Goal: Task Accomplishment & Management: Manage account settings

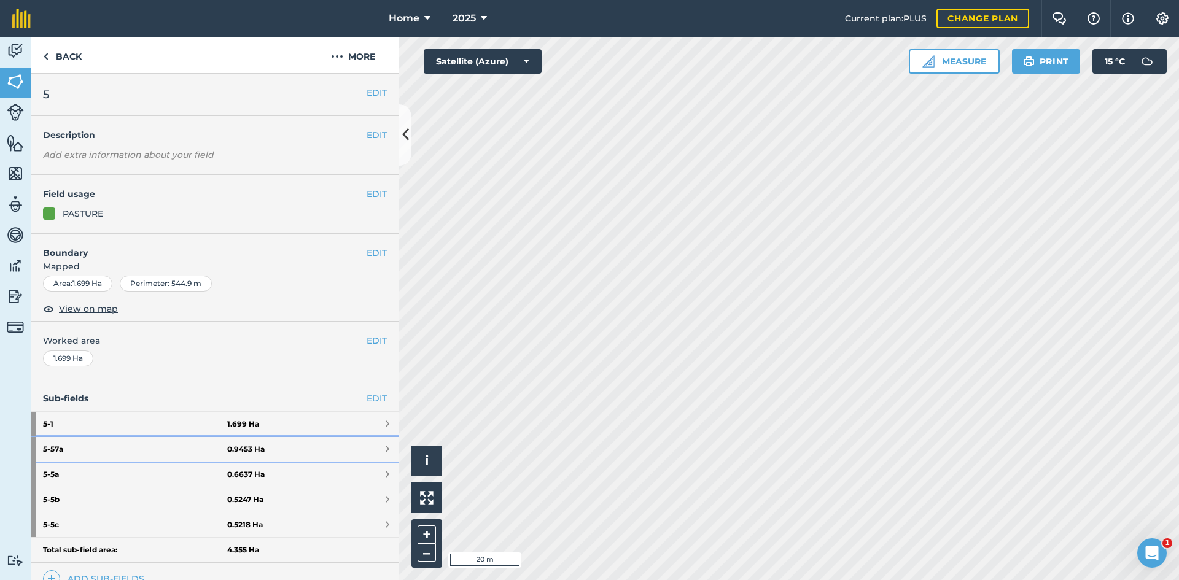
click at [313, 442] on link "5 - 57a 0.9453 Ha" at bounding box center [215, 449] width 369 height 25
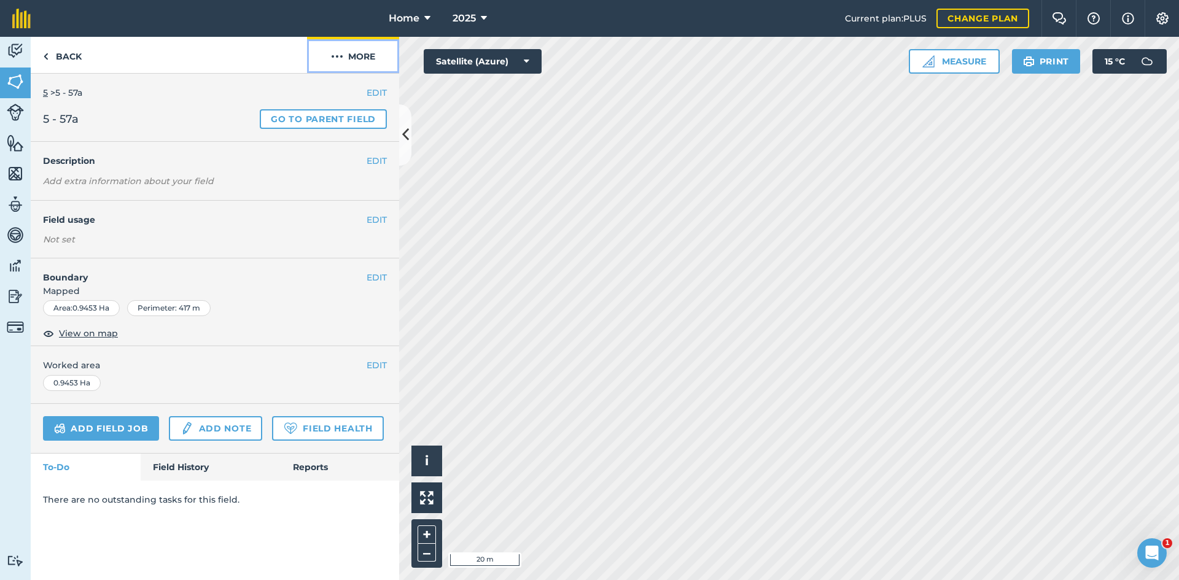
click at [370, 47] on button "More" at bounding box center [353, 55] width 92 height 36
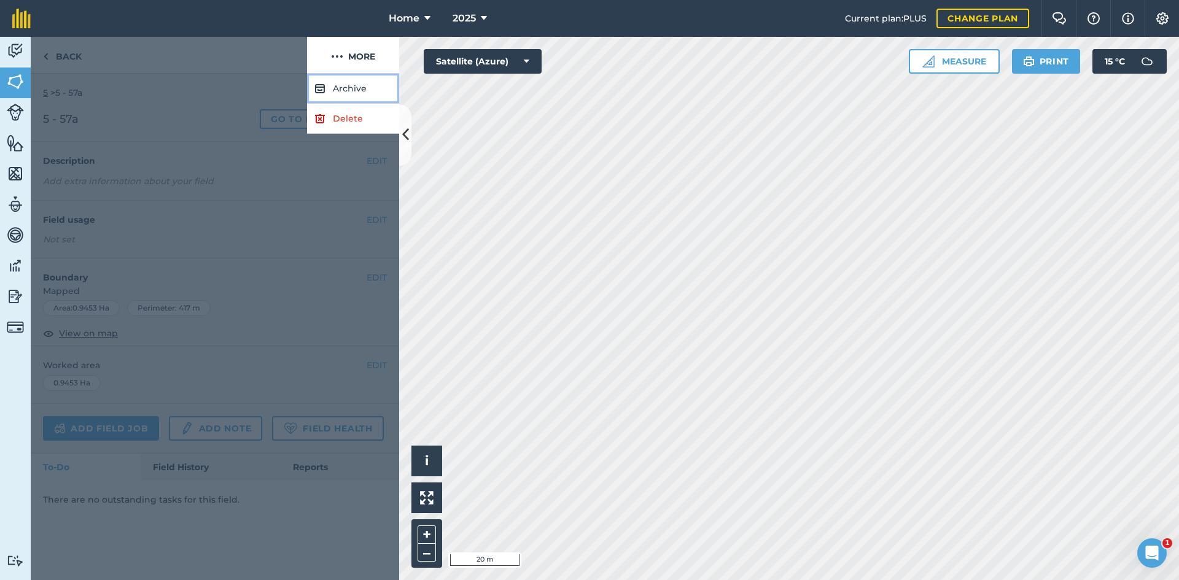
click at [355, 92] on button "Archive" at bounding box center [353, 89] width 92 height 30
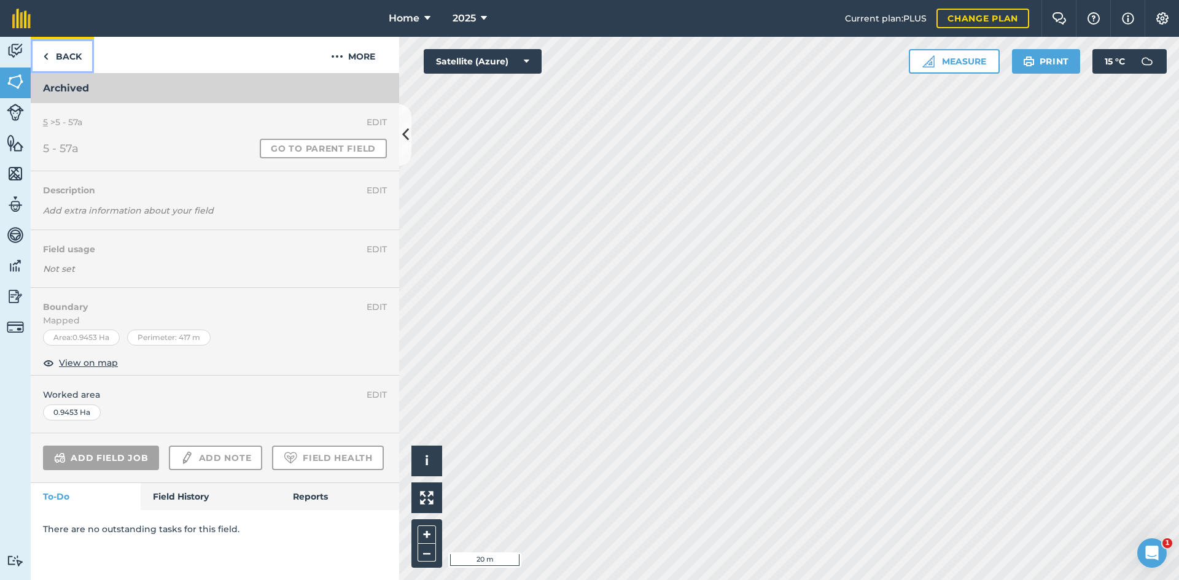
click at [79, 55] on link "Back" at bounding box center [62, 55] width 63 height 36
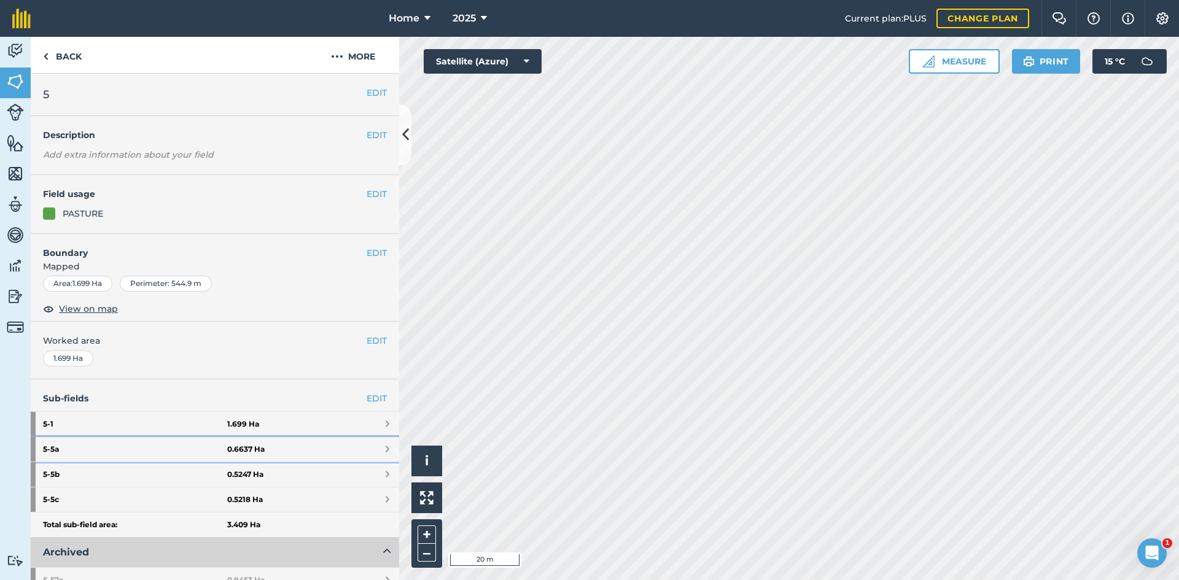
click at [152, 456] on strong "5 - 5a" at bounding box center [135, 449] width 184 height 25
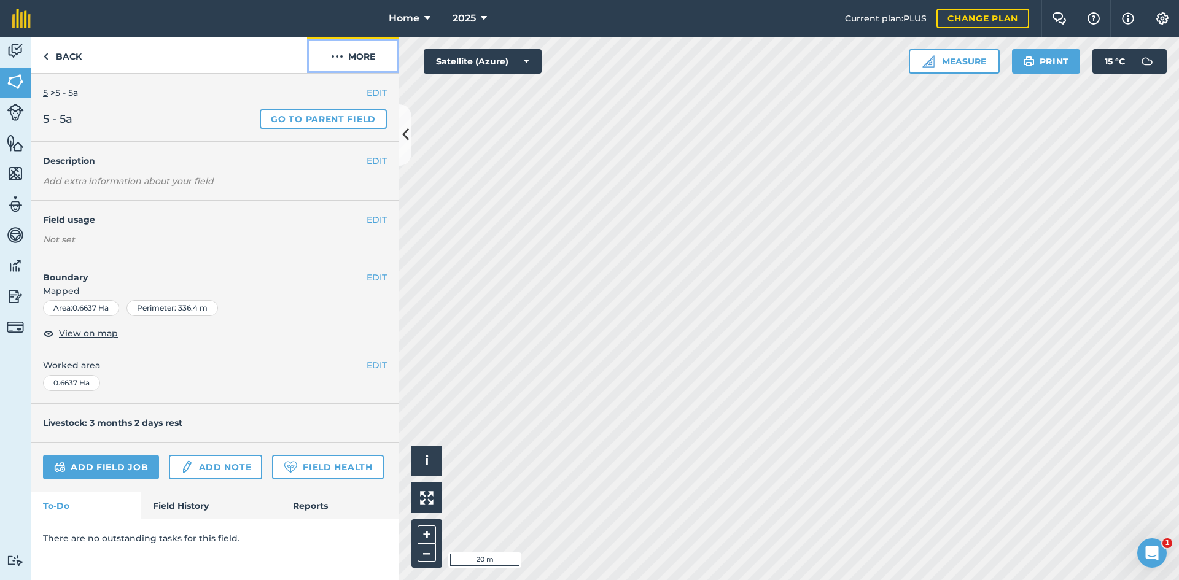
click at [340, 61] on img at bounding box center [337, 56] width 12 height 15
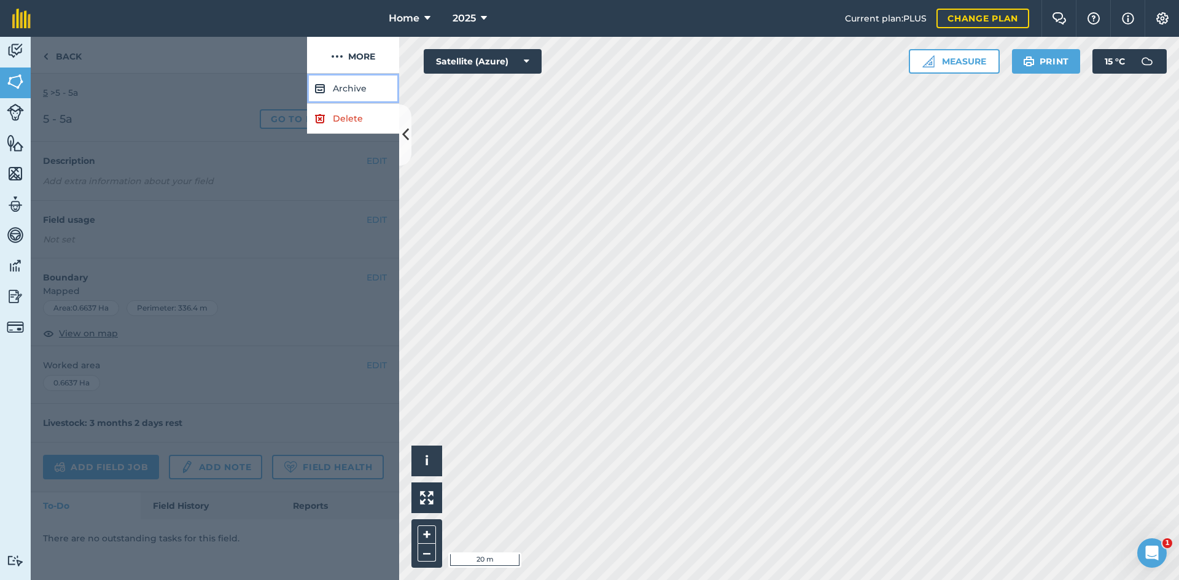
click at [349, 91] on button "Archive" at bounding box center [353, 89] width 92 height 30
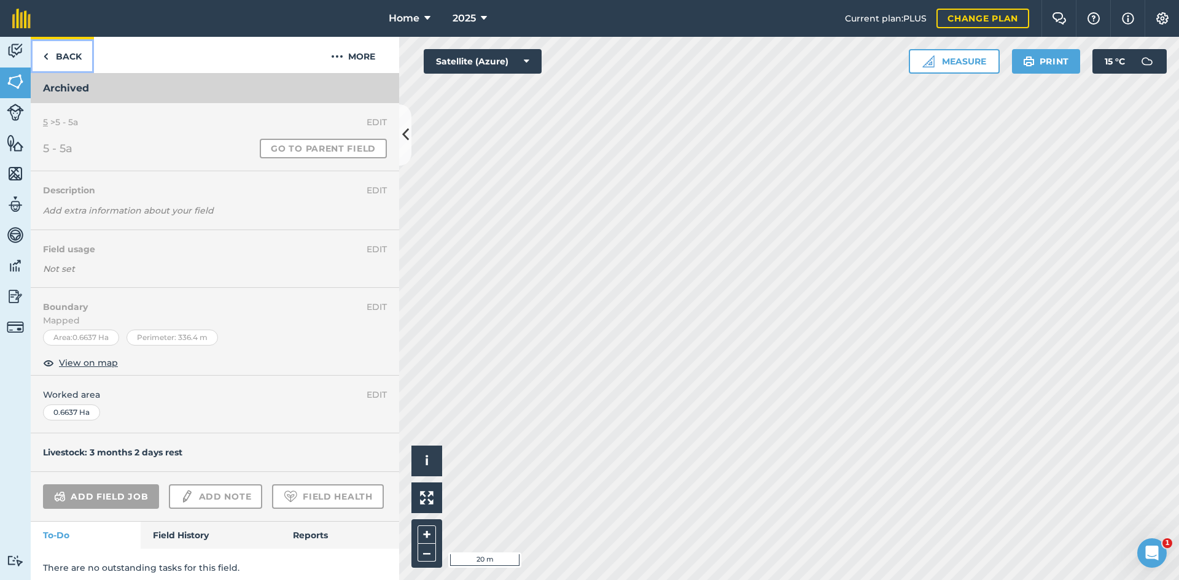
click at [80, 54] on link "Back" at bounding box center [62, 55] width 63 height 36
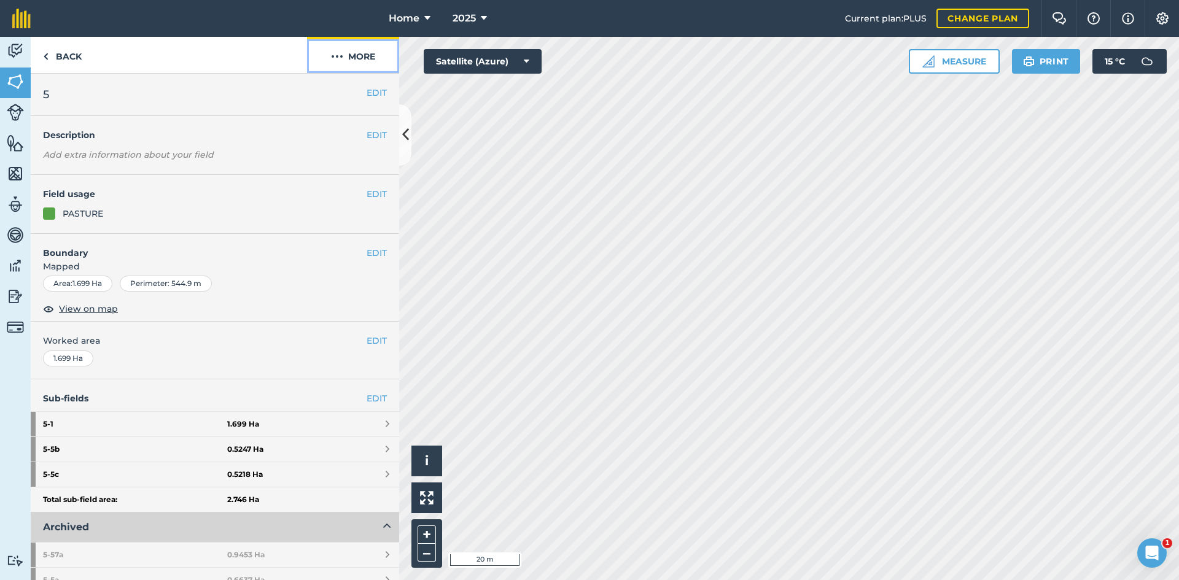
click at [365, 68] on button "More" at bounding box center [353, 55] width 92 height 36
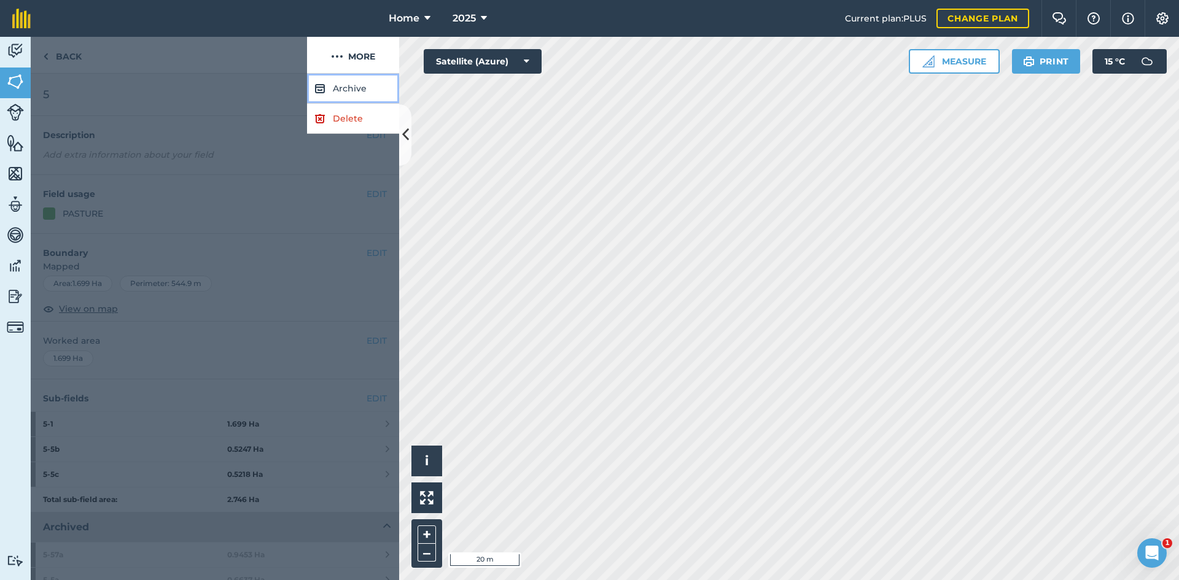
click at [358, 84] on button "Archive" at bounding box center [353, 89] width 92 height 30
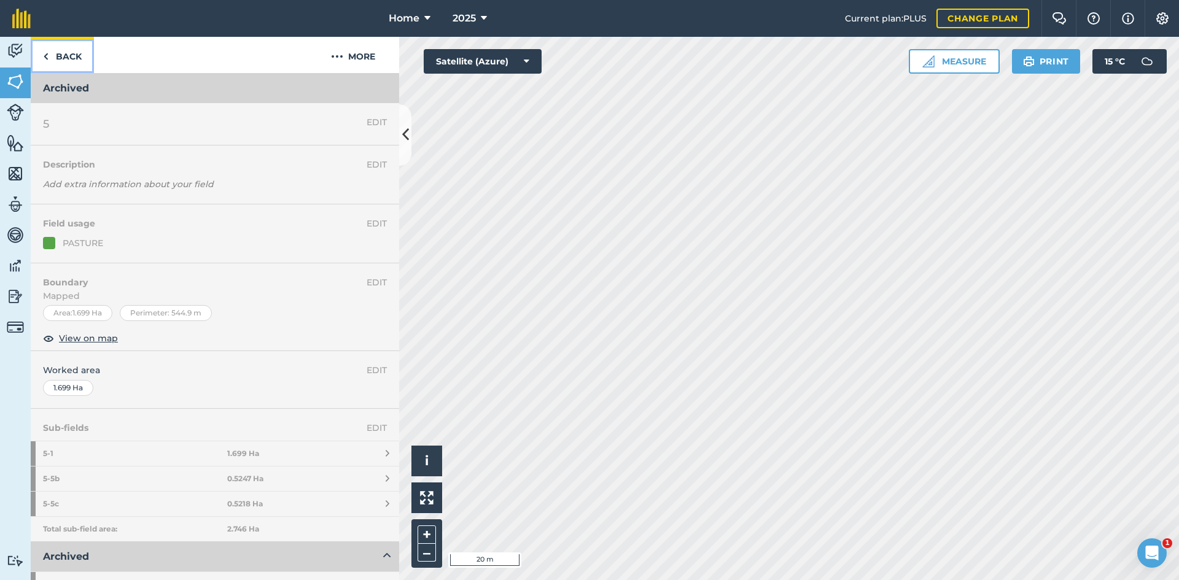
click at [87, 60] on link "Back" at bounding box center [62, 55] width 63 height 36
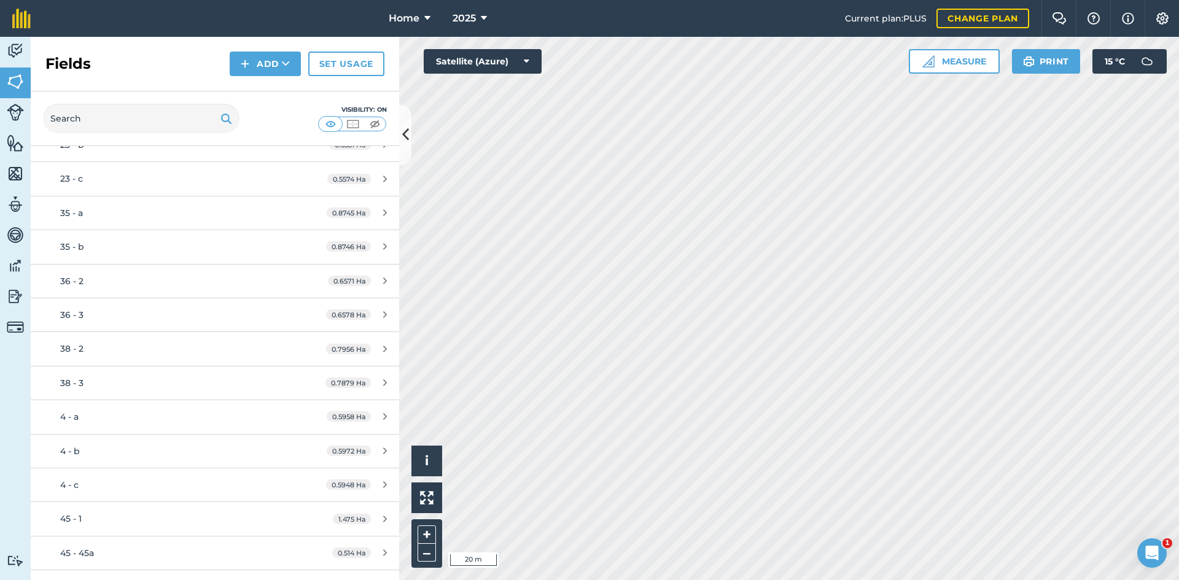
scroll to position [1413, 0]
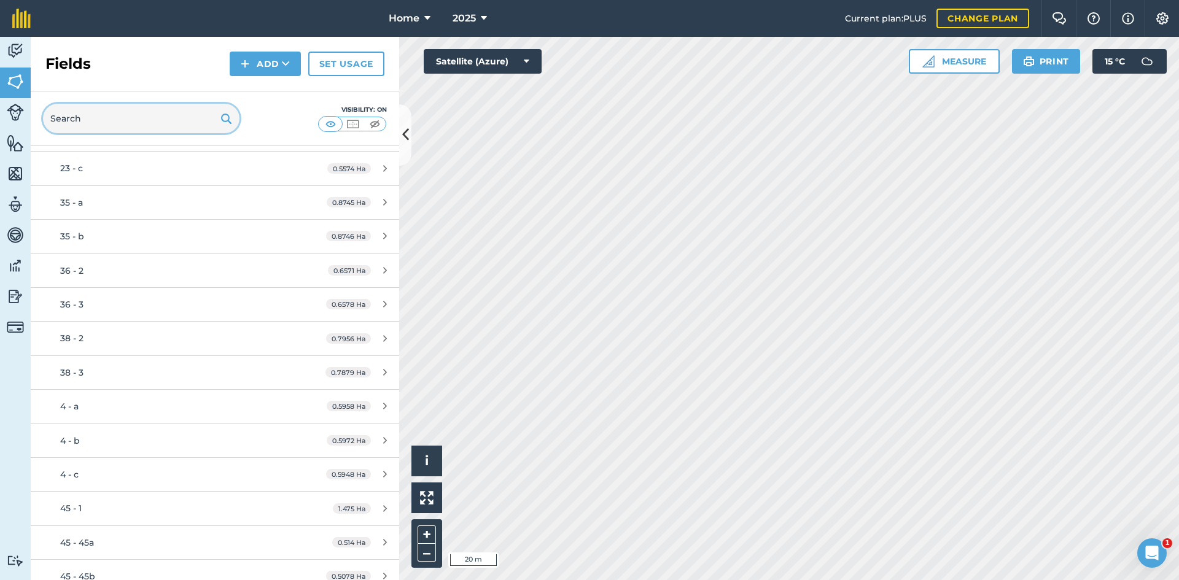
click at [127, 124] on input "text" at bounding box center [141, 118] width 197 height 29
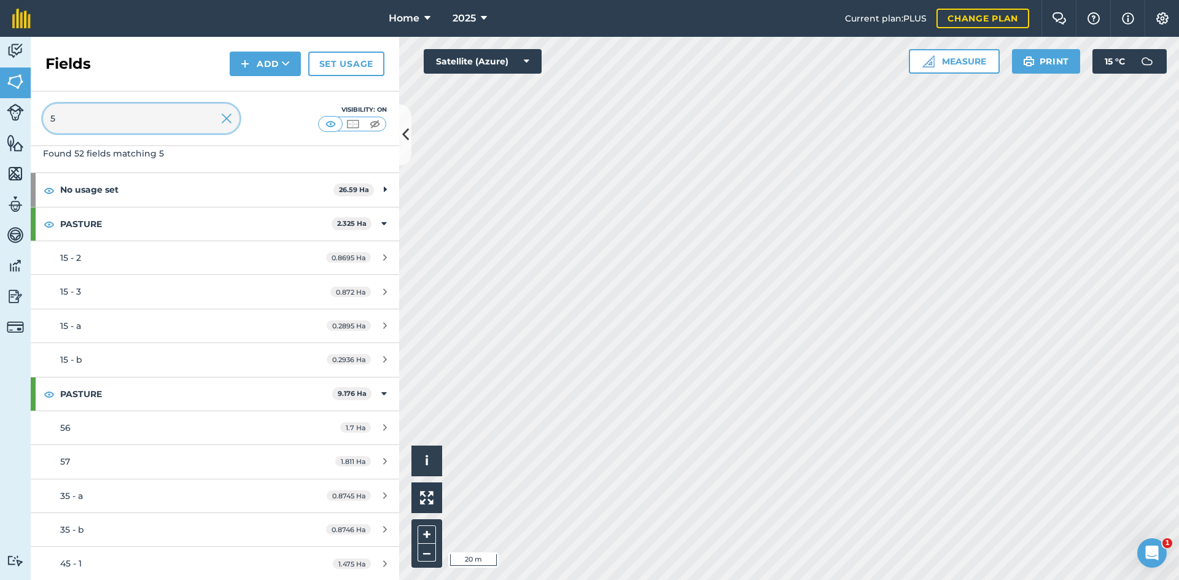
scroll to position [0, 0]
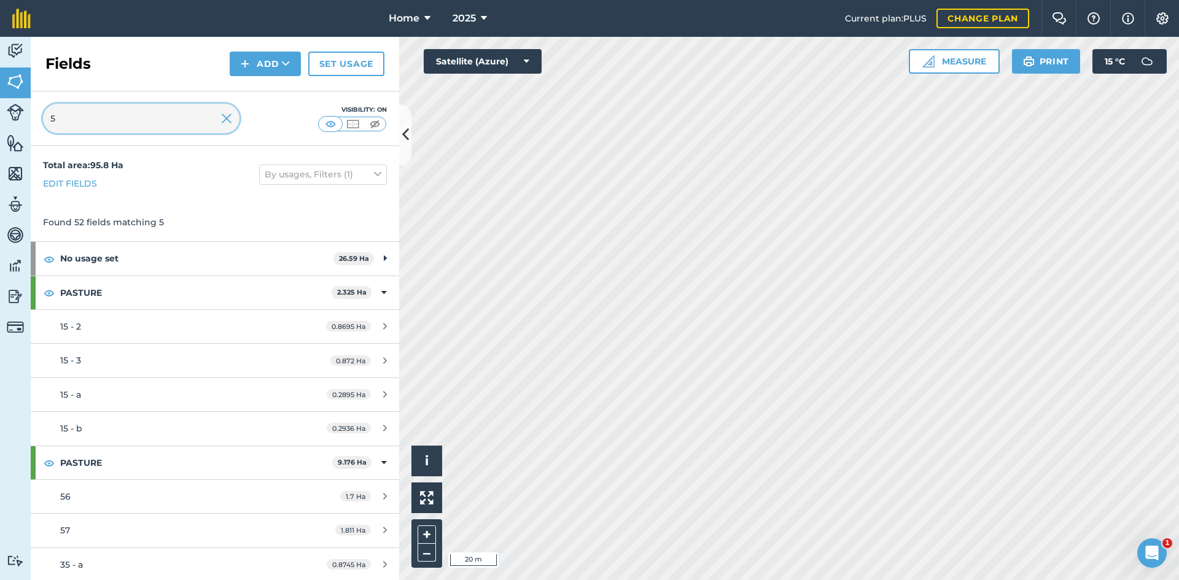
type input "5"
click at [16, 107] on img at bounding box center [15, 112] width 17 height 17
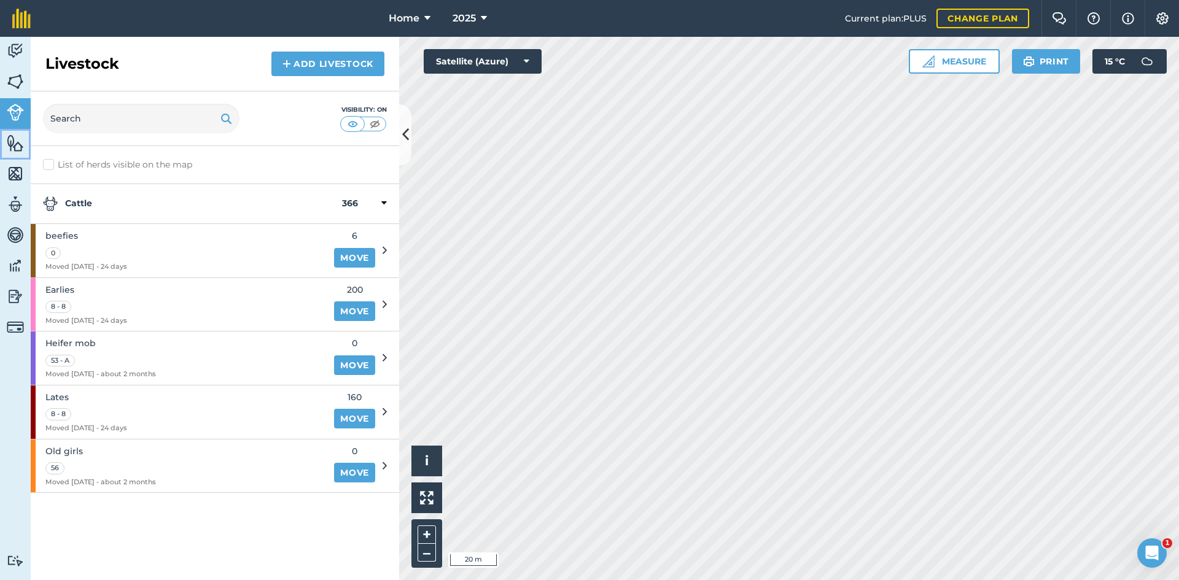
click at [18, 136] on img at bounding box center [15, 143] width 17 height 18
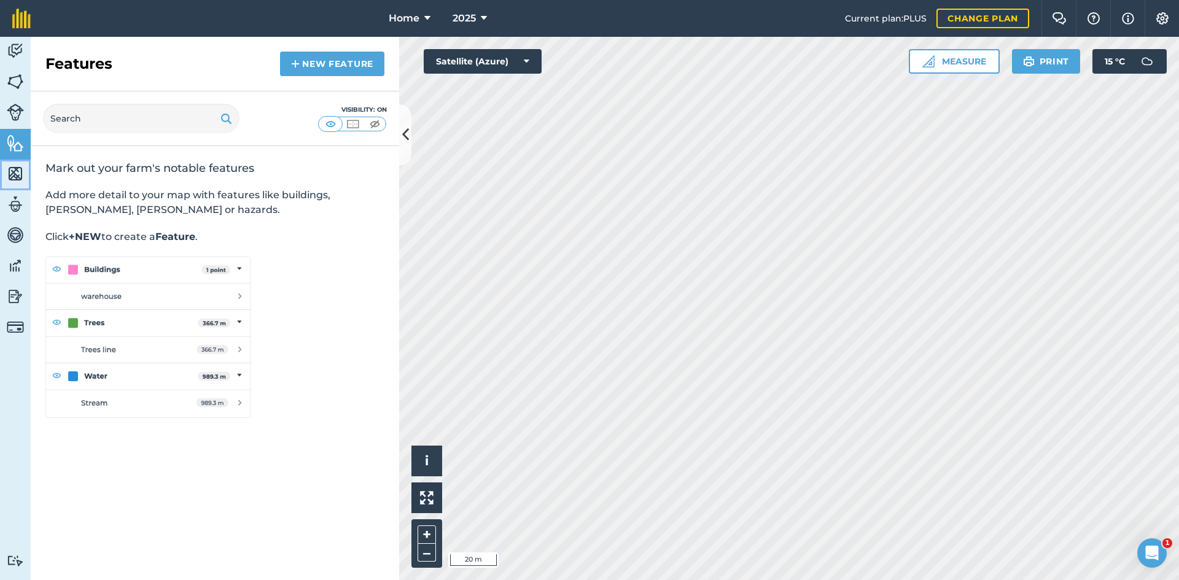
click at [18, 168] on img at bounding box center [15, 174] width 17 height 18
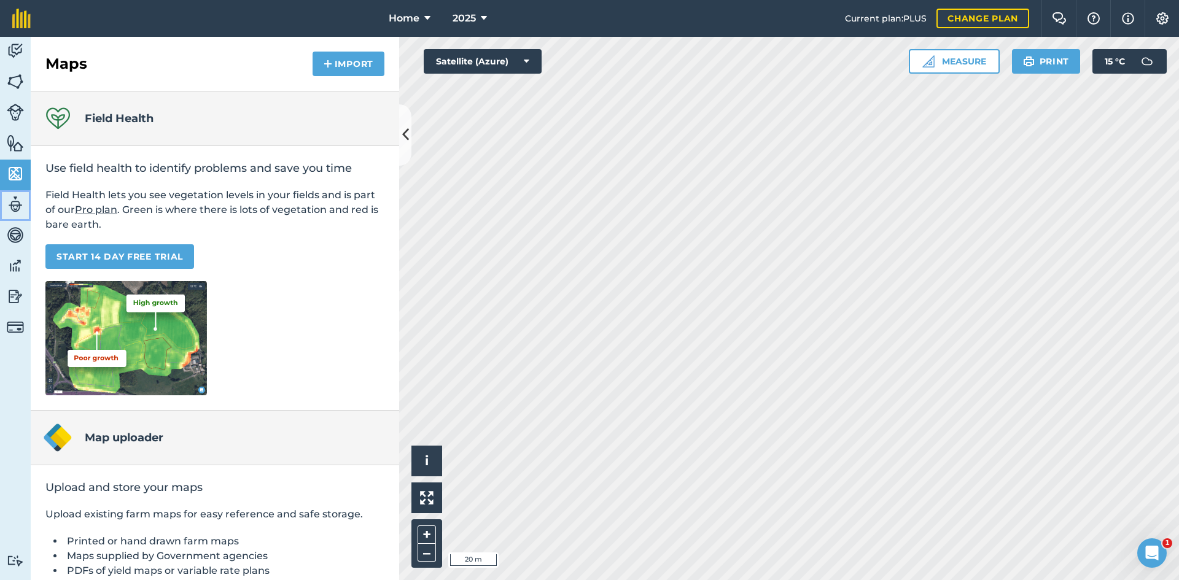
drag, startPoint x: 12, startPoint y: 209, endPoint x: 12, endPoint y: 215, distance: 6.2
click at [12, 210] on img at bounding box center [15, 204] width 17 height 18
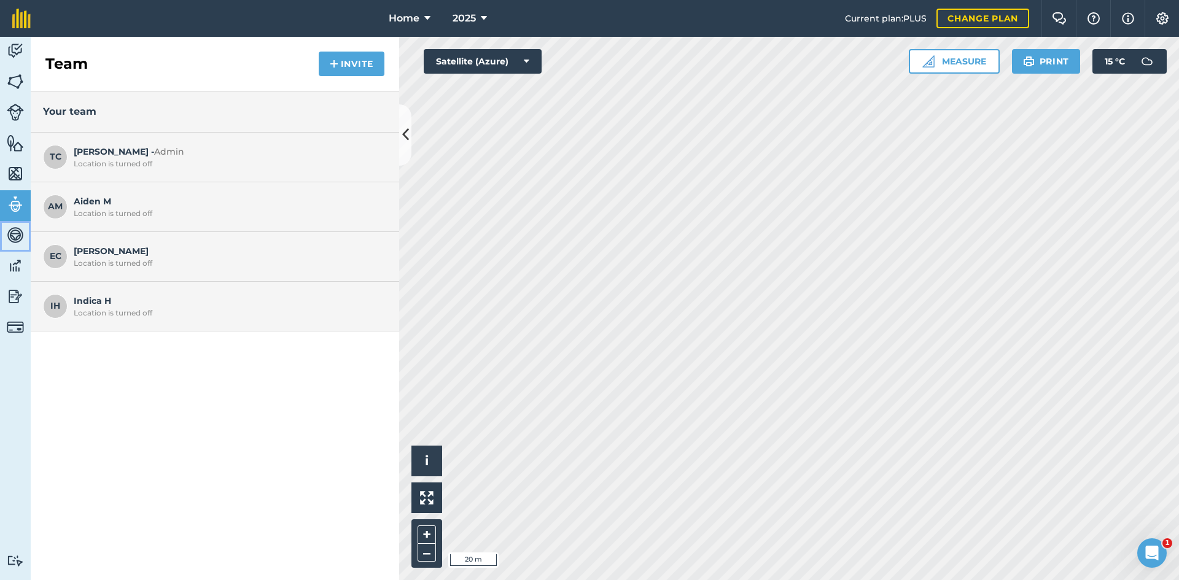
click at [15, 234] on img at bounding box center [15, 235] width 17 height 18
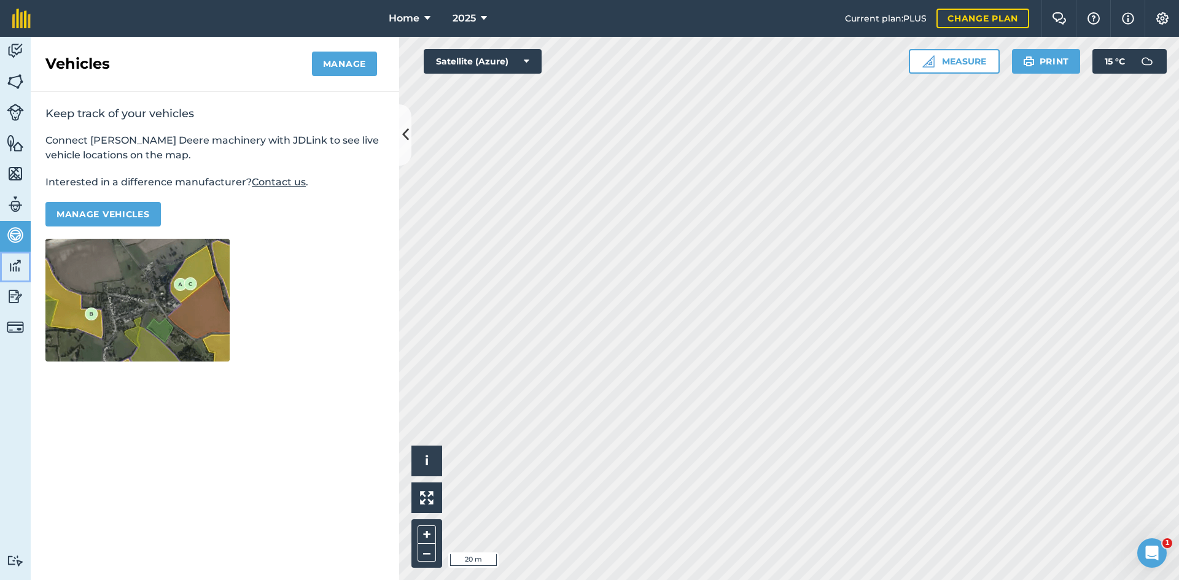
click at [21, 278] on link "Data" at bounding box center [15, 267] width 31 height 31
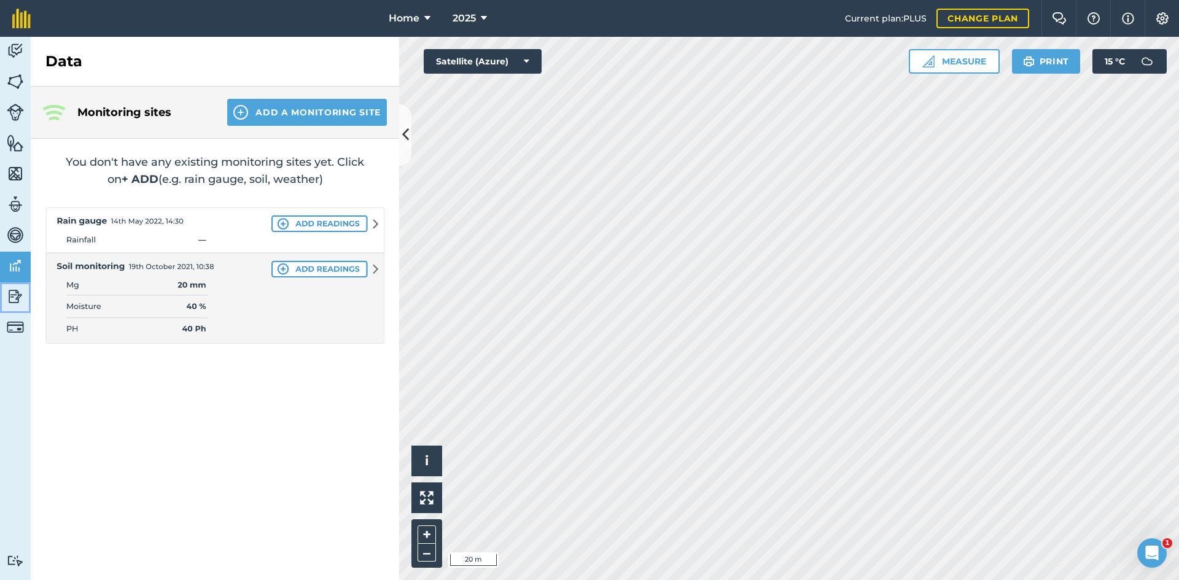
click at [15, 302] on img at bounding box center [15, 296] width 17 height 18
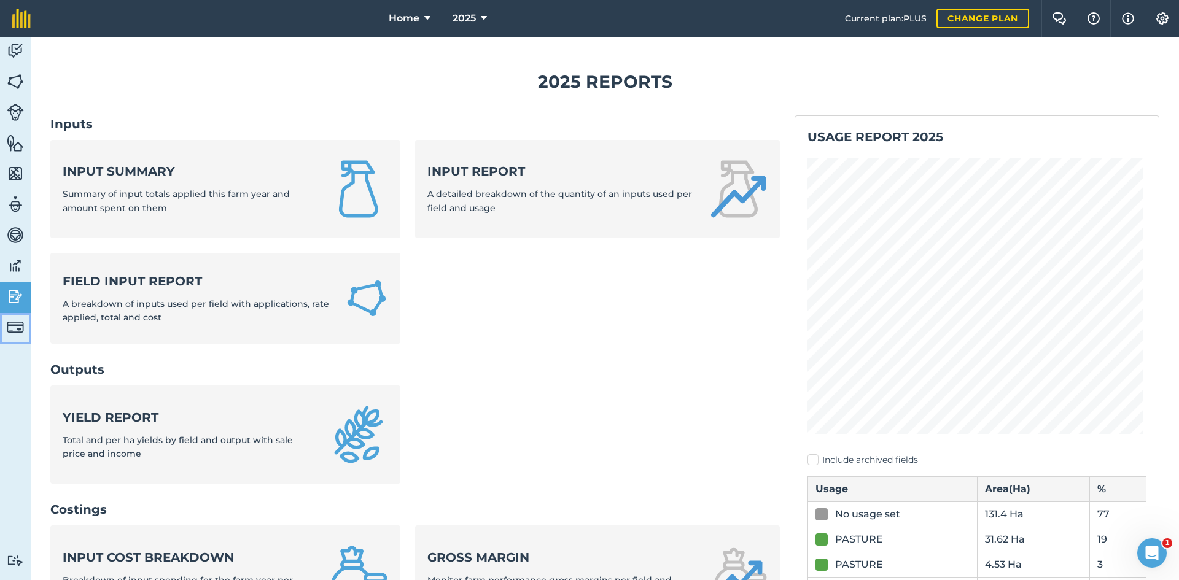
click at [15, 332] on img at bounding box center [15, 327] width 17 height 17
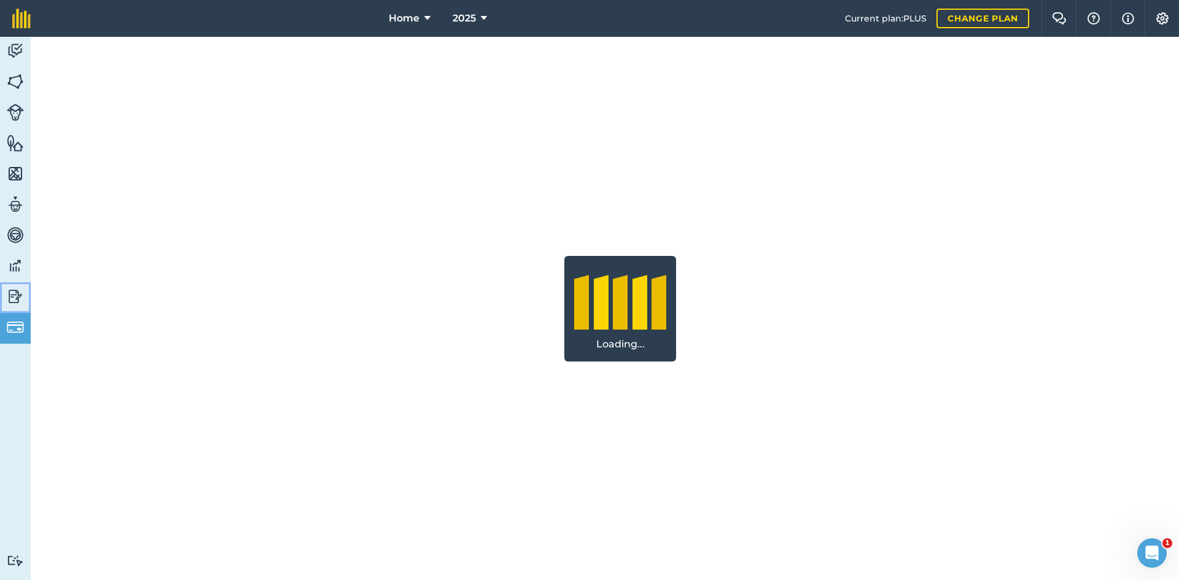
click at [18, 297] on img at bounding box center [15, 296] width 17 height 18
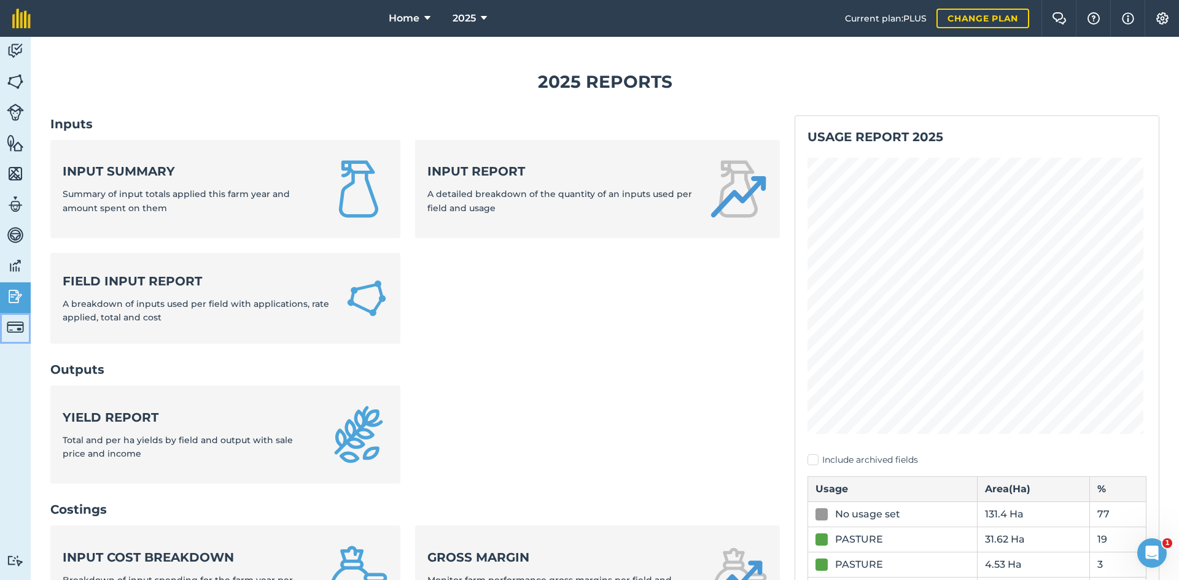
click at [14, 317] on link "Billing" at bounding box center [15, 328] width 31 height 31
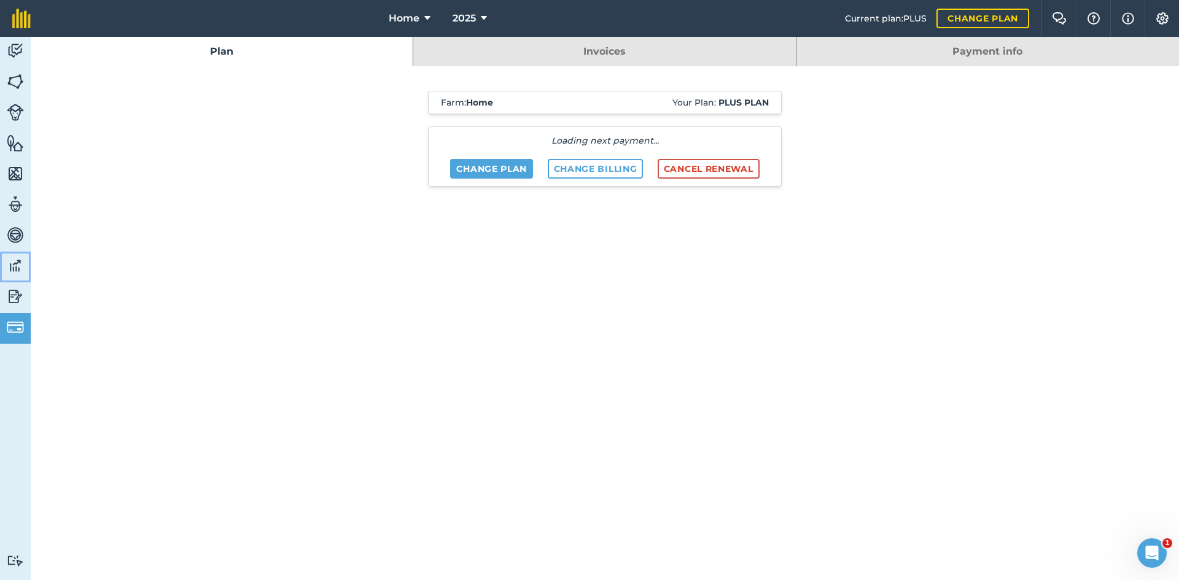
click at [20, 266] on img at bounding box center [15, 266] width 17 height 18
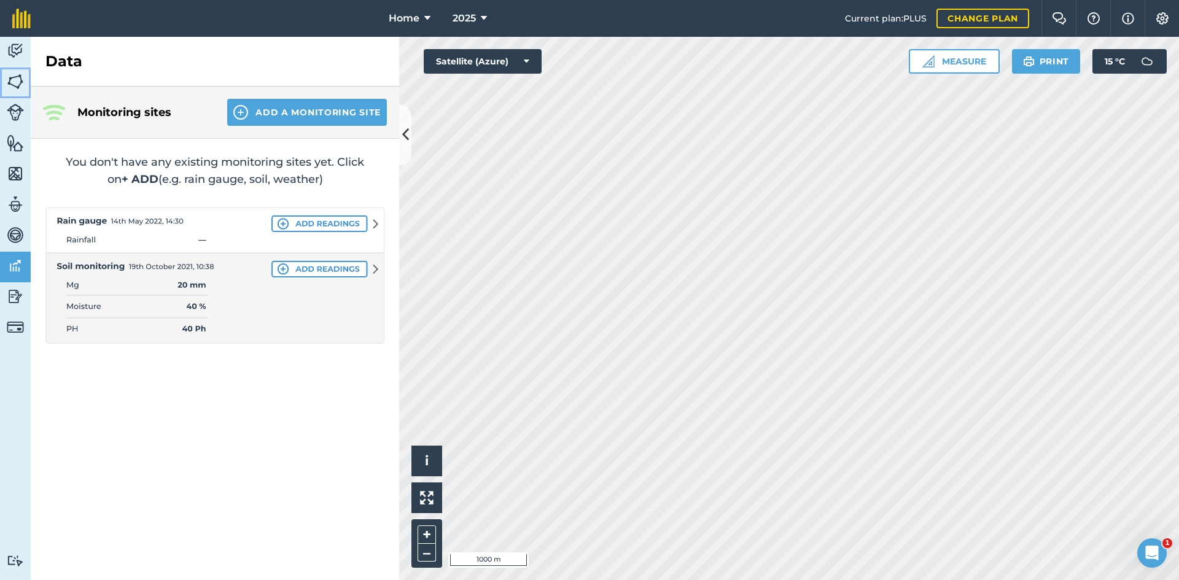
click at [12, 68] on link "Fields" at bounding box center [15, 83] width 31 height 31
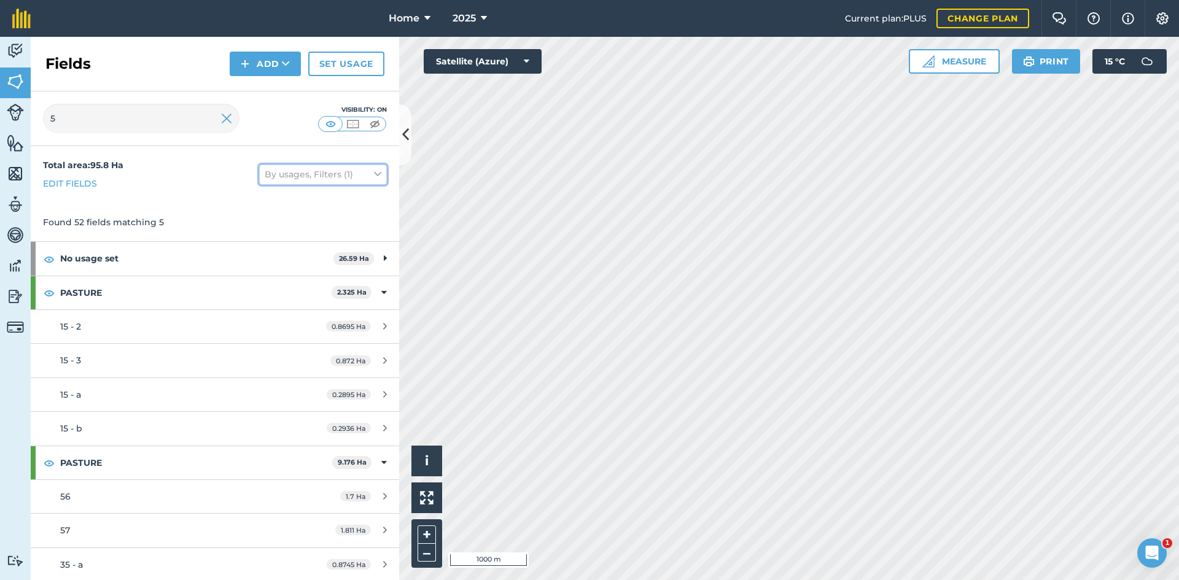
click at [331, 176] on button "By usages, Filters (1)" at bounding box center [323, 175] width 128 height 20
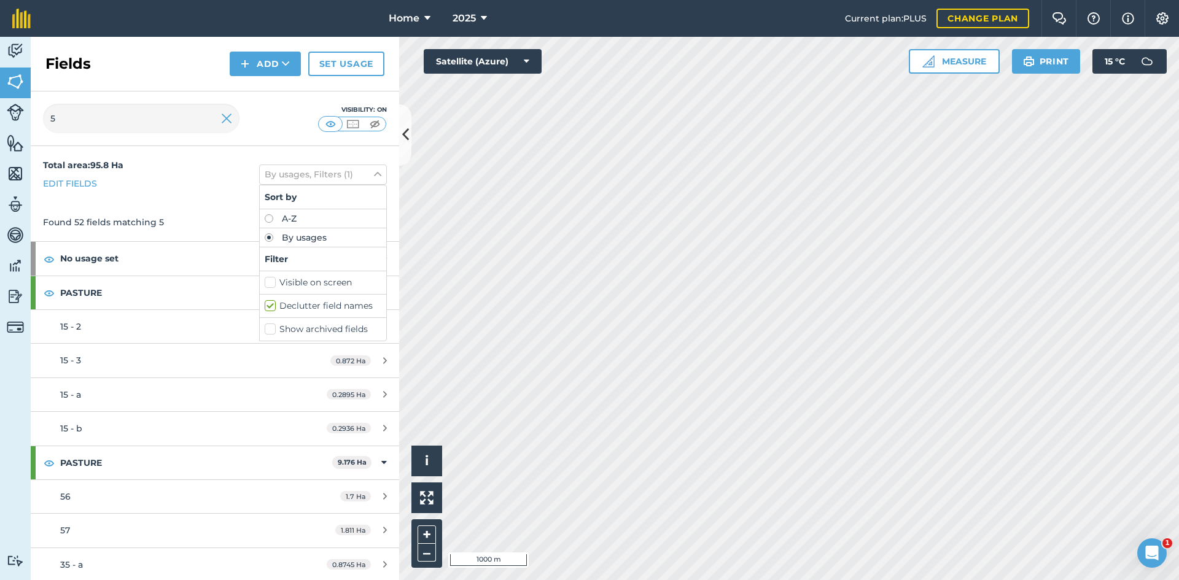
click at [294, 331] on label "Show archived fields" at bounding box center [323, 329] width 117 height 13
click at [273, 331] on input "Show archived fields" at bounding box center [269, 327] width 8 height 8
checkbox input "true"
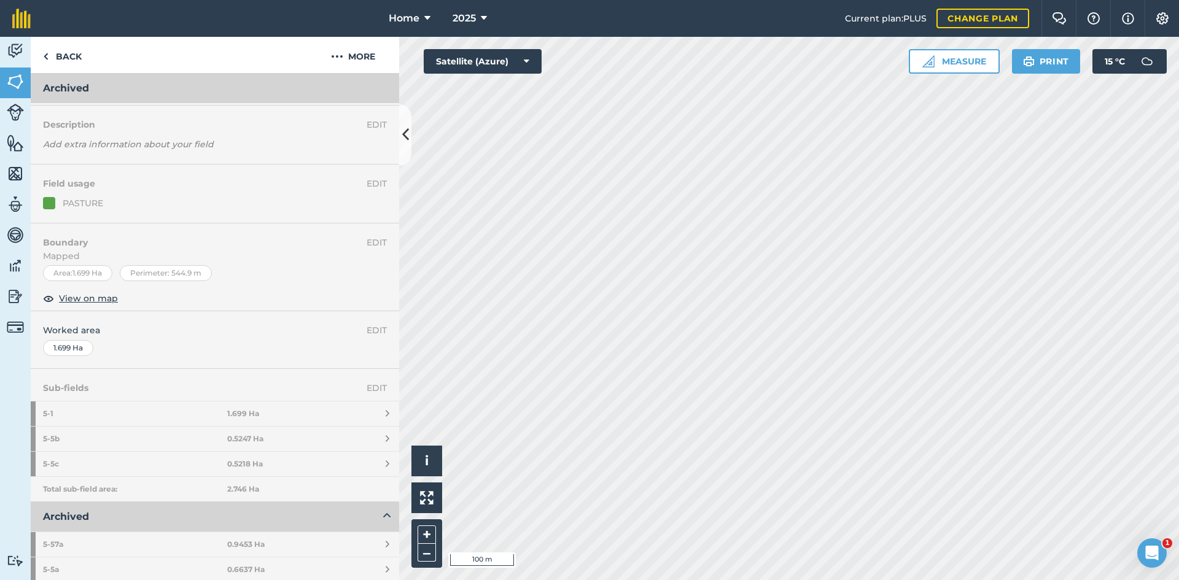
scroll to position [61, 0]
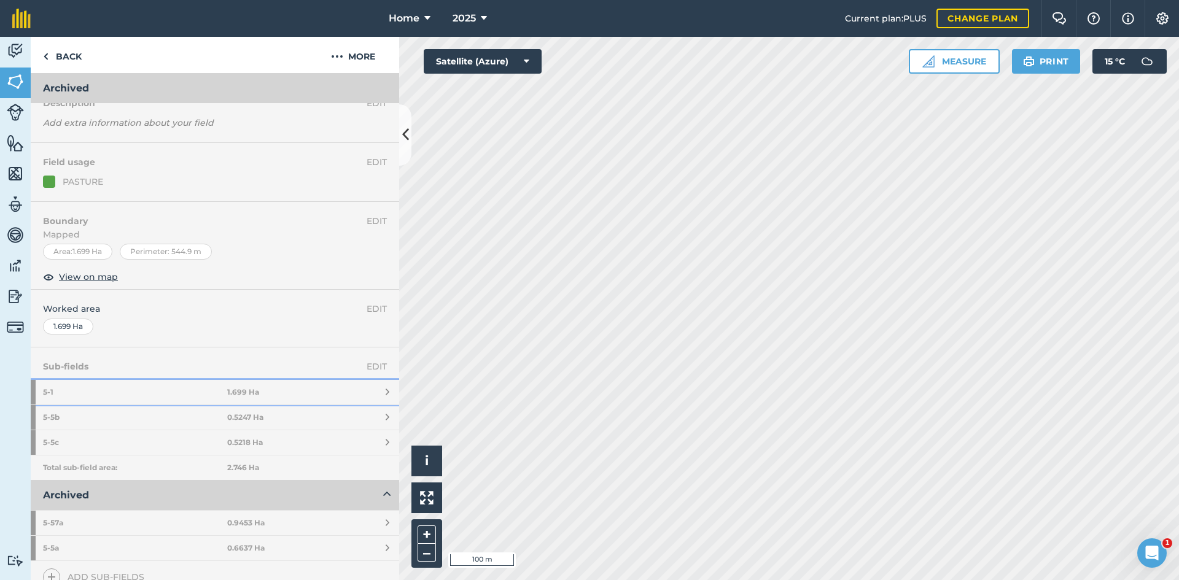
click at [281, 396] on link "5 - 1 1.699 Ha" at bounding box center [215, 392] width 369 height 25
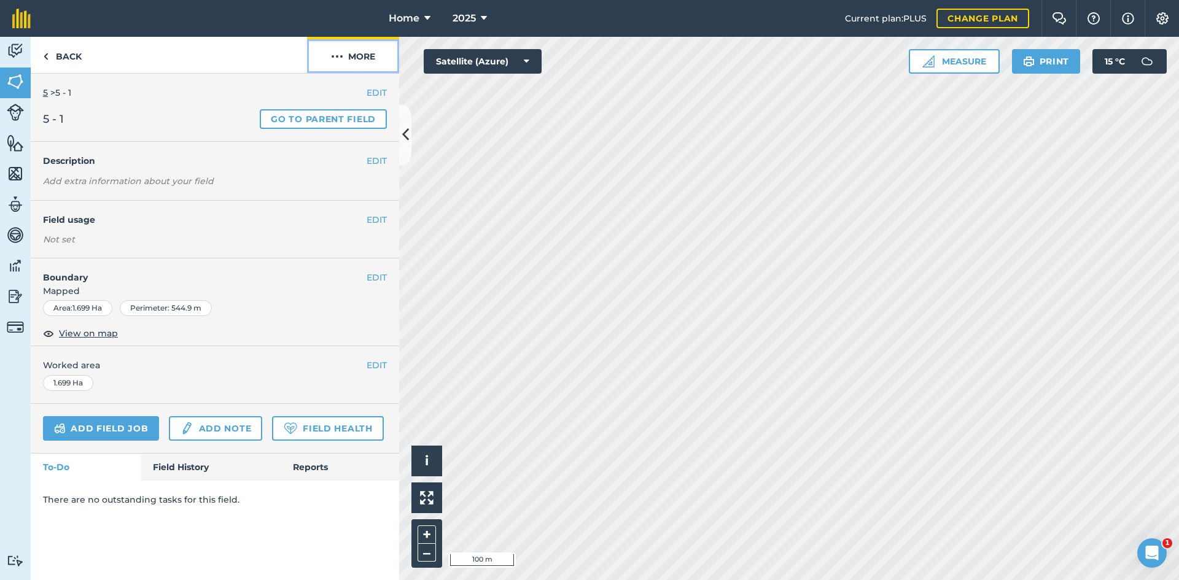
click at [355, 52] on button "More" at bounding box center [353, 55] width 92 height 36
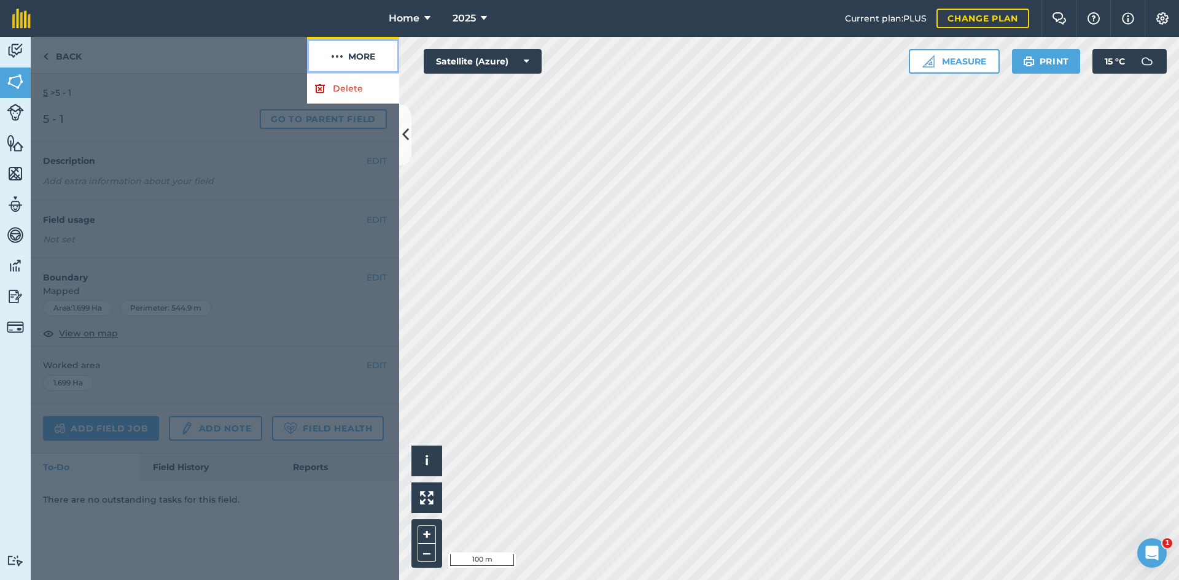
click at [365, 57] on button "More" at bounding box center [353, 55] width 92 height 36
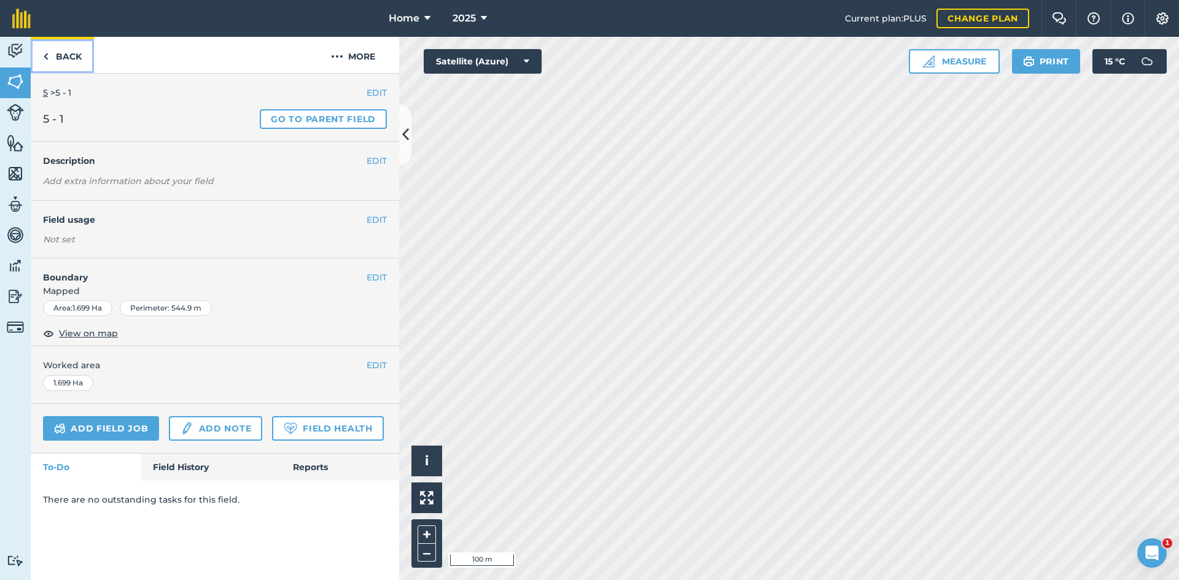
click at [68, 67] on link "Back" at bounding box center [62, 55] width 63 height 36
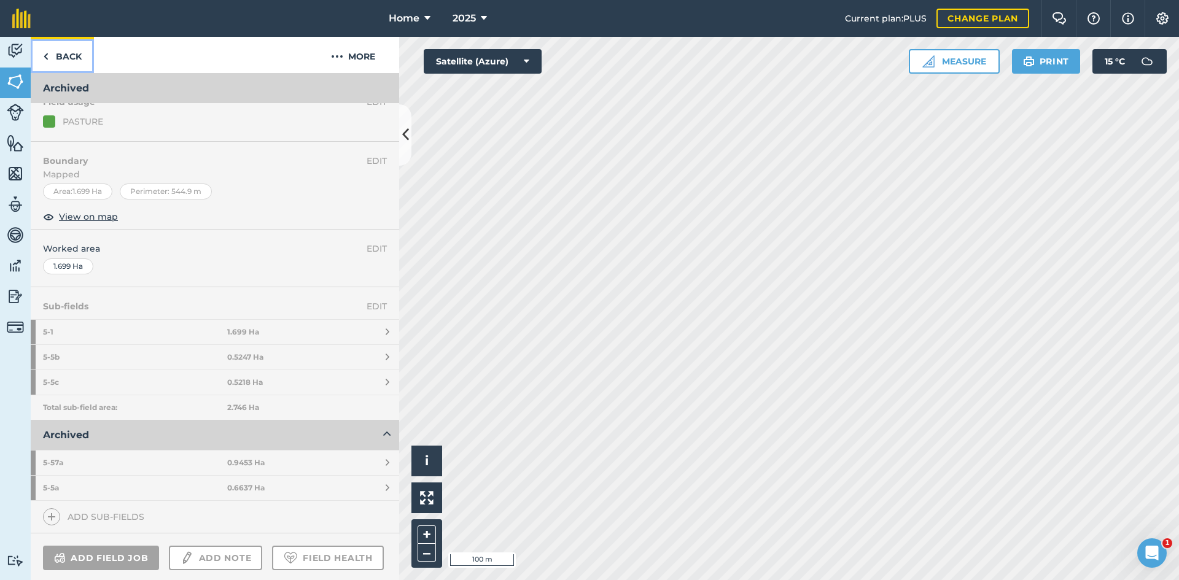
scroll to position [123, 0]
click at [290, 464] on link "5 - 57a 0.9453 Ha" at bounding box center [215, 462] width 369 height 25
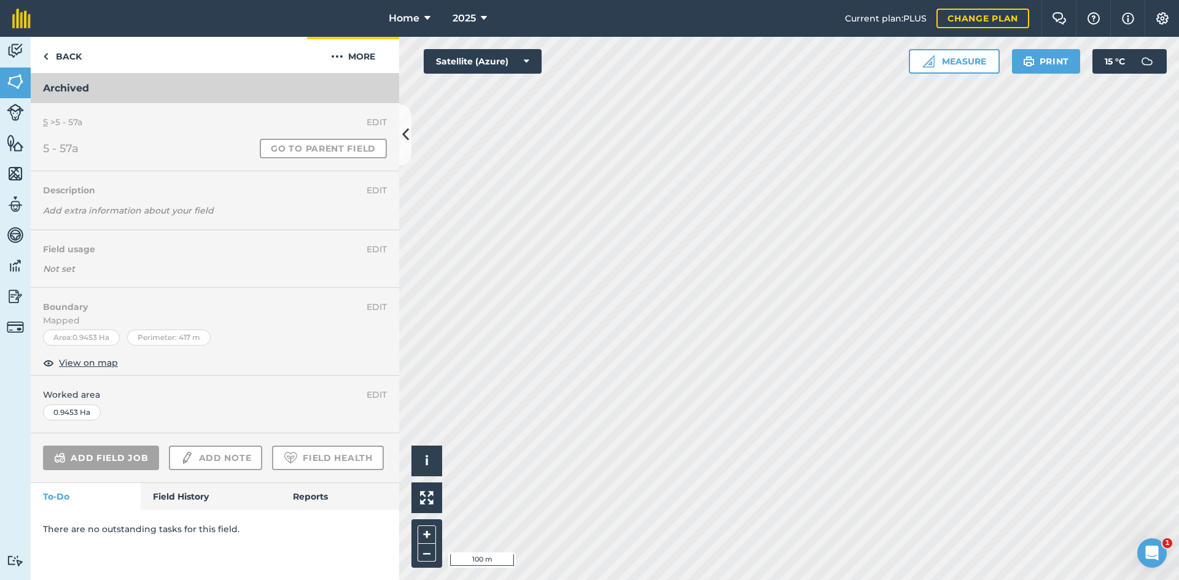
drag, startPoint x: 361, startPoint y: 80, endPoint x: 367, endPoint y: 71, distance: 11.4
click at [367, 72] on div "Back More Archived" at bounding box center [215, 70] width 369 height 66
click at [368, 70] on button "More" at bounding box center [353, 55] width 92 height 36
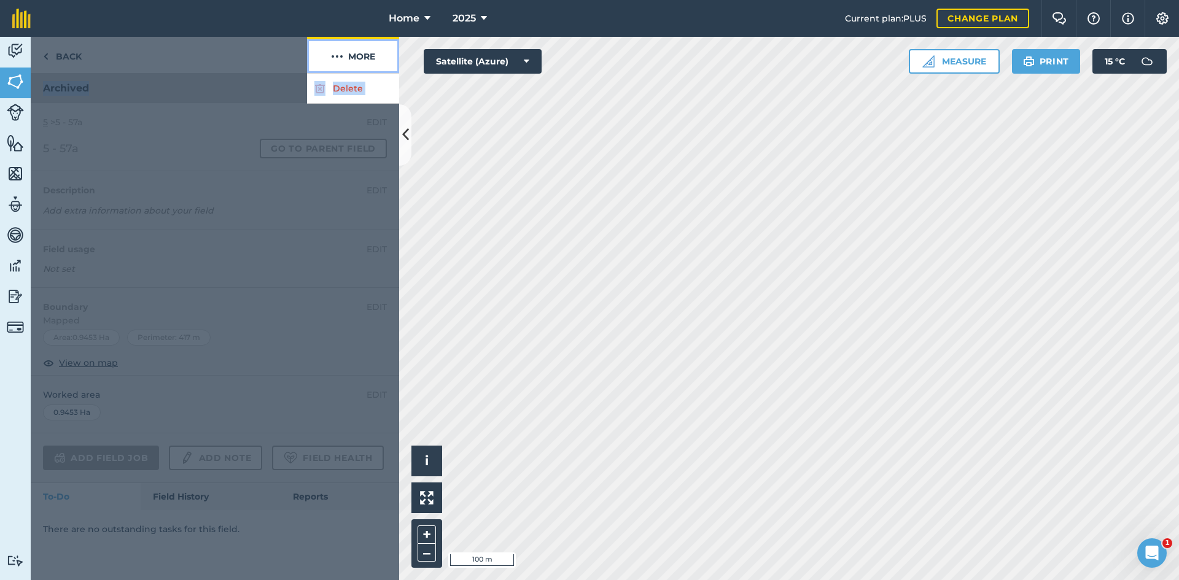
click at [377, 52] on button "More" at bounding box center [353, 55] width 92 height 36
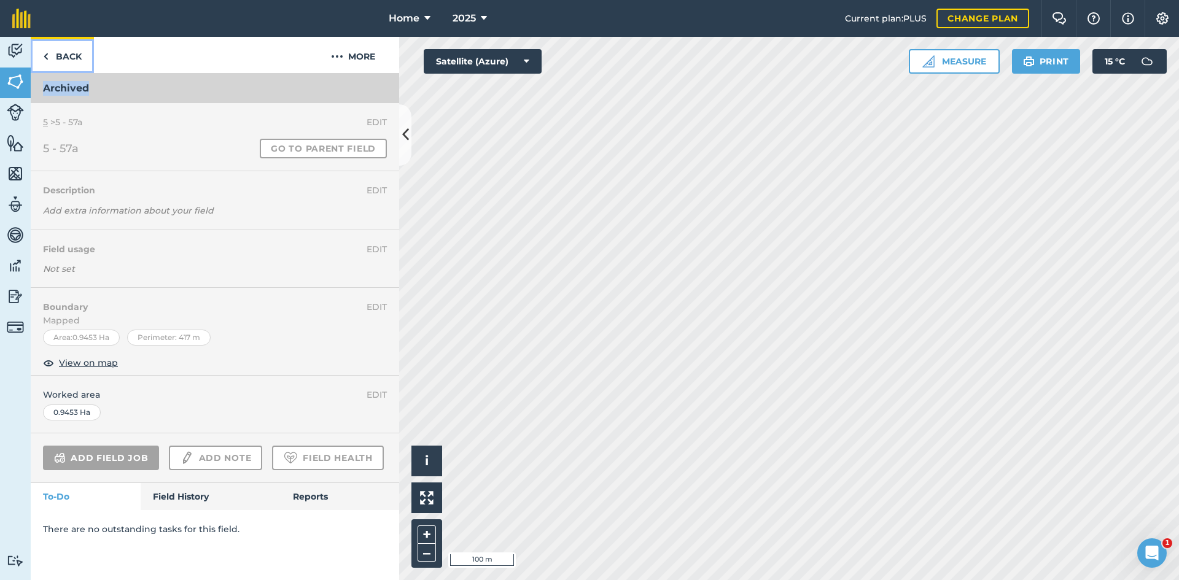
click at [82, 55] on link "Back" at bounding box center [62, 55] width 63 height 36
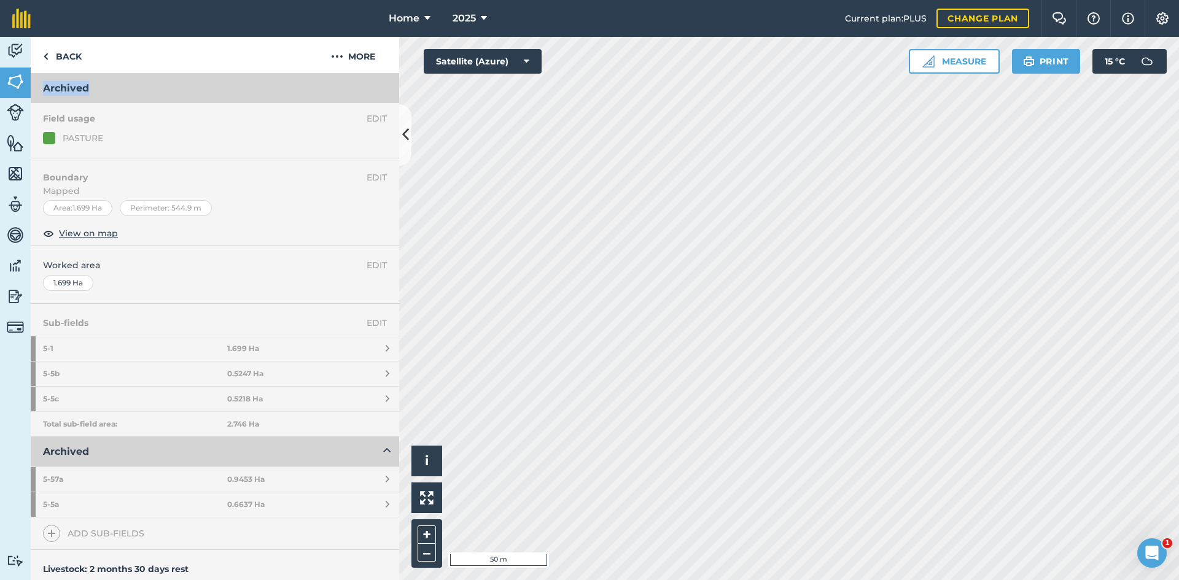
scroll to position [123, 0]
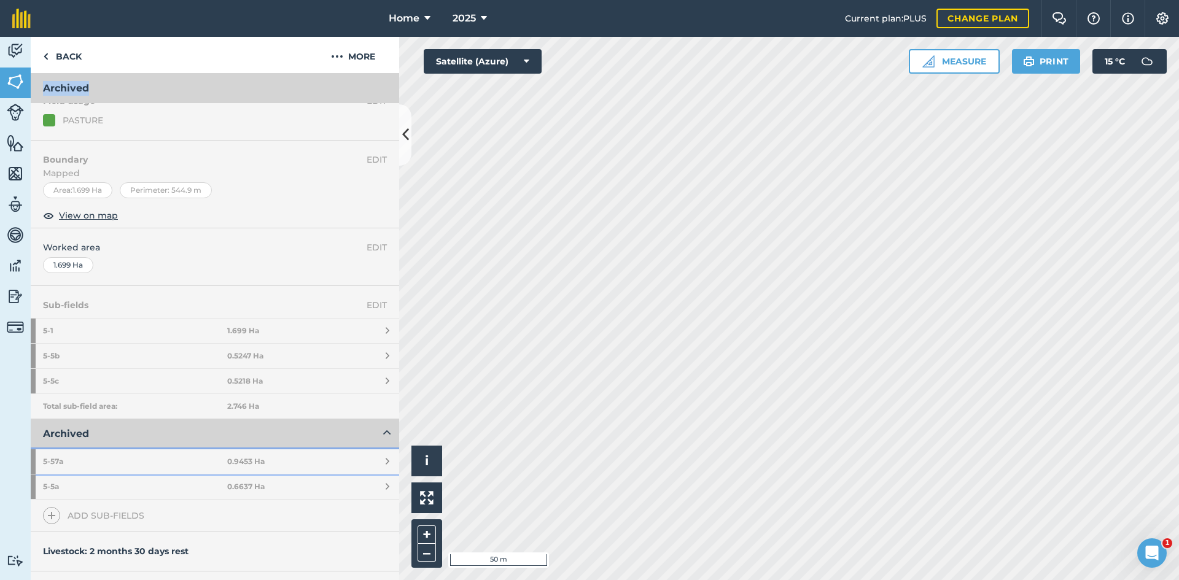
click at [334, 456] on link "5 - 57a 0.9453 Ha" at bounding box center [215, 462] width 369 height 25
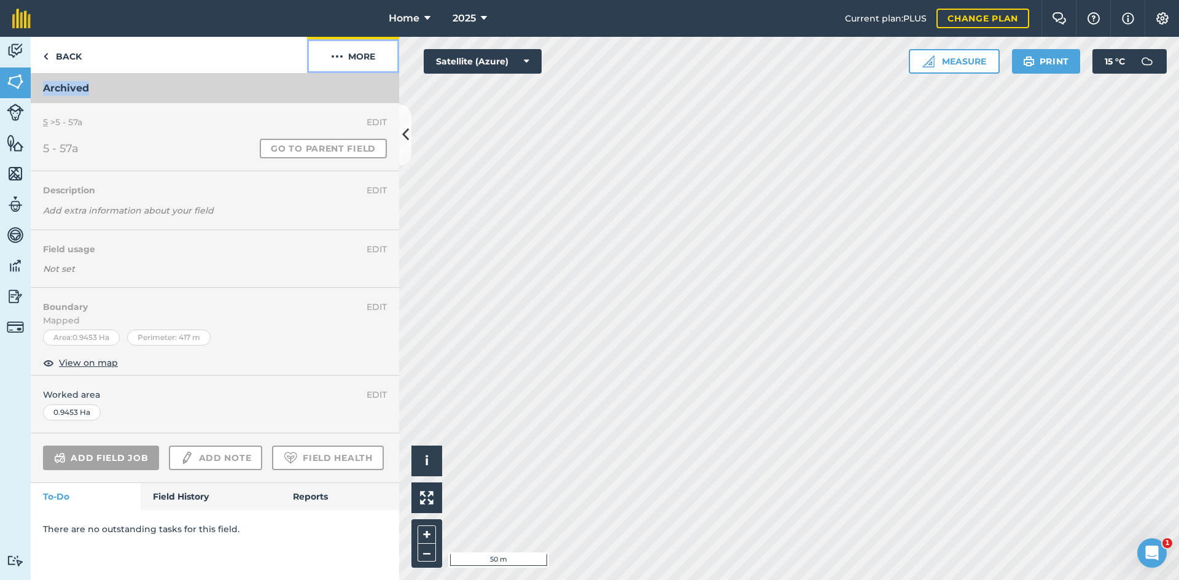
click at [349, 64] on button "More" at bounding box center [353, 55] width 92 height 36
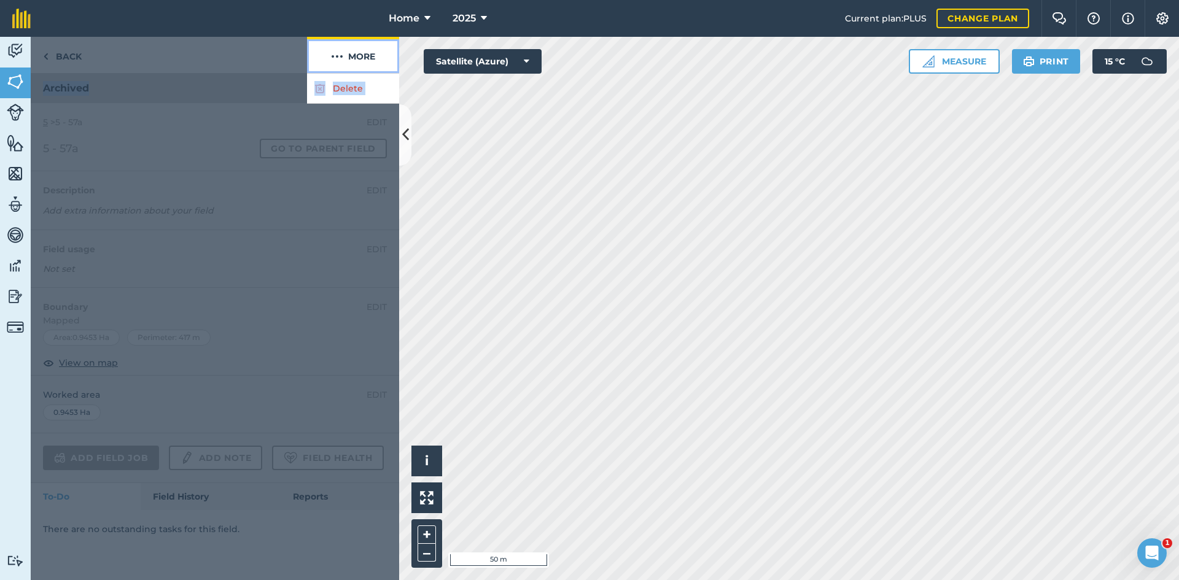
click at [378, 52] on button "More" at bounding box center [353, 55] width 92 height 36
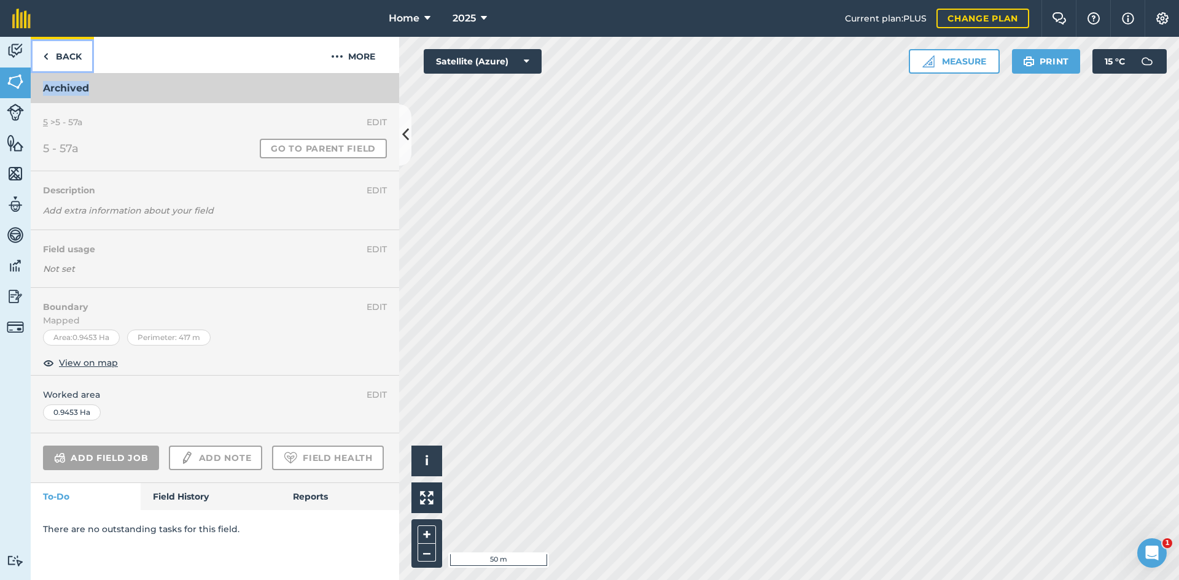
click at [74, 53] on link "Back" at bounding box center [62, 55] width 63 height 36
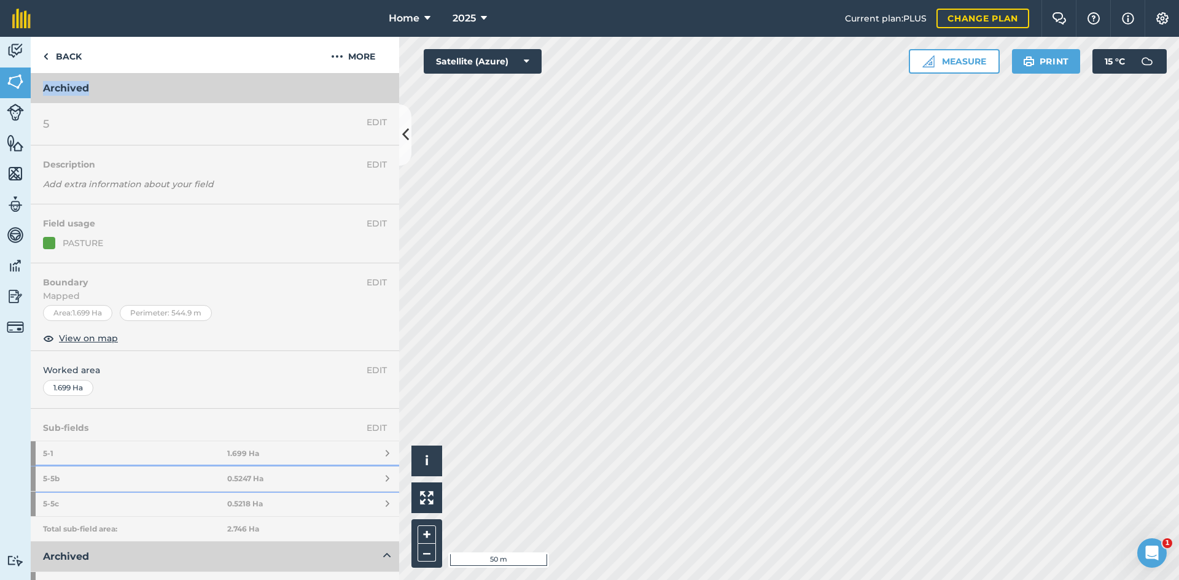
click at [189, 477] on strong "5 - 5b" at bounding box center [135, 479] width 184 height 25
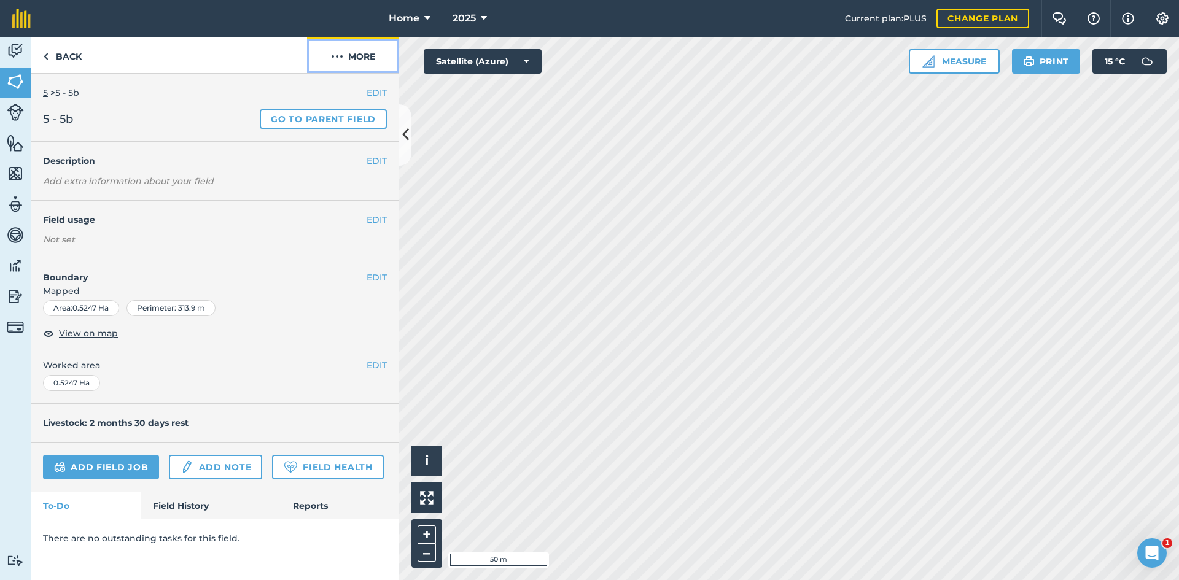
click at [377, 49] on button "More" at bounding box center [353, 55] width 92 height 36
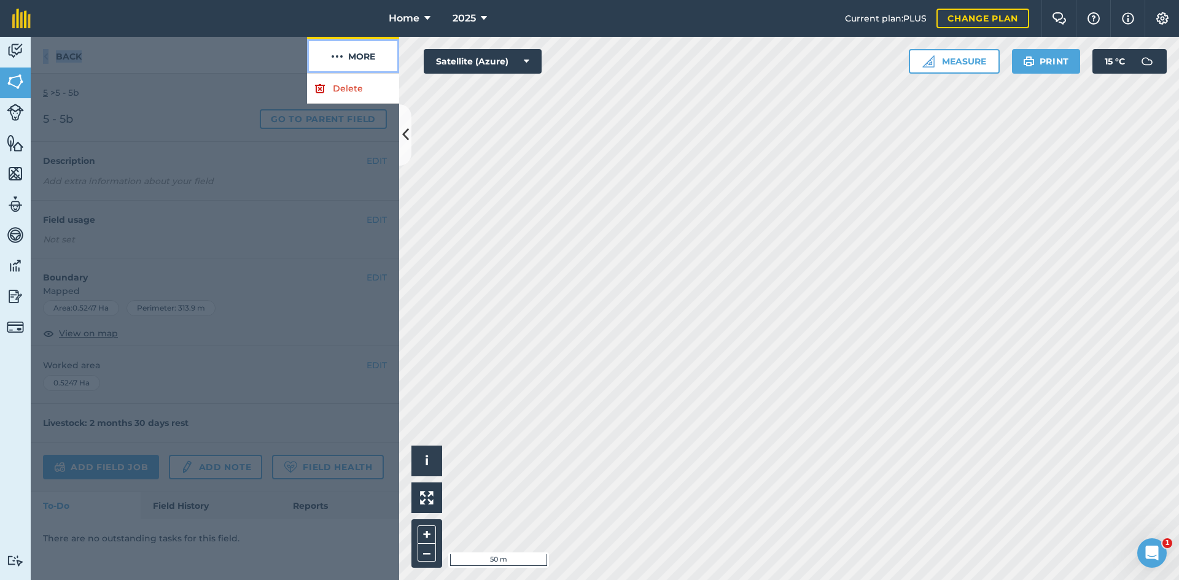
click at [337, 61] on img at bounding box center [337, 56] width 12 height 15
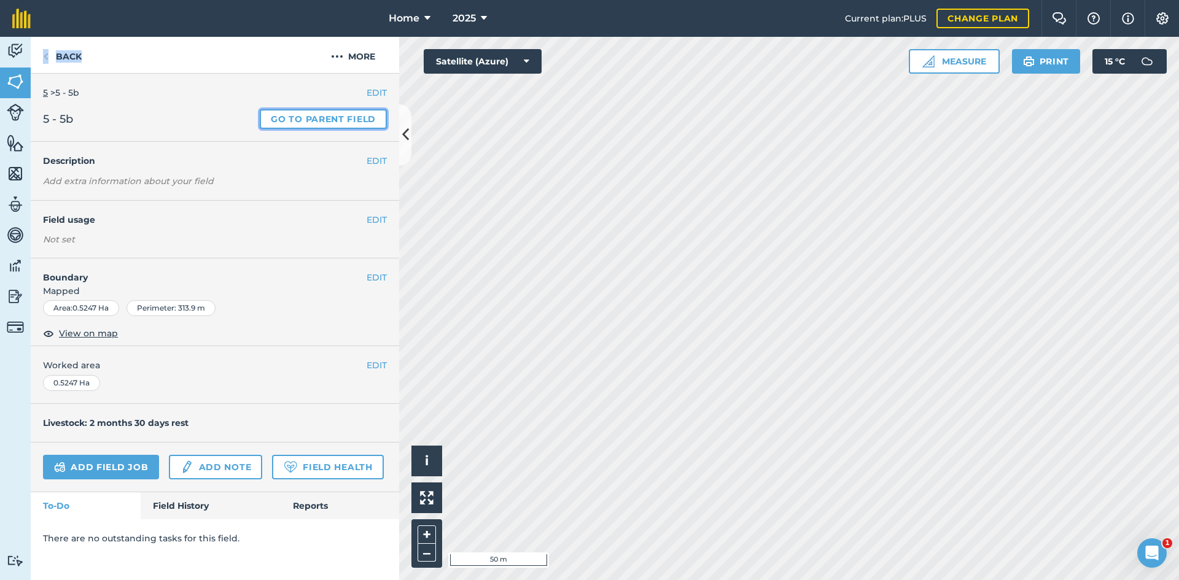
click at [348, 126] on link "Go to parent field" at bounding box center [323, 119] width 127 height 20
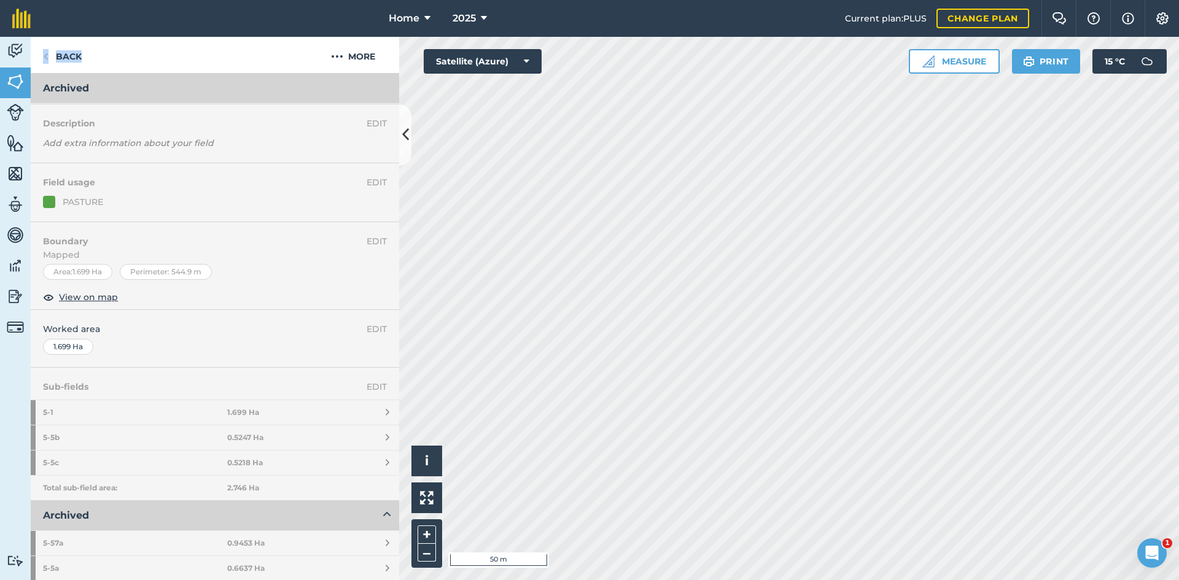
scroll to position [61, 0]
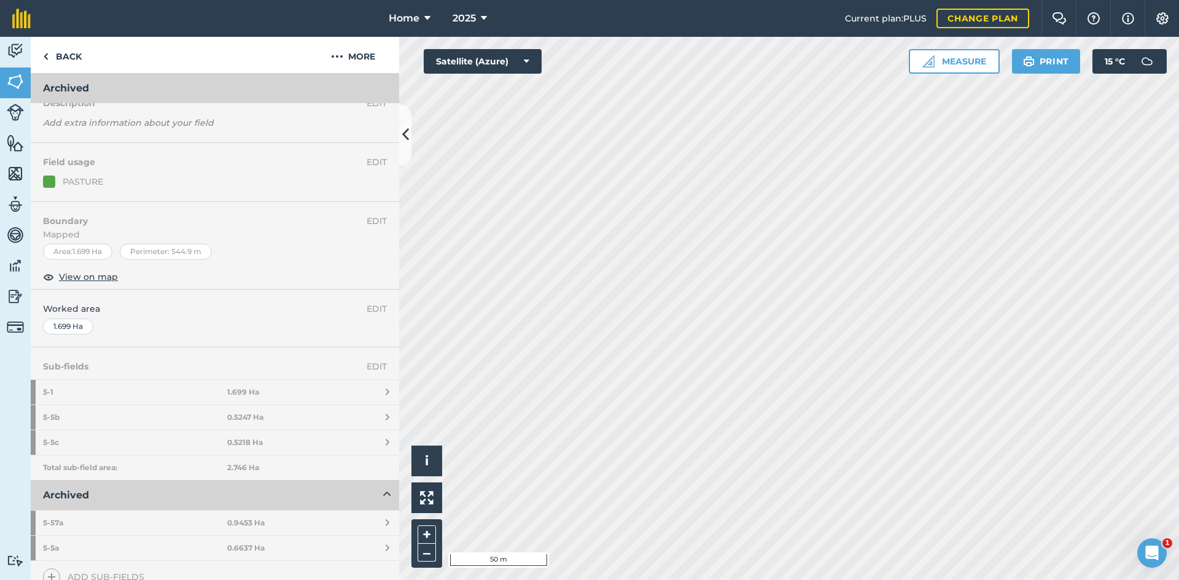
click at [250, 467] on strong "2.746 Ha" at bounding box center [243, 468] width 32 height 10
drag, startPoint x: 260, startPoint y: 443, endPoint x: 267, endPoint y: 432, distance: 13.0
click at [260, 443] on link "5 - 5c 0.5218 Ha" at bounding box center [215, 443] width 369 height 25
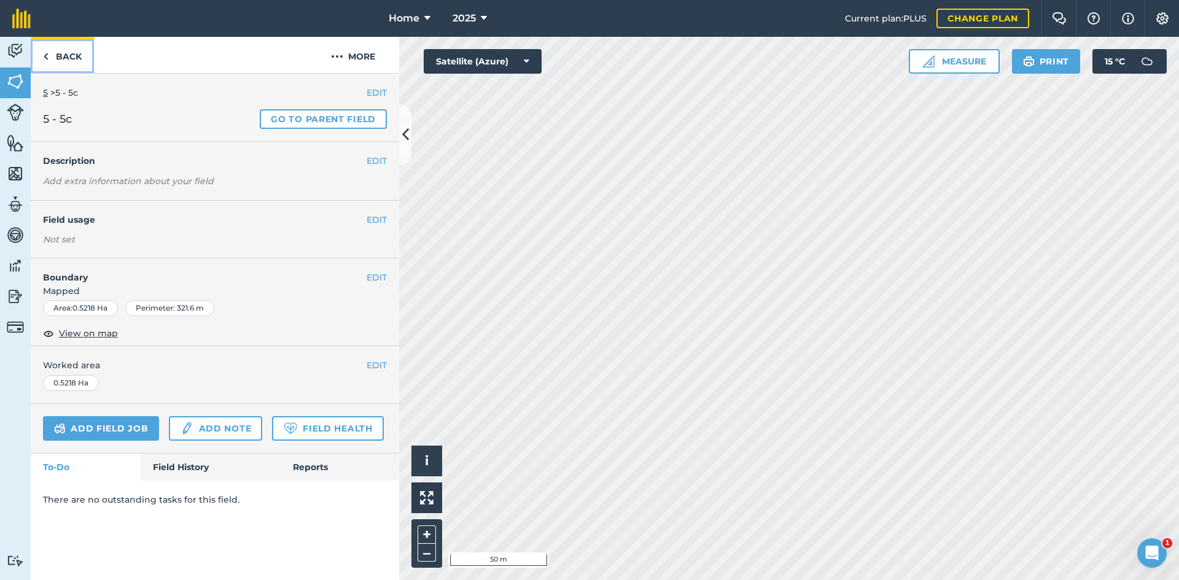
click at [80, 53] on link "Back" at bounding box center [62, 55] width 63 height 36
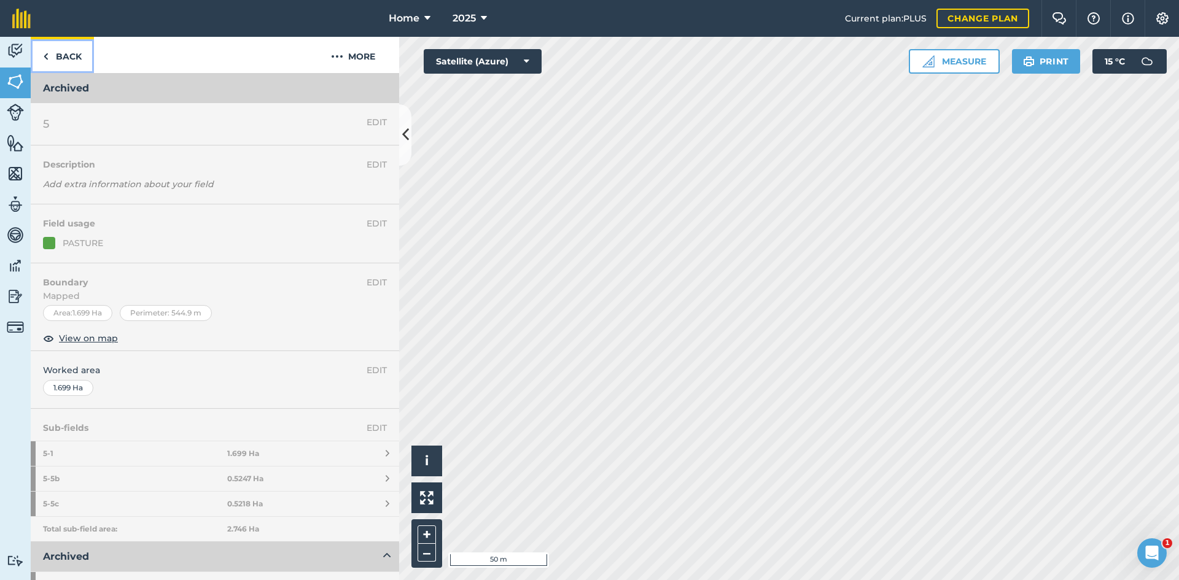
scroll to position [263, 0]
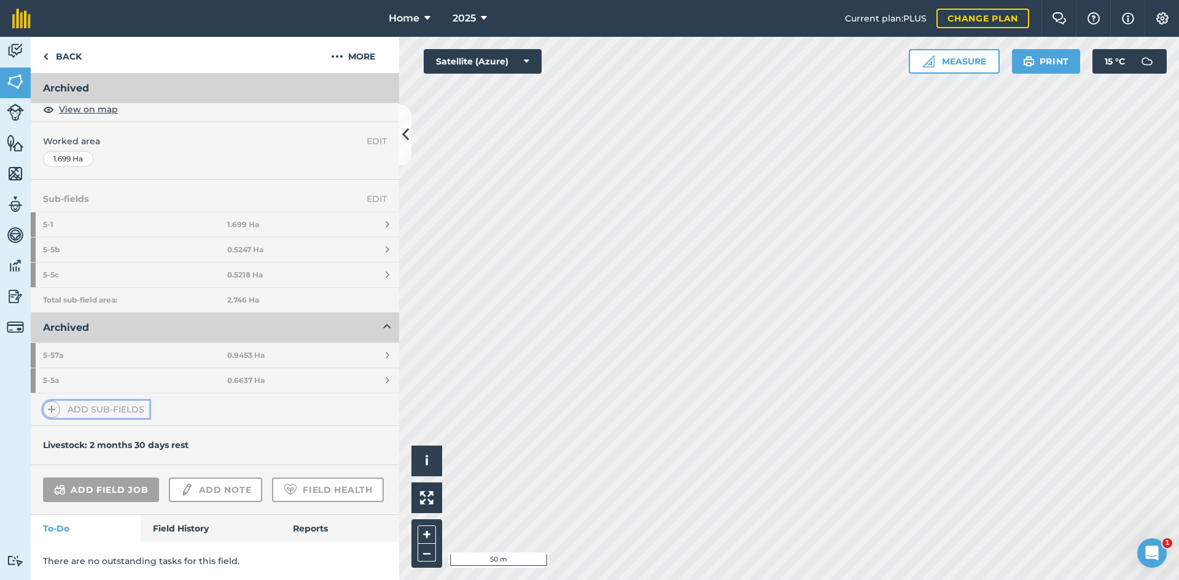
click at [117, 401] on link "Add sub-fields" at bounding box center [96, 409] width 106 height 17
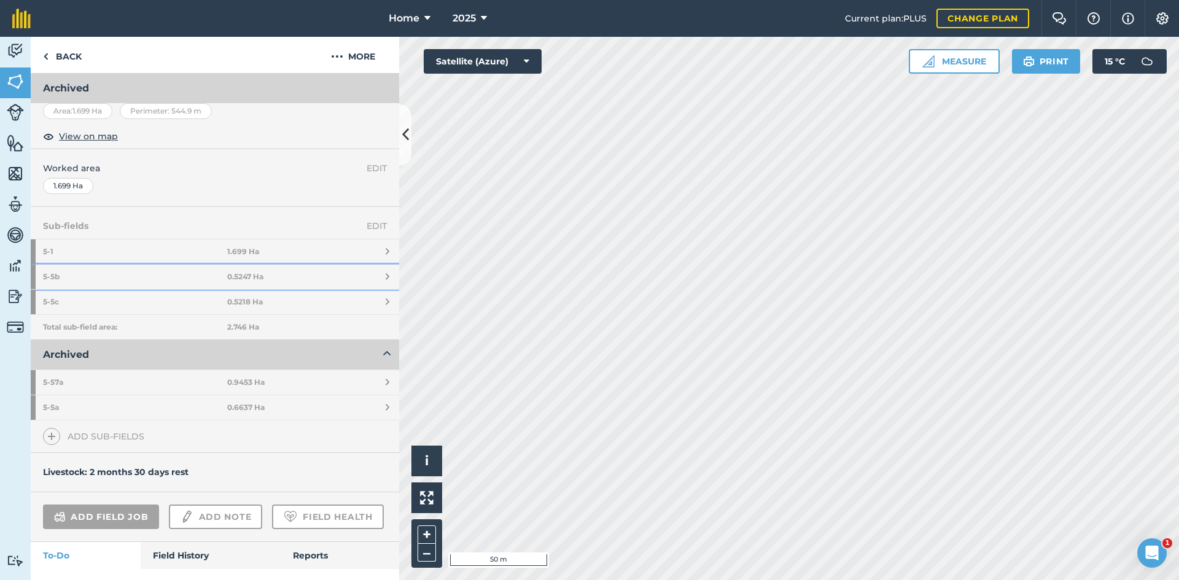
click at [238, 276] on strong "0.5247 Ha" at bounding box center [245, 277] width 36 height 10
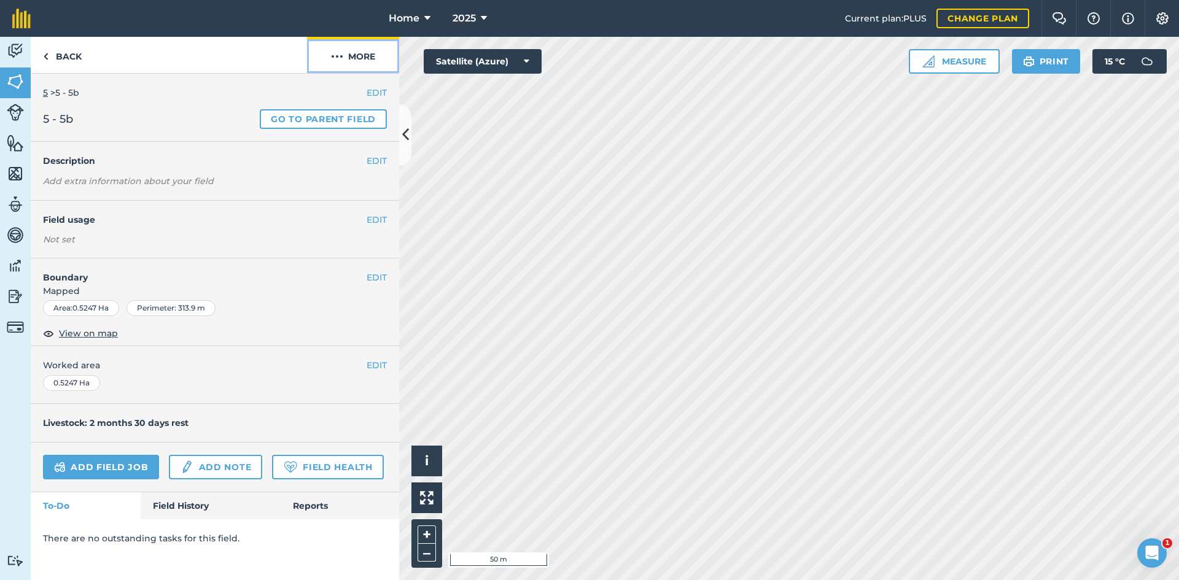
click at [370, 49] on button "More" at bounding box center [353, 55] width 92 height 36
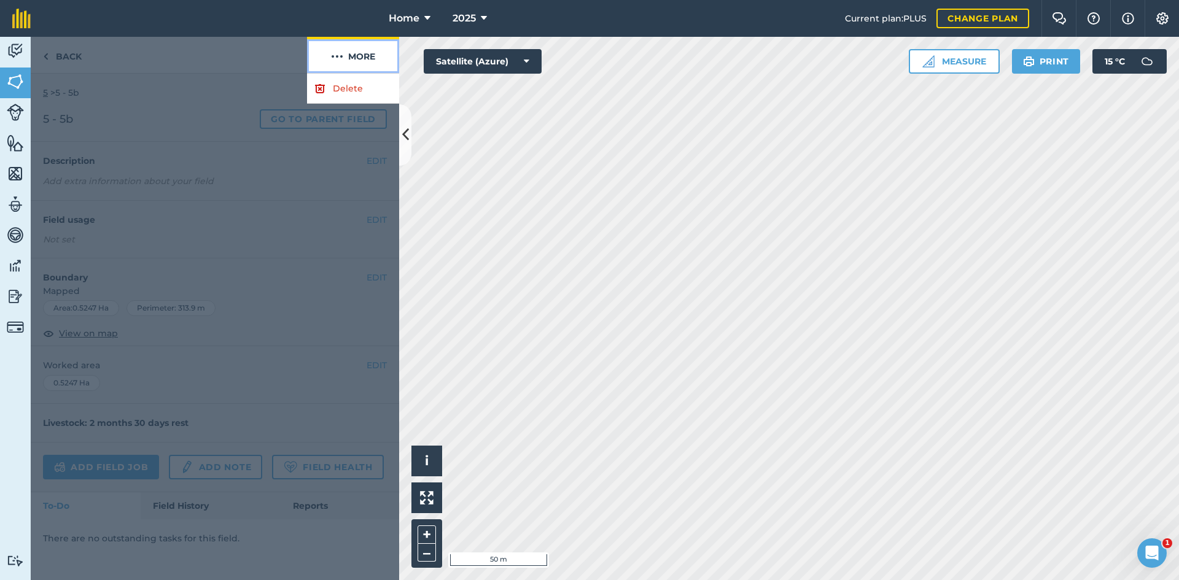
drag, startPoint x: 362, startPoint y: 44, endPoint x: 356, endPoint y: 47, distance: 6.6
click at [362, 45] on button "More" at bounding box center [353, 55] width 92 height 36
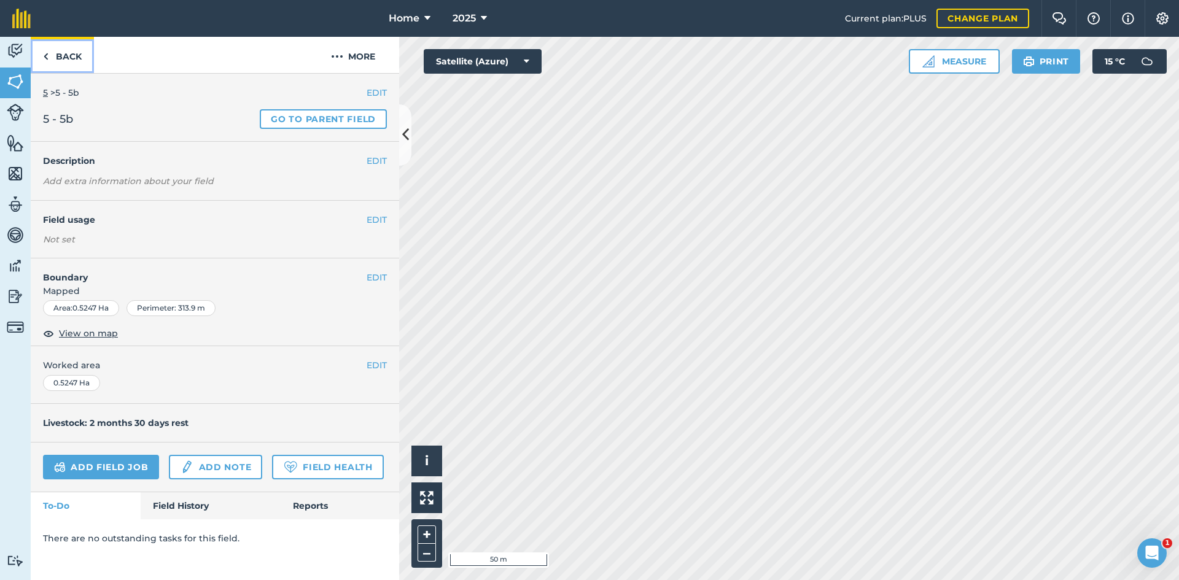
click at [61, 58] on link "Back" at bounding box center [62, 55] width 63 height 36
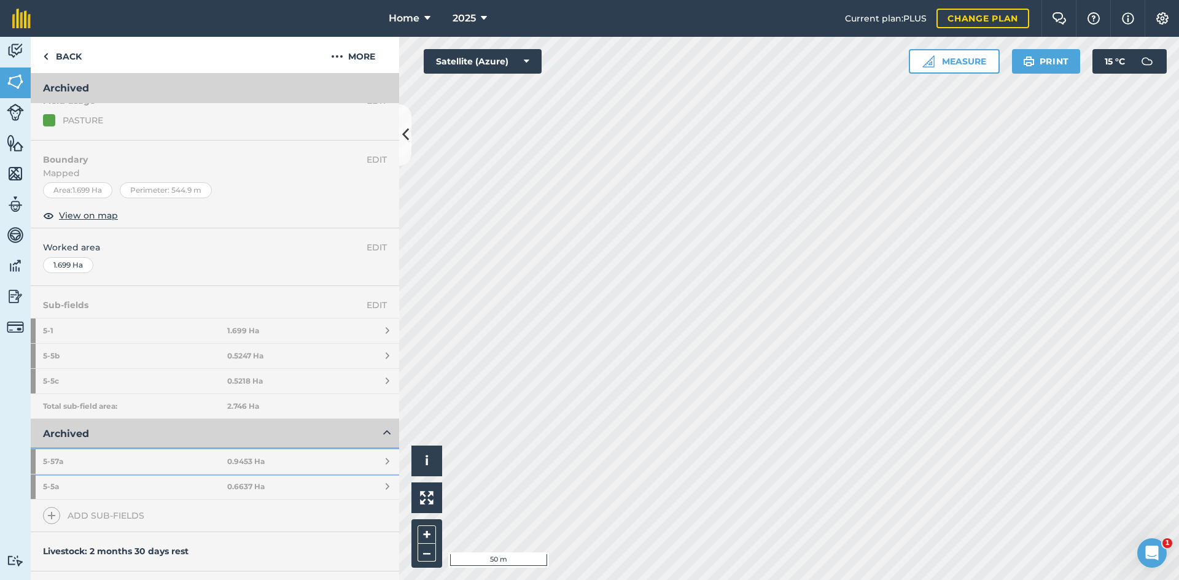
click at [267, 450] on link "5 - 57a 0.9453 Ha" at bounding box center [215, 462] width 369 height 25
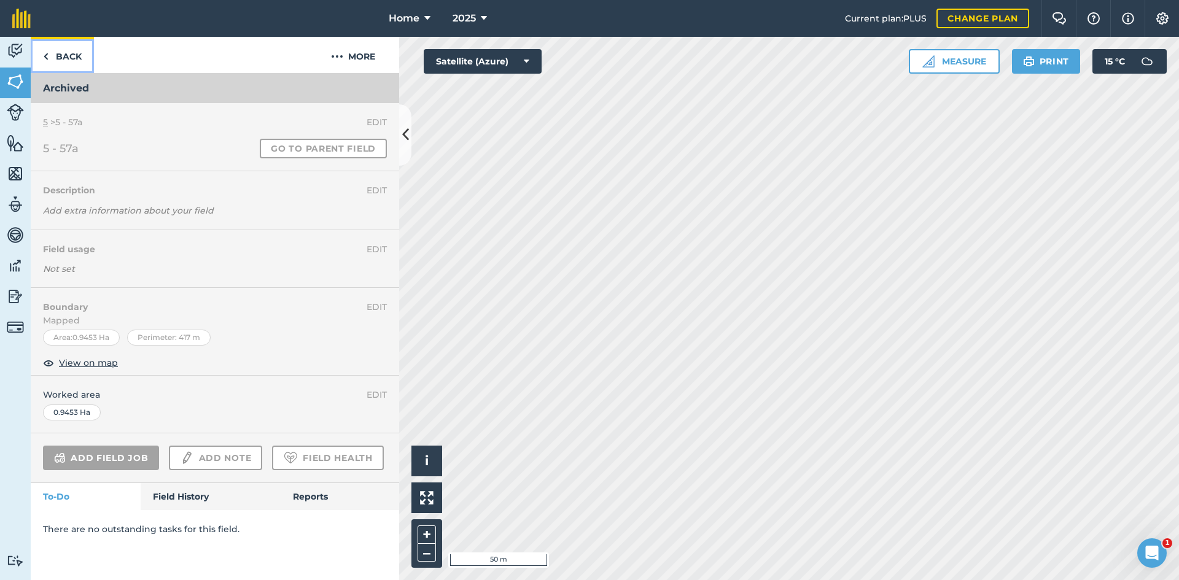
click at [66, 52] on link "Back" at bounding box center [62, 55] width 63 height 36
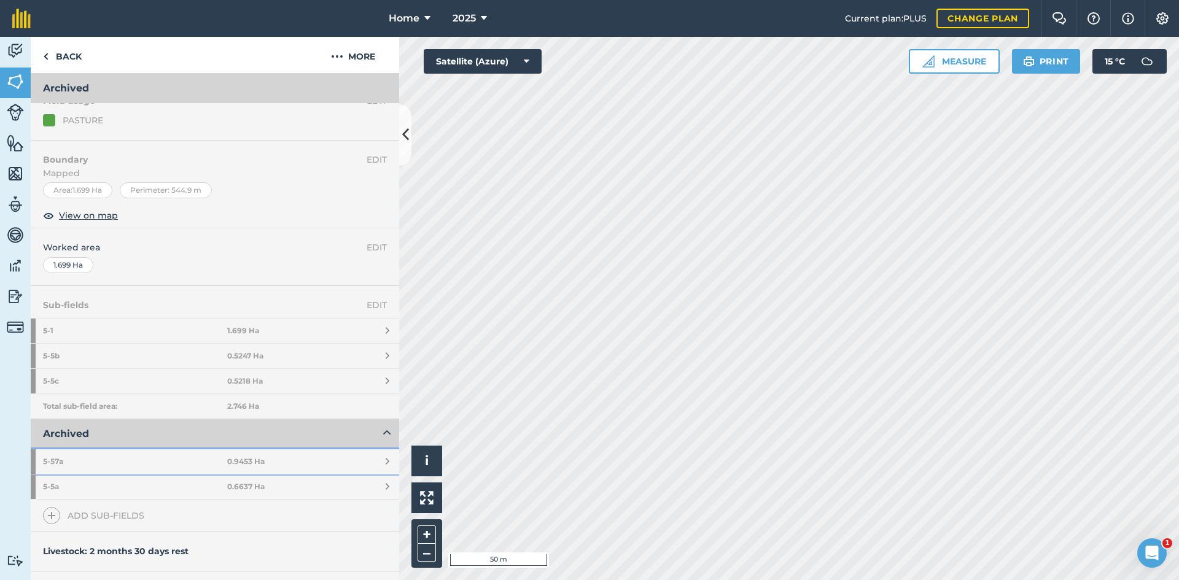
click at [274, 455] on link "5 - 57a 0.9453 Ha" at bounding box center [215, 462] width 369 height 25
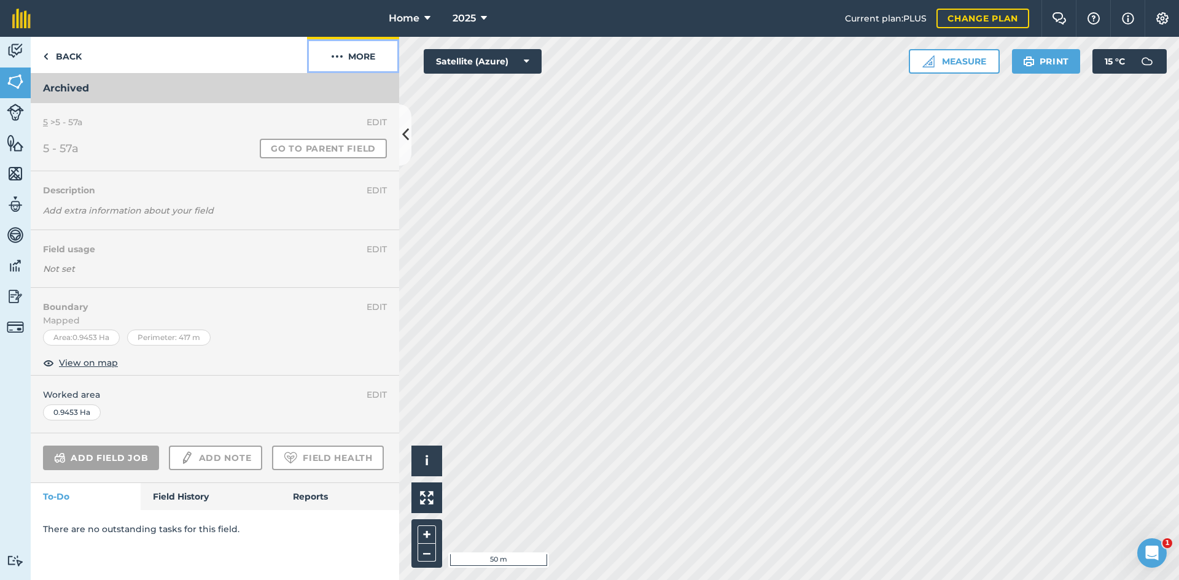
click at [345, 55] on button "More" at bounding box center [353, 55] width 92 height 36
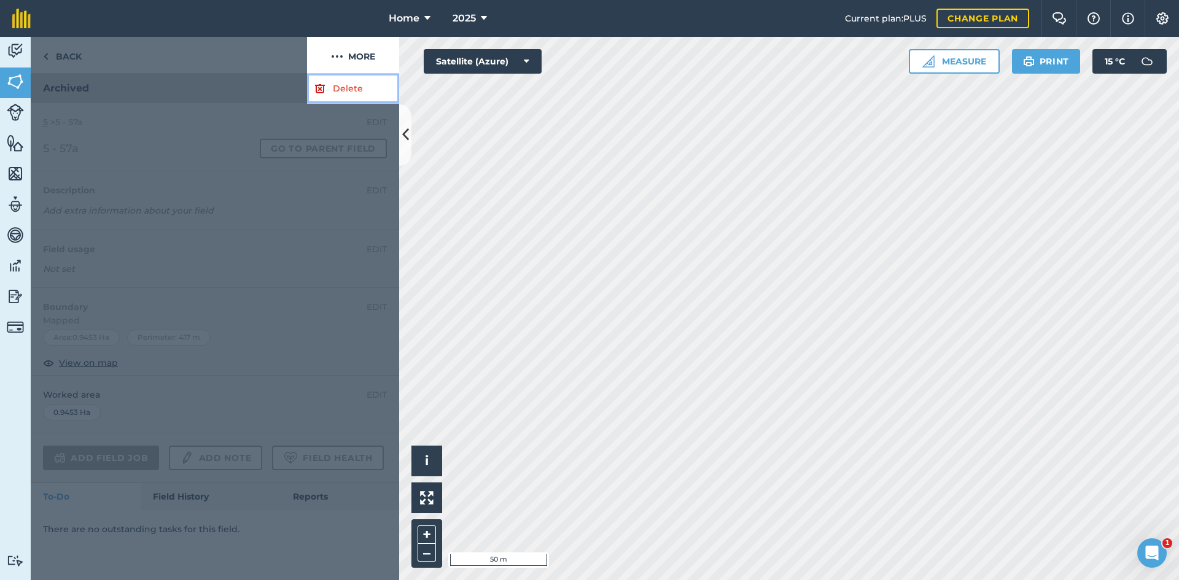
click at [364, 84] on link "Delete" at bounding box center [353, 89] width 92 height 30
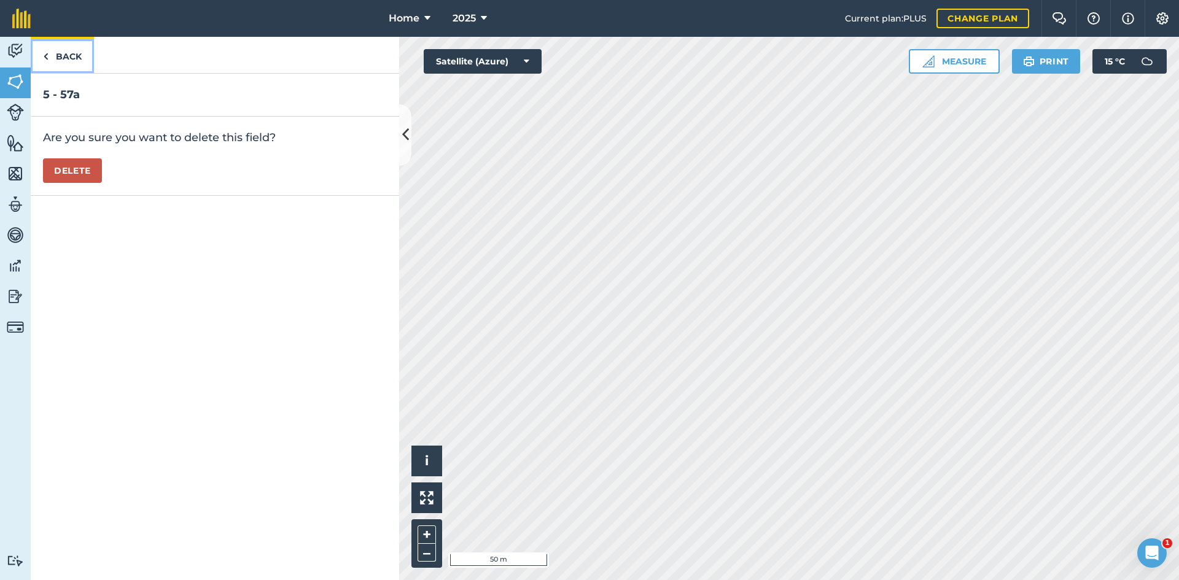
click at [80, 57] on link "Back" at bounding box center [62, 55] width 63 height 36
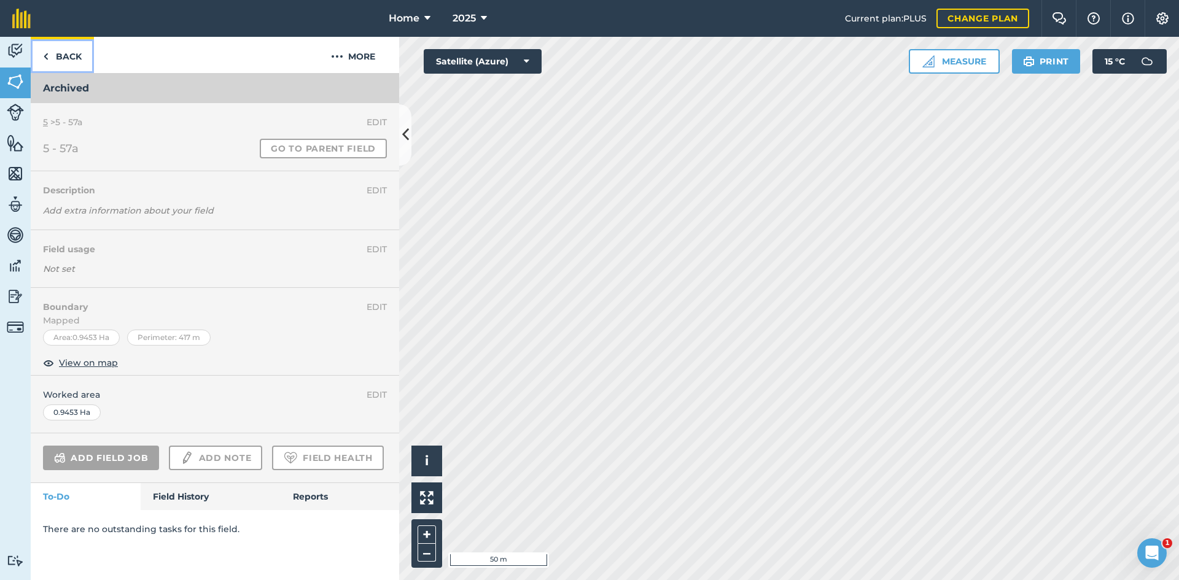
click at [55, 63] on link "Back" at bounding box center [62, 55] width 63 height 36
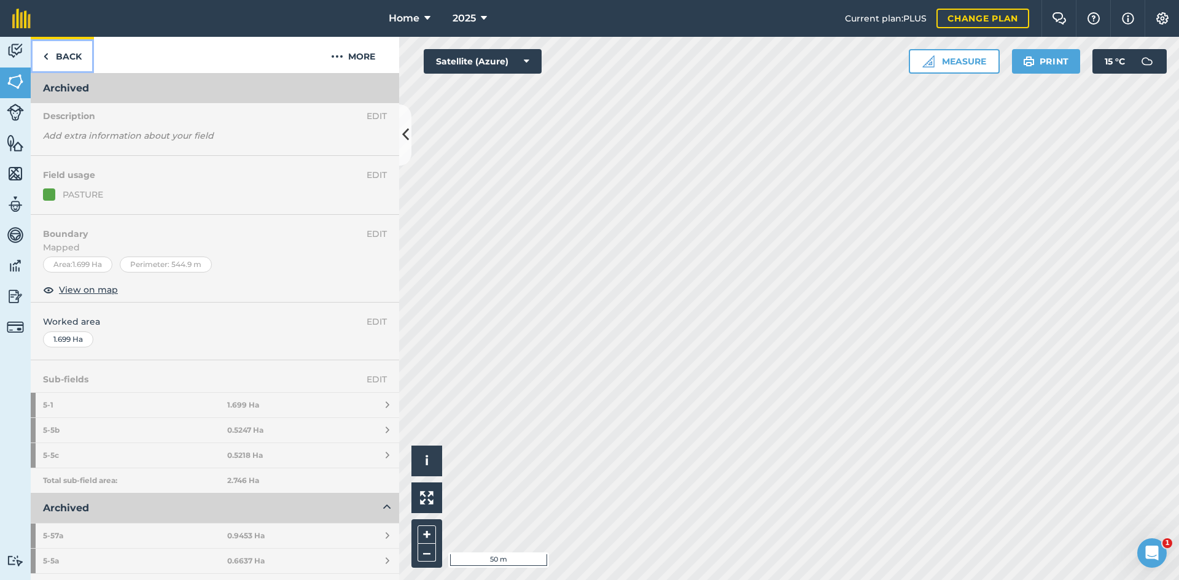
scroll to position [246, 0]
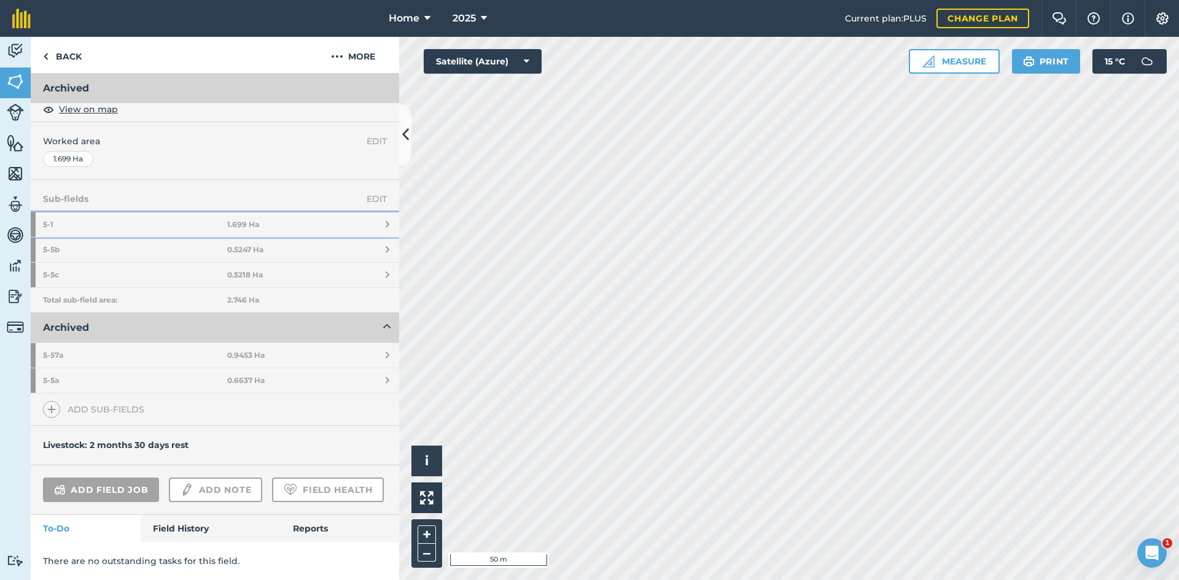
click at [297, 213] on link "5 - 1 1.699 Ha" at bounding box center [215, 225] width 369 height 25
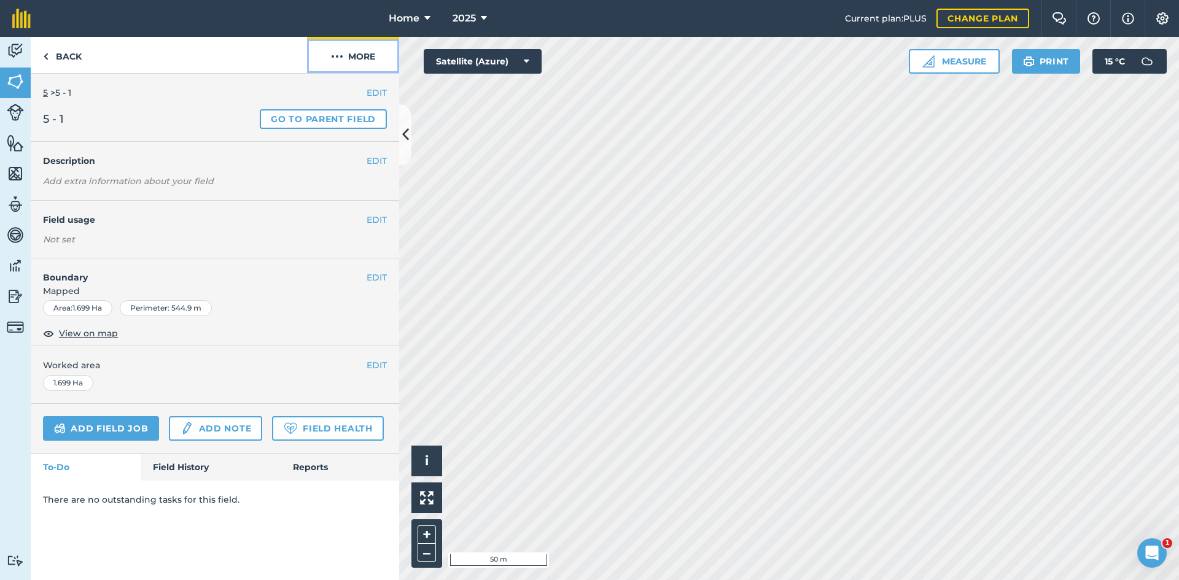
click at [364, 50] on button "More" at bounding box center [353, 55] width 92 height 36
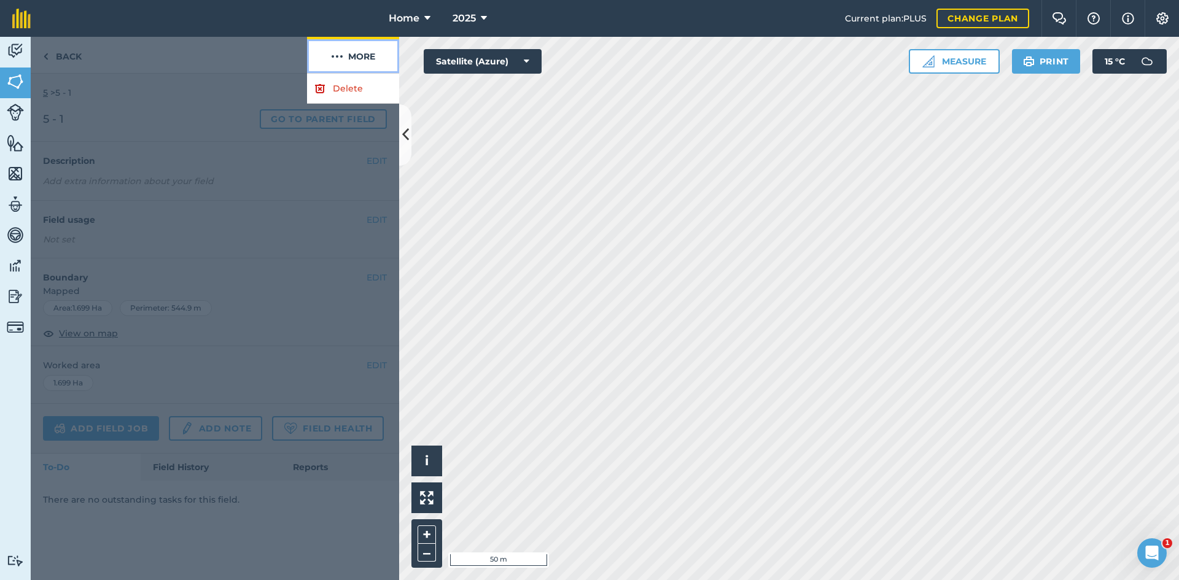
click at [355, 67] on button "More" at bounding box center [353, 55] width 92 height 36
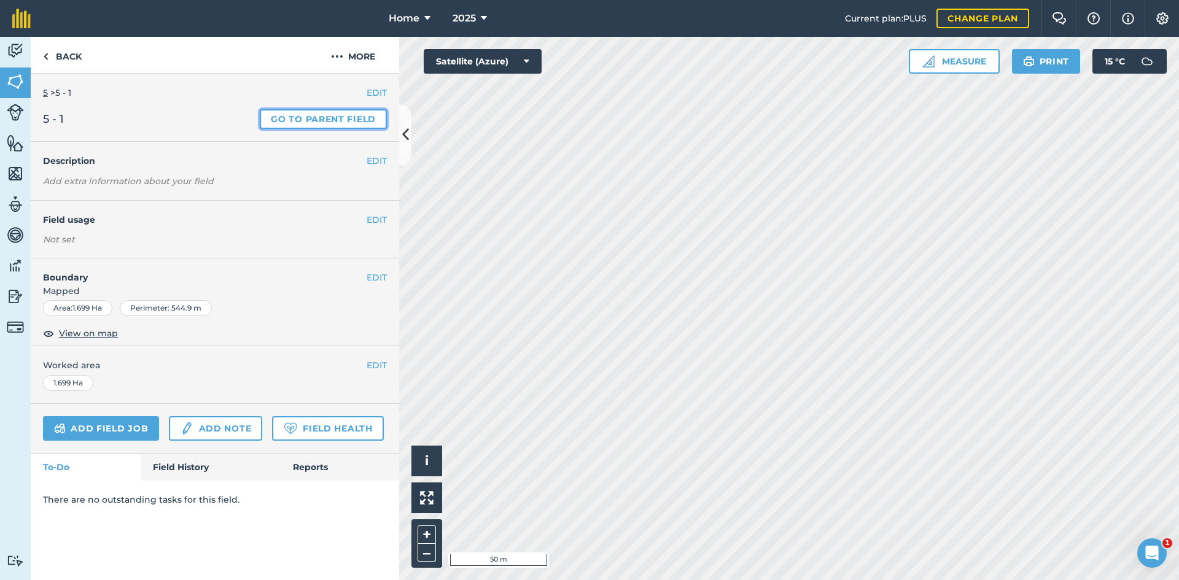
click at [359, 121] on link "Go to parent field" at bounding box center [323, 119] width 127 height 20
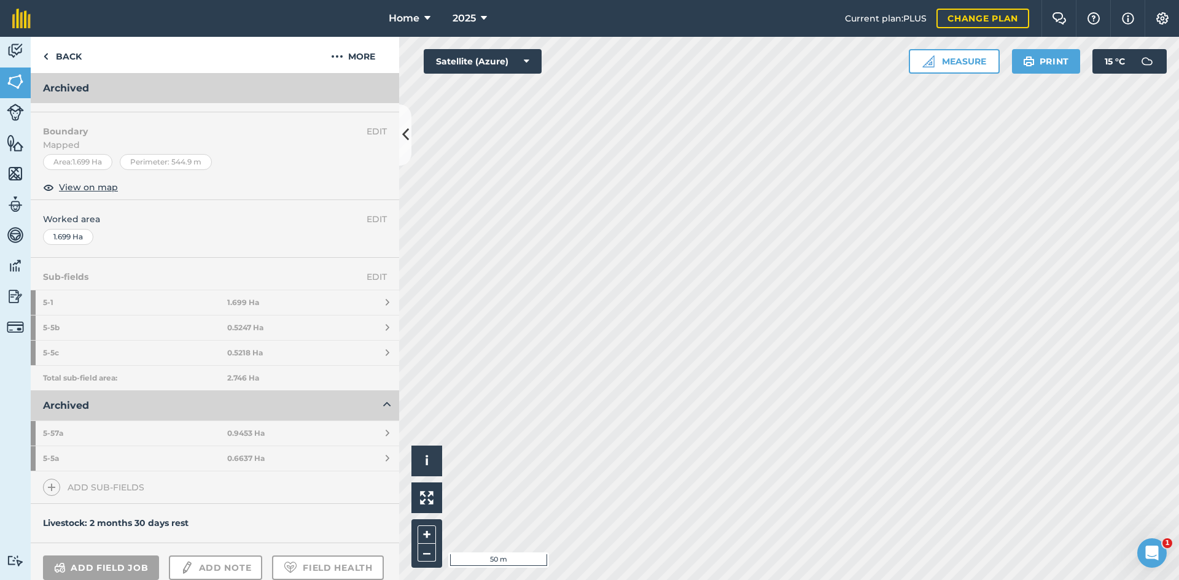
scroll to position [184, 0]
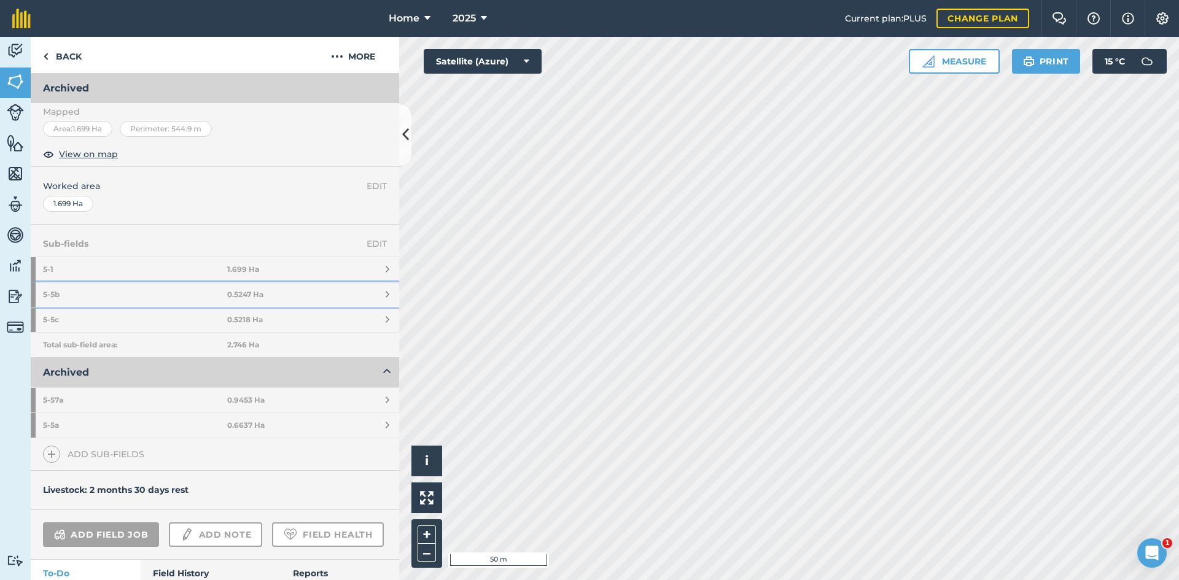
click at [307, 289] on link "5 - 5b 0.5247 Ha" at bounding box center [215, 295] width 369 height 25
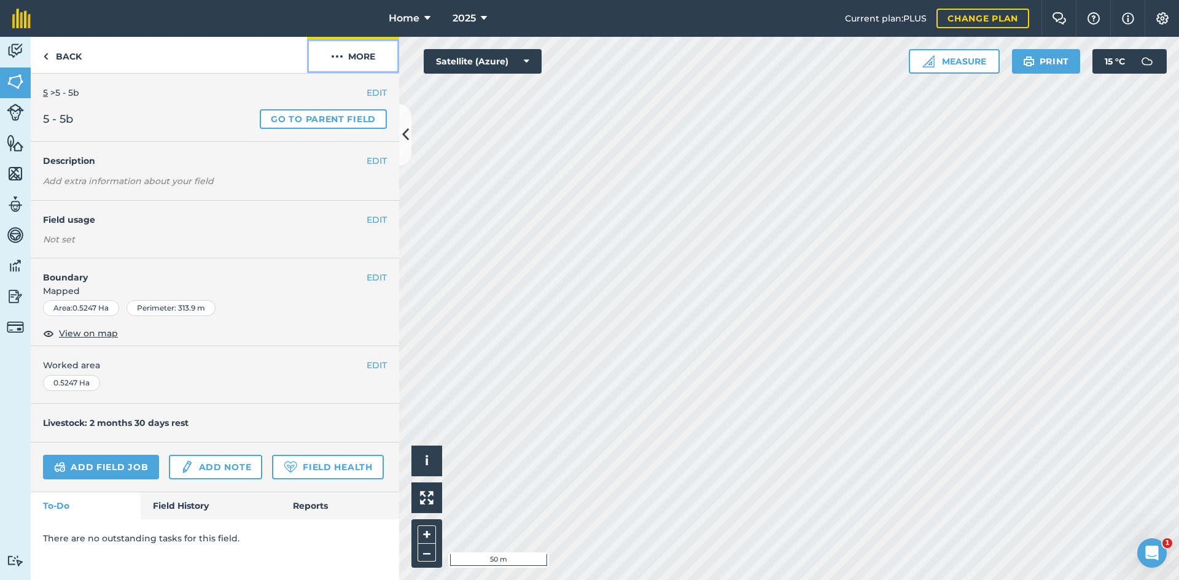
click at [373, 53] on button "More" at bounding box center [353, 55] width 92 height 36
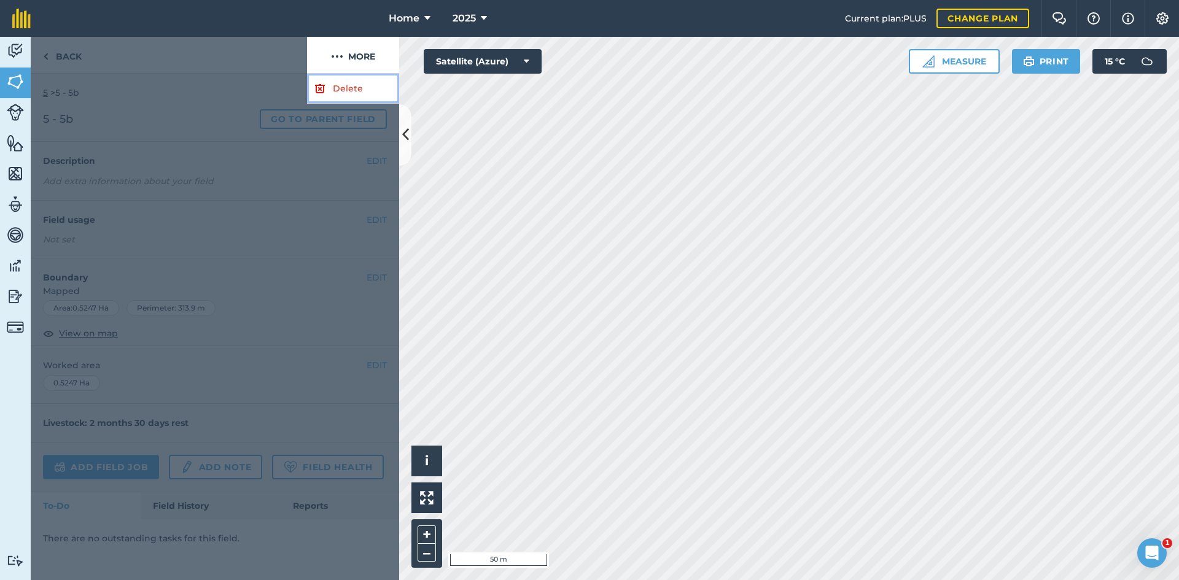
click at [363, 84] on link "Delete" at bounding box center [353, 89] width 92 height 30
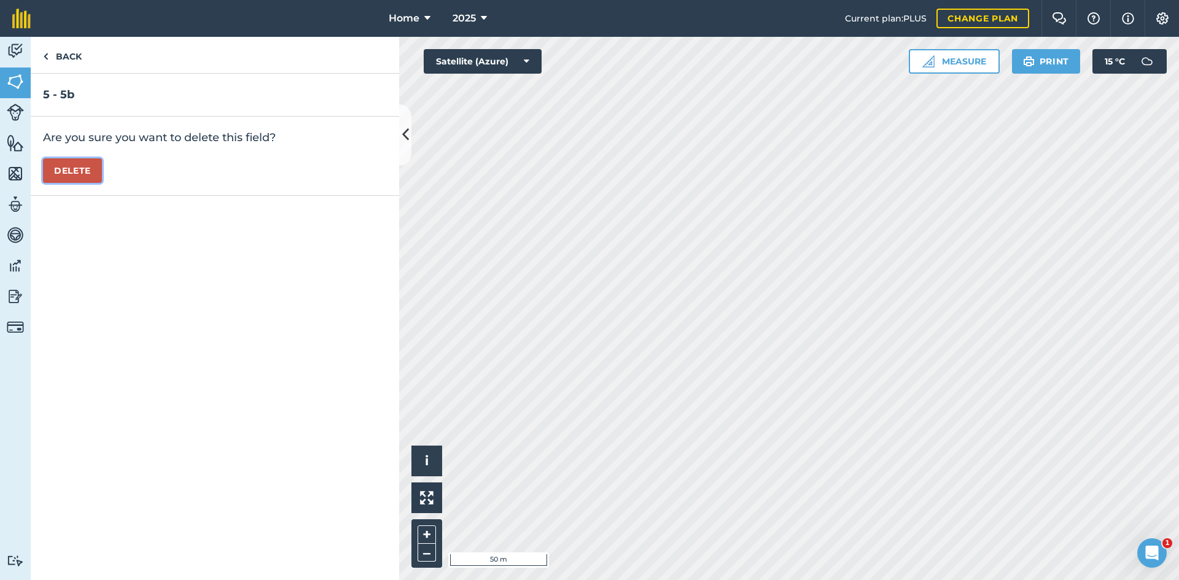
click at [88, 173] on button "Delete" at bounding box center [72, 170] width 59 height 25
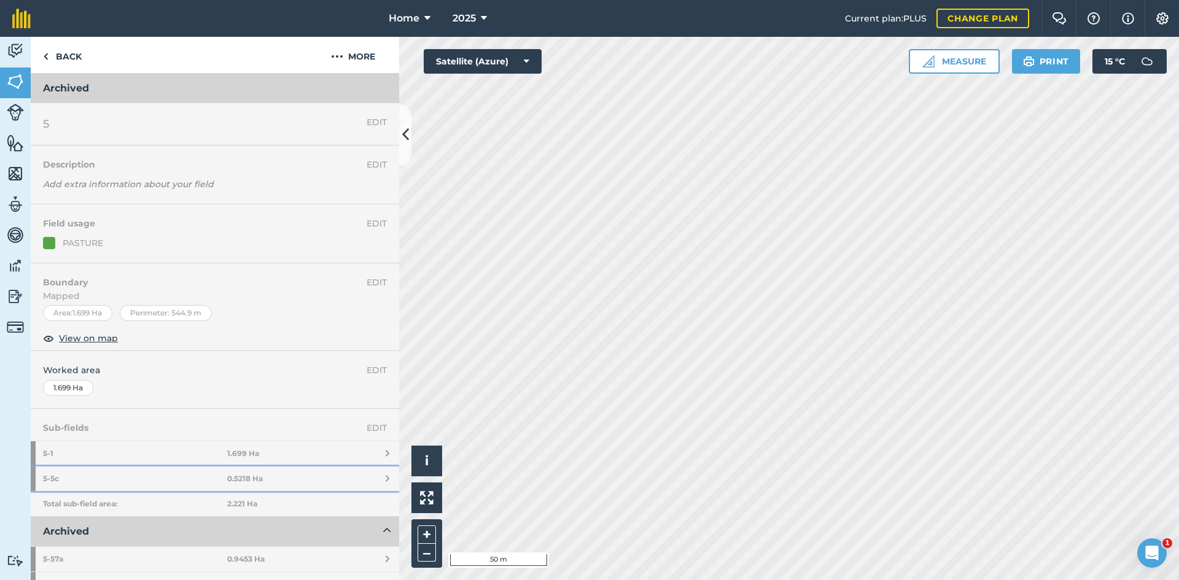
click at [227, 477] on strong "0.5218 Ha" at bounding box center [245, 479] width 36 height 10
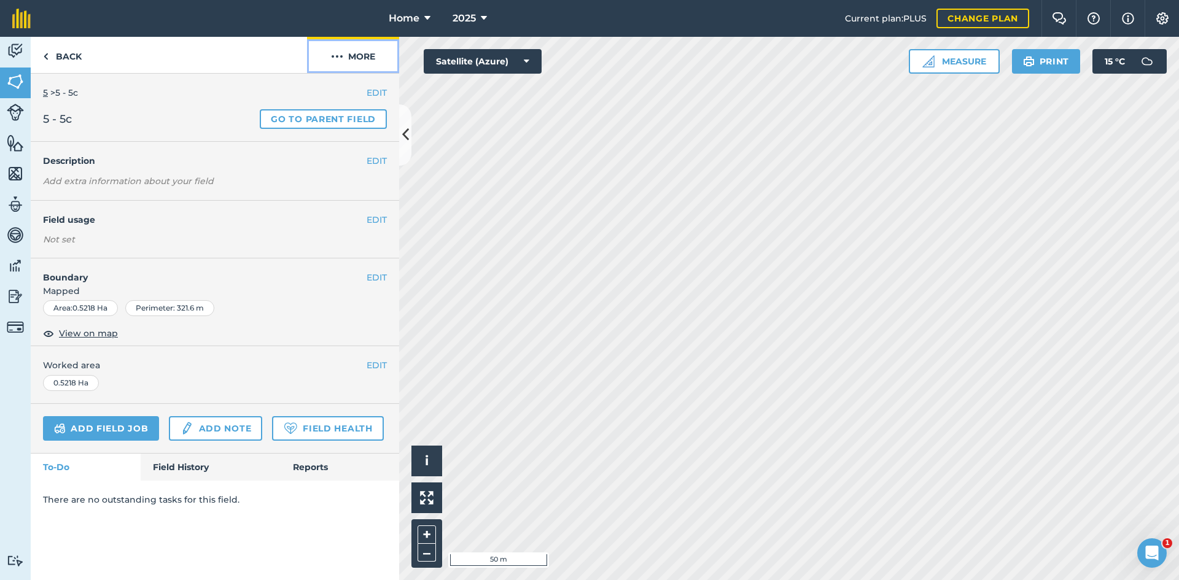
click at [365, 63] on button "More" at bounding box center [353, 55] width 92 height 36
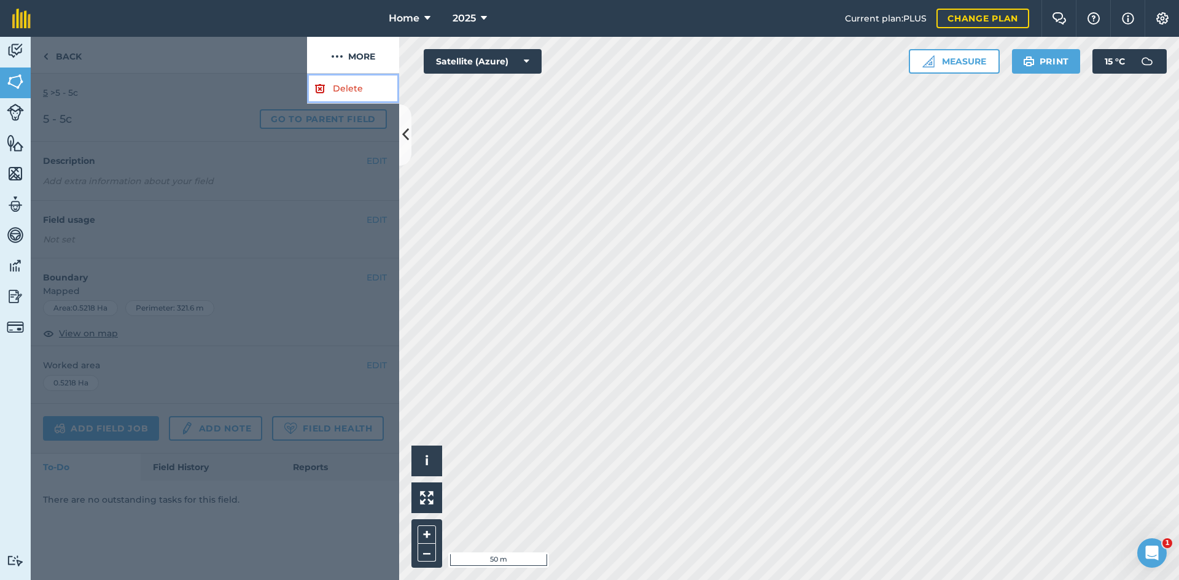
click at [361, 80] on link "Delete" at bounding box center [353, 89] width 92 height 30
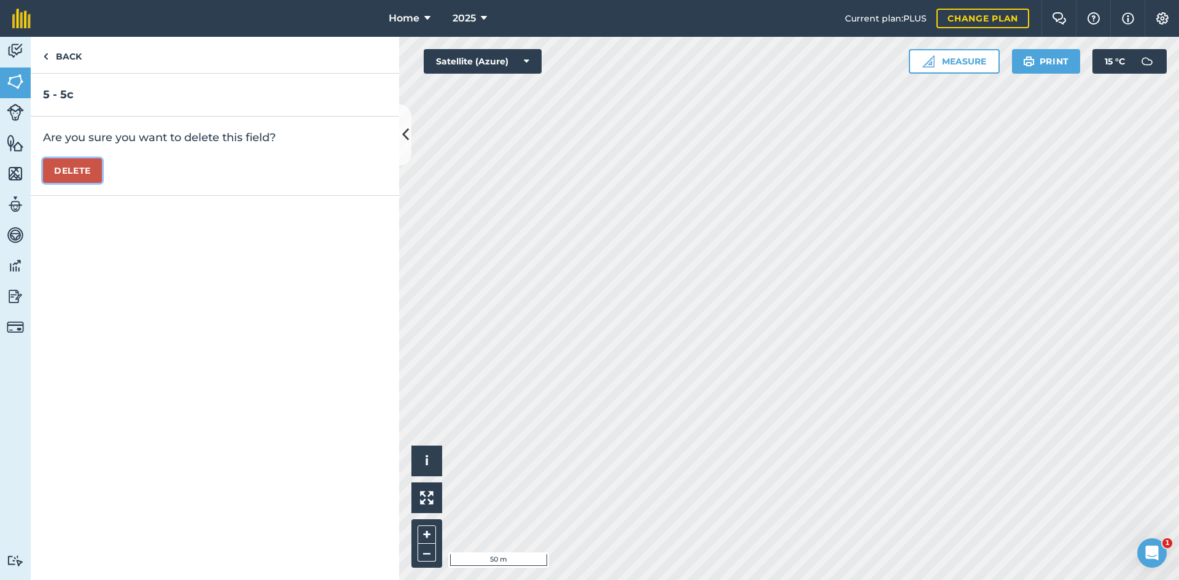
click at [52, 173] on button "Delete" at bounding box center [72, 170] width 59 height 25
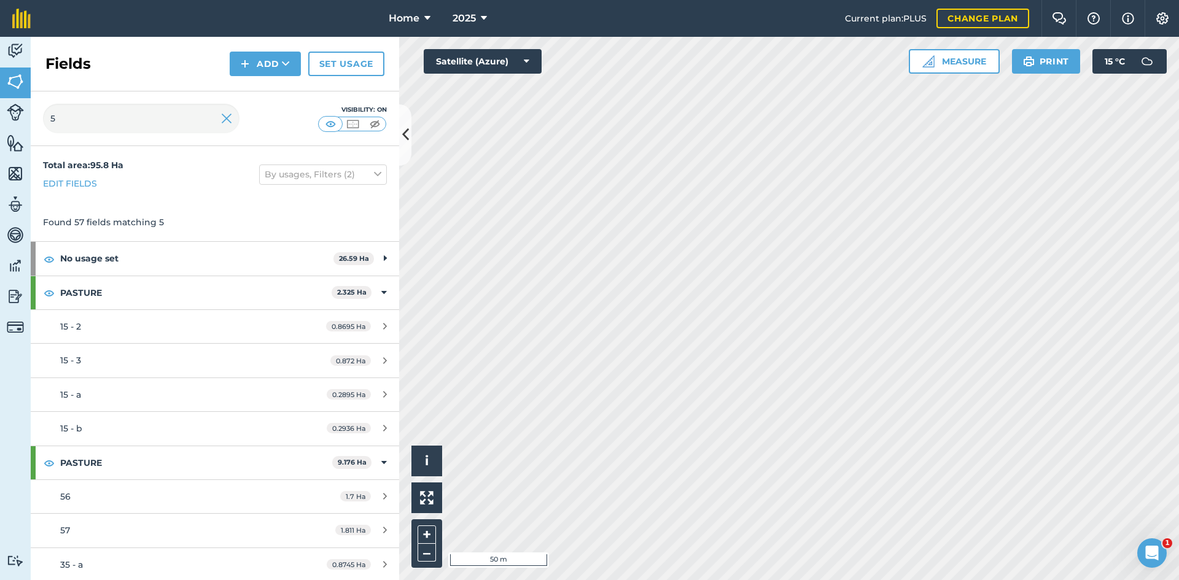
click at [46, 60] on div "Fields Add Set usage" at bounding box center [215, 64] width 369 height 55
click at [59, 66] on h2 "Fields" at bounding box center [67, 64] width 45 height 20
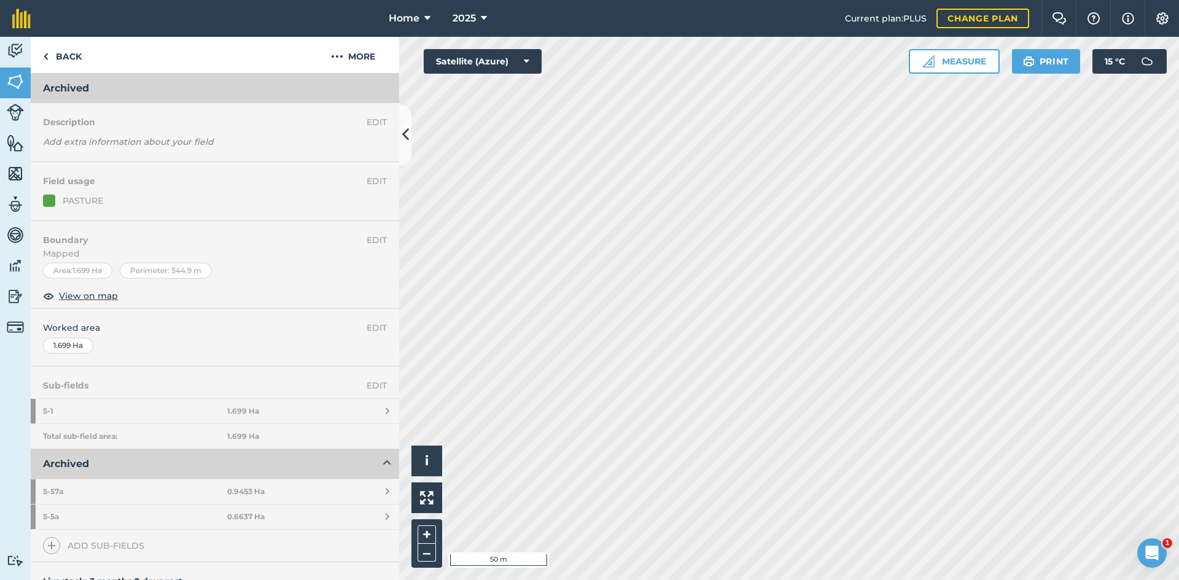
scroll to position [61, 0]
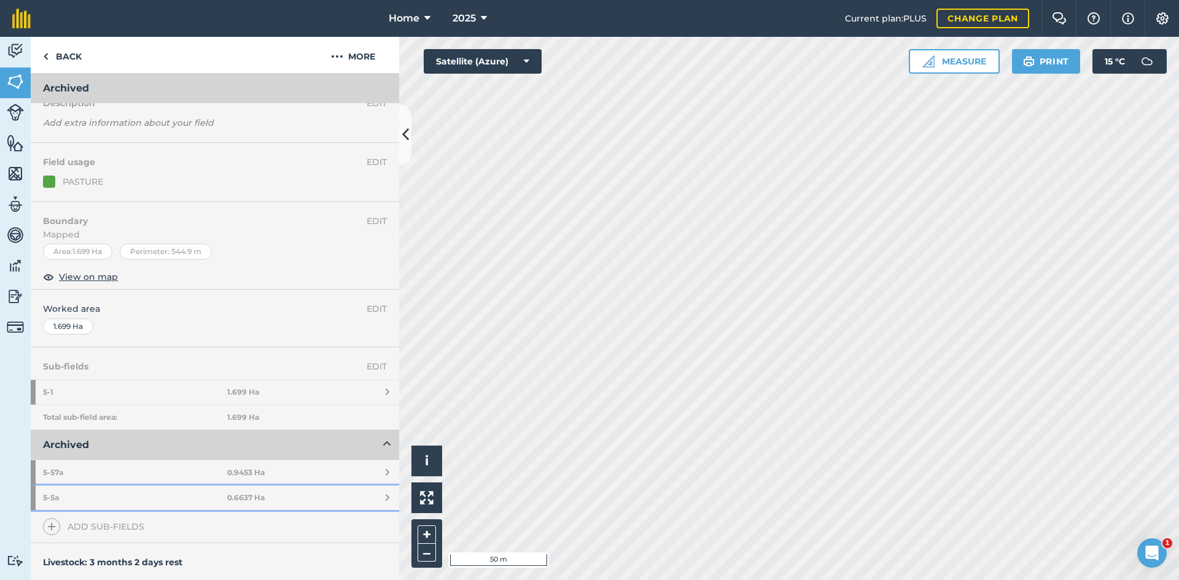
click at [230, 497] on strong "0.6637 Ha" at bounding box center [245, 498] width 37 height 10
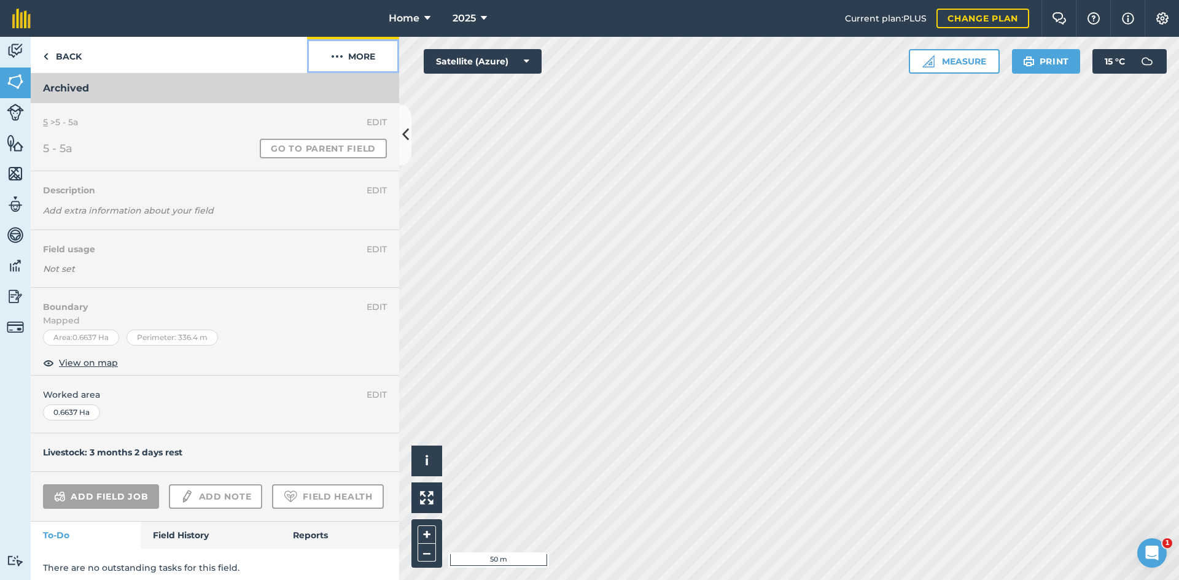
click at [375, 43] on button "More" at bounding box center [353, 55] width 92 height 36
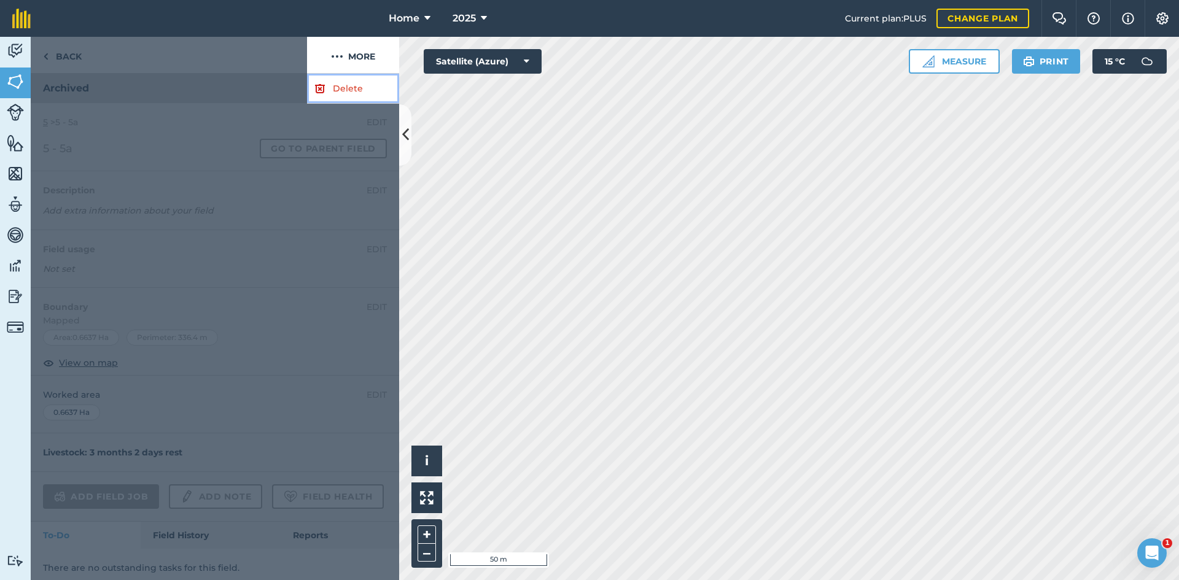
click at [348, 90] on link "Delete" at bounding box center [353, 89] width 92 height 30
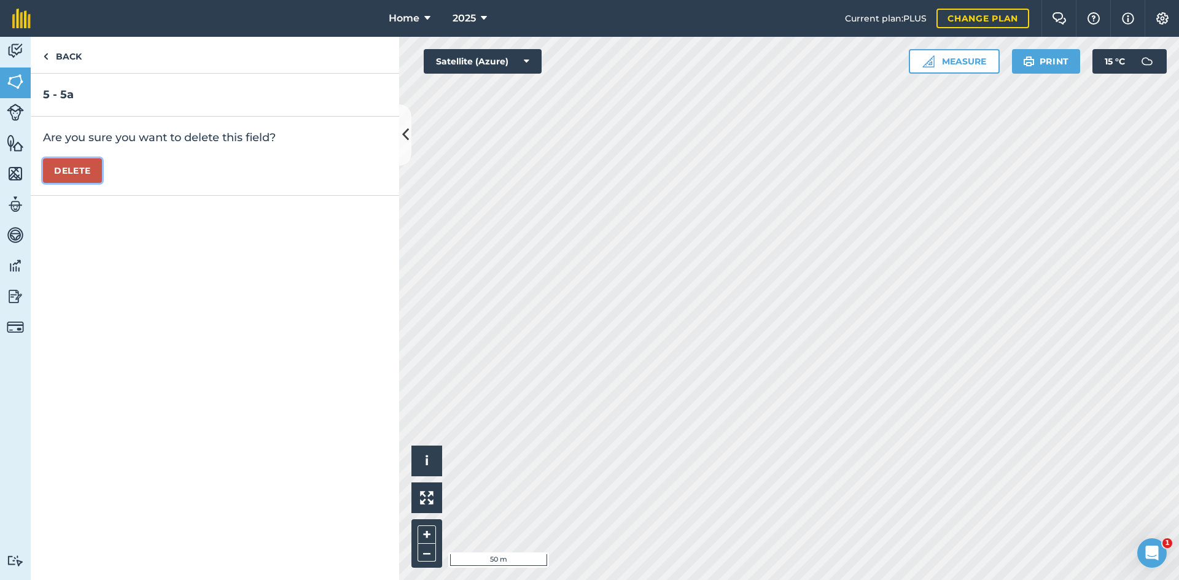
click at [100, 163] on button "Delete" at bounding box center [72, 170] width 59 height 25
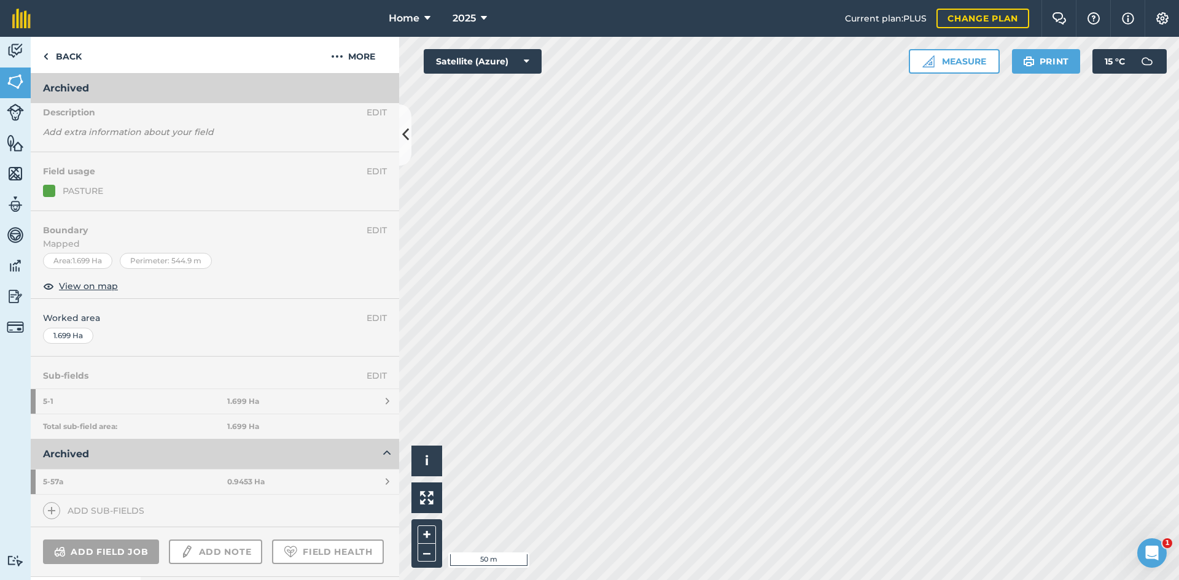
scroll to position [123, 0]
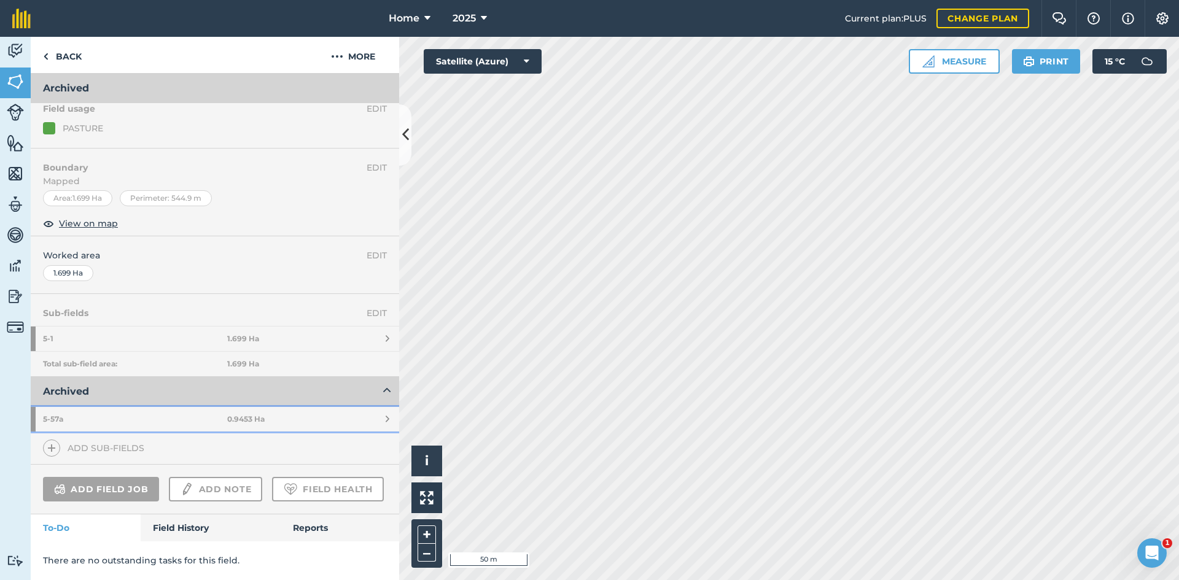
click at [341, 412] on link "5 - 57a 0.9453 Ha" at bounding box center [215, 419] width 369 height 25
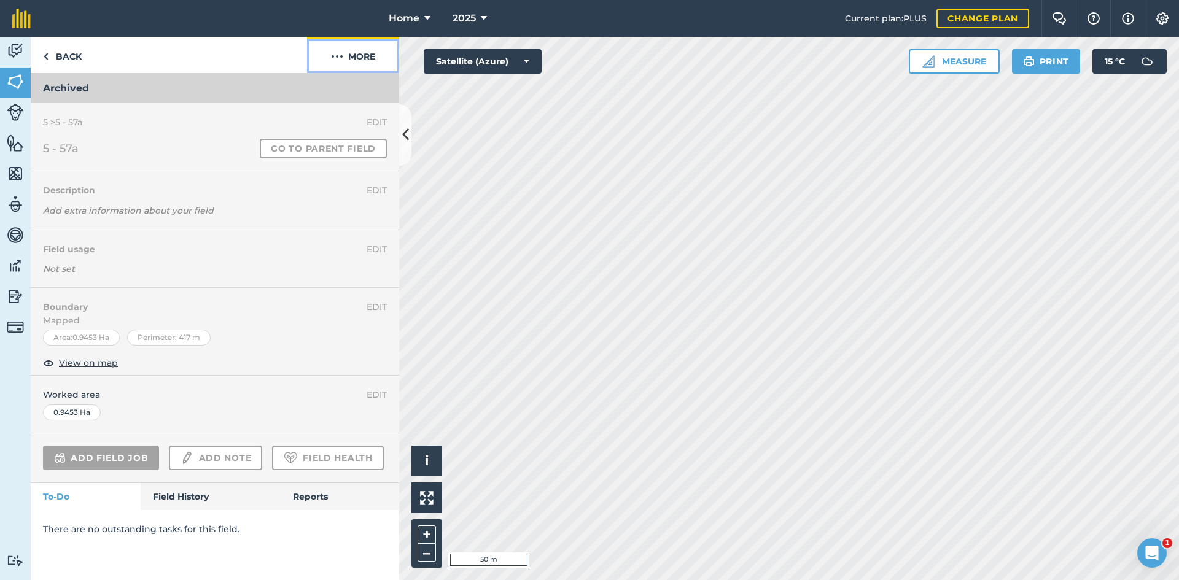
click at [359, 69] on button "More" at bounding box center [353, 55] width 92 height 36
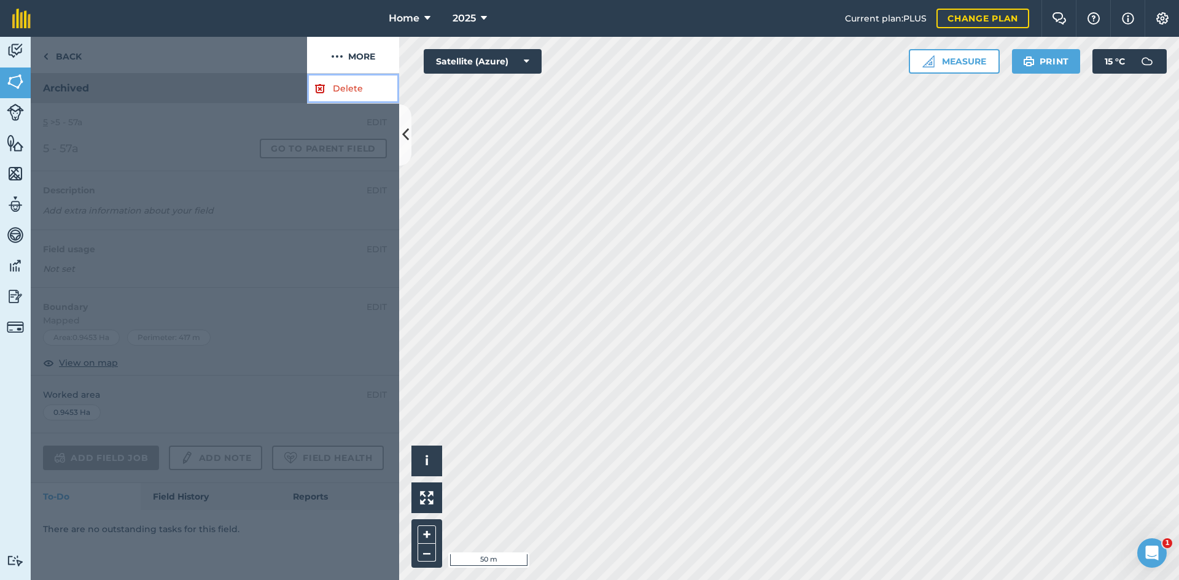
click at [375, 85] on link "Delete" at bounding box center [353, 89] width 92 height 30
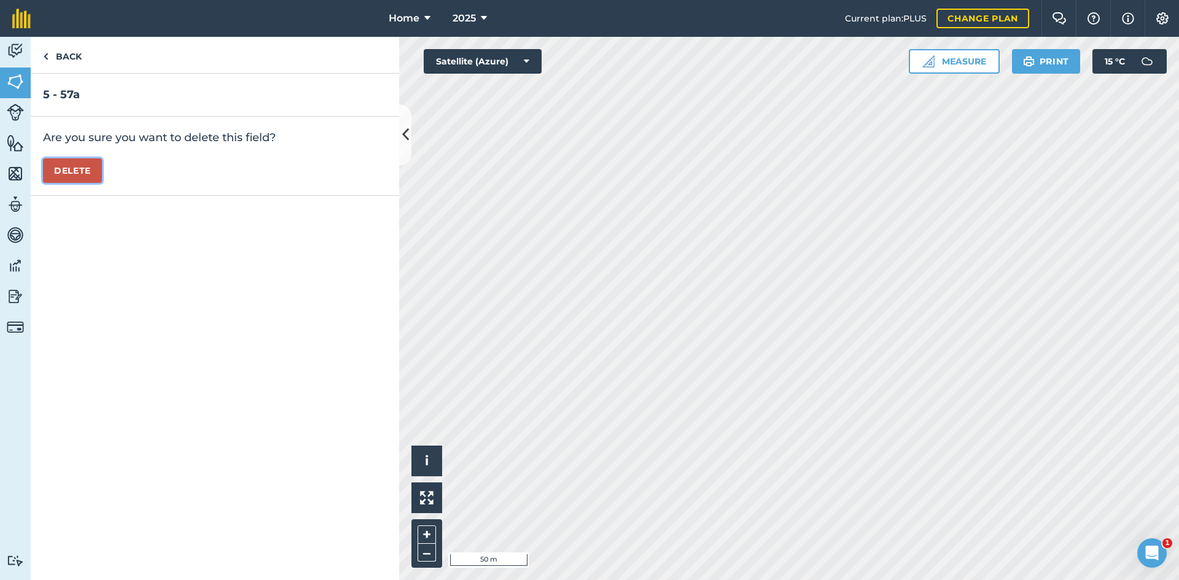
click at [96, 168] on button "Delete" at bounding box center [72, 170] width 59 height 25
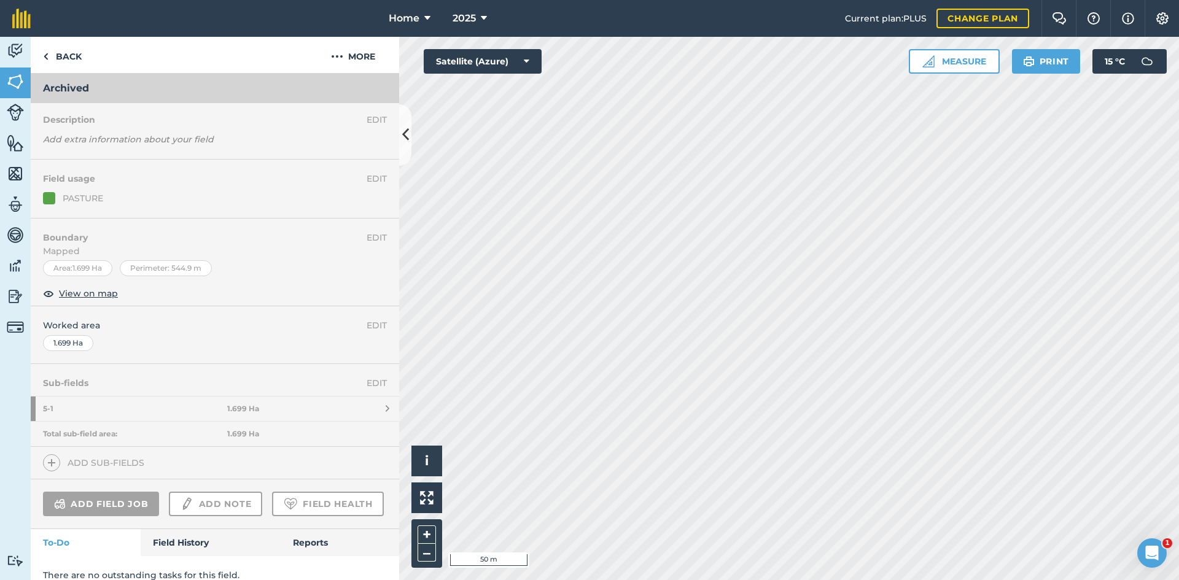
scroll to position [33, 0]
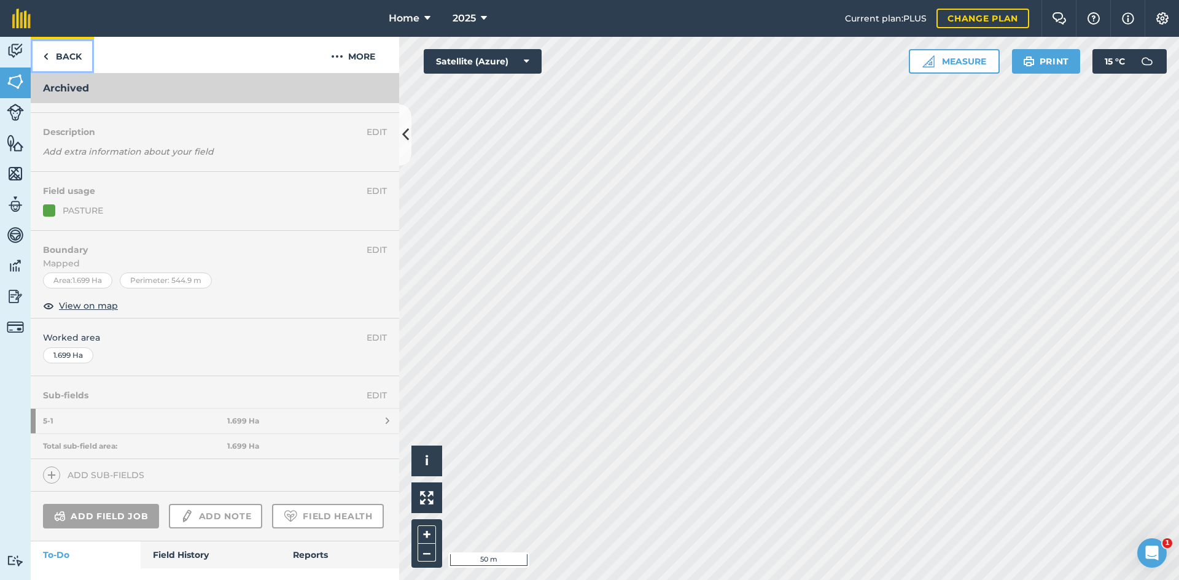
click at [71, 58] on link "Back" at bounding box center [62, 55] width 63 height 36
click at [357, 52] on button "More" at bounding box center [353, 55] width 92 height 36
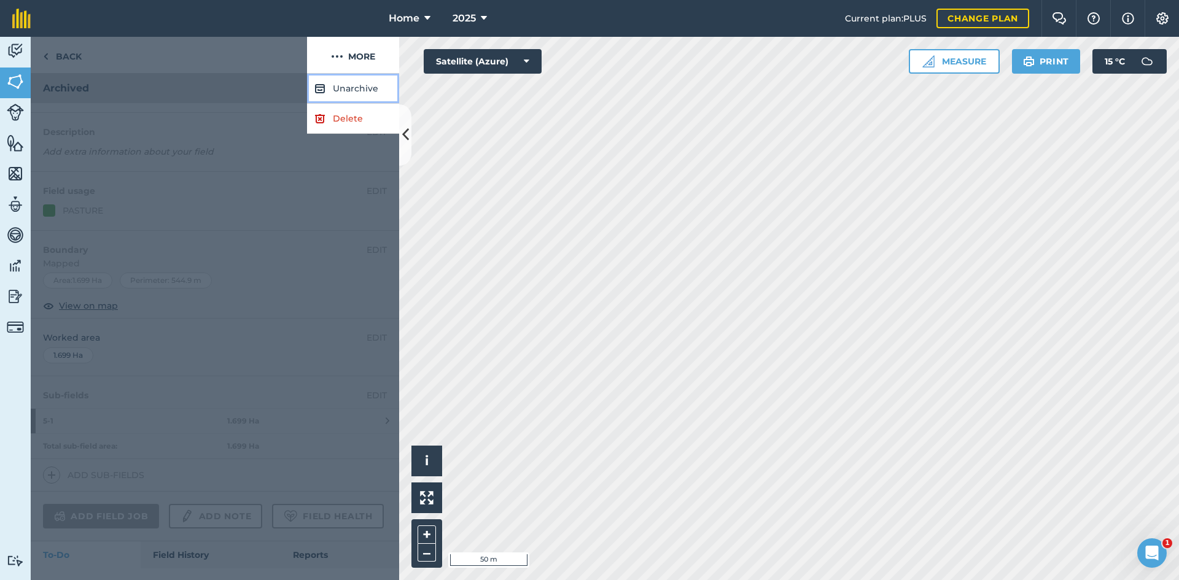
click at [360, 83] on button "Unarchive" at bounding box center [353, 89] width 92 height 30
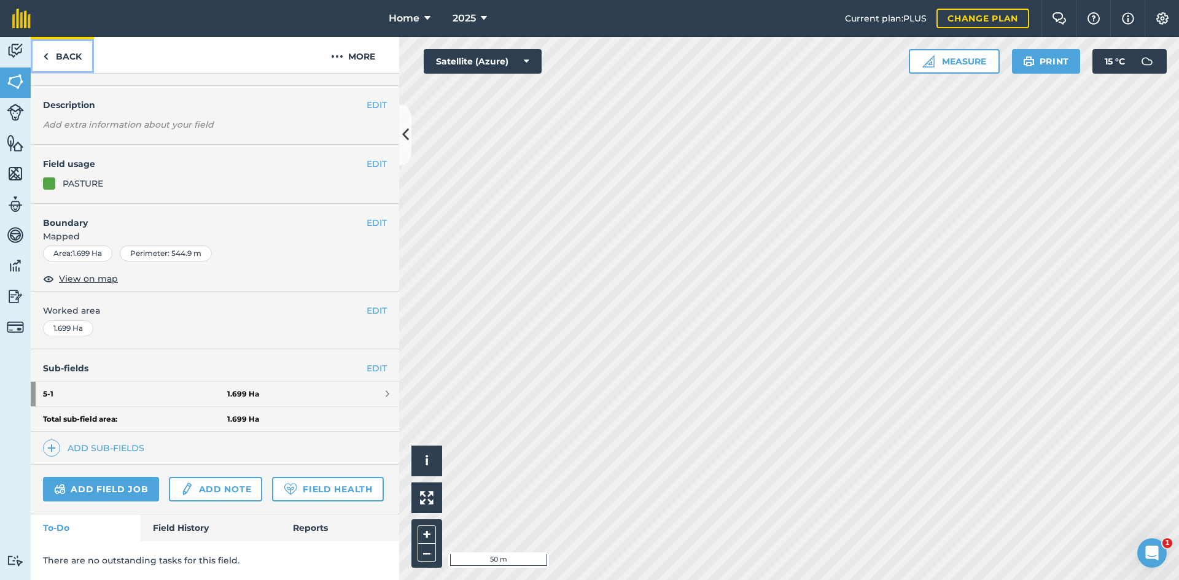
click at [84, 61] on link "Back" at bounding box center [62, 55] width 63 height 36
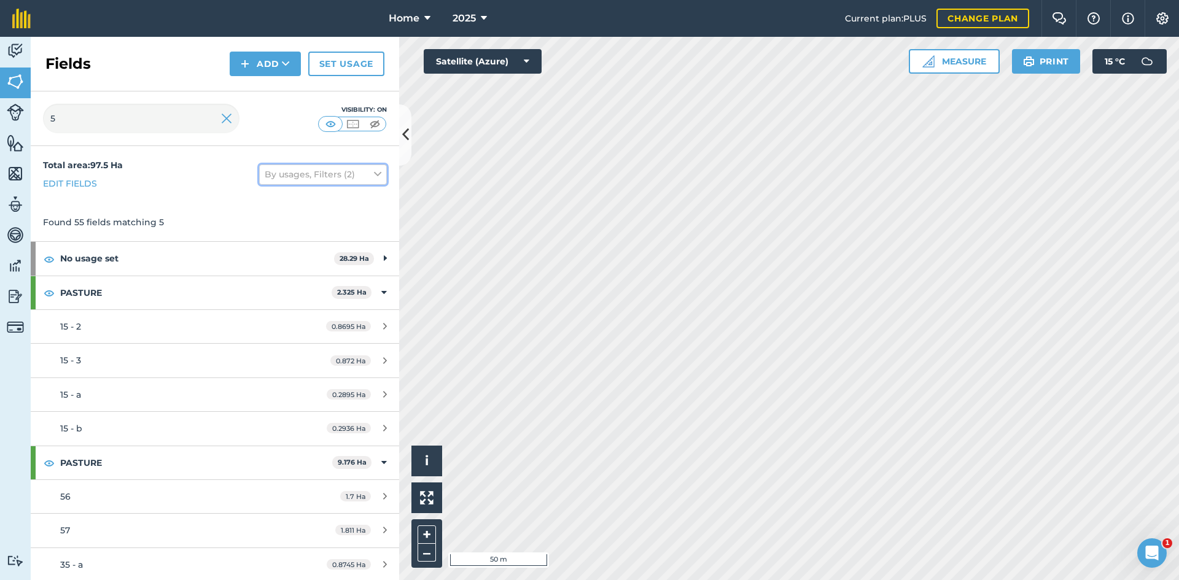
click at [324, 176] on button "By usages, Filters (2)" at bounding box center [323, 175] width 128 height 20
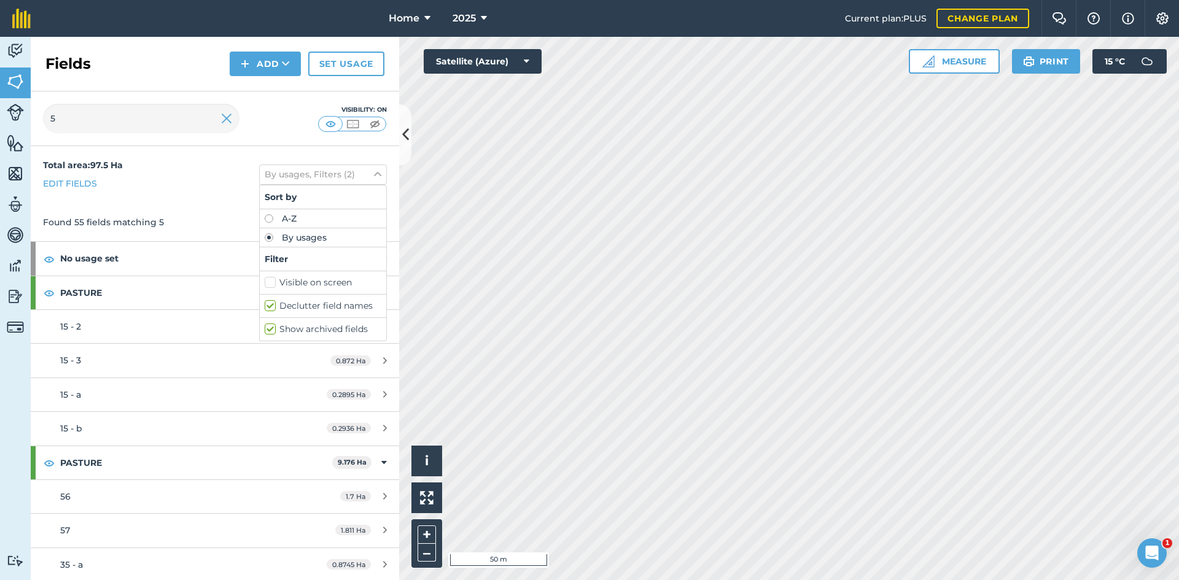
click at [330, 328] on label "Show archived fields" at bounding box center [323, 329] width 117 height 13
click at [273, 328] on input "Show archived fields" at bounding box center [269, 327] width 8 height 8
checkbox input "false"
click at [333, 310] on label "Declutter field names" at bounding box center [323, 306] width 117 height 13
click at [273, 308] on input "Declutter field names" at bounding box center [269, 304] width 8 height 8
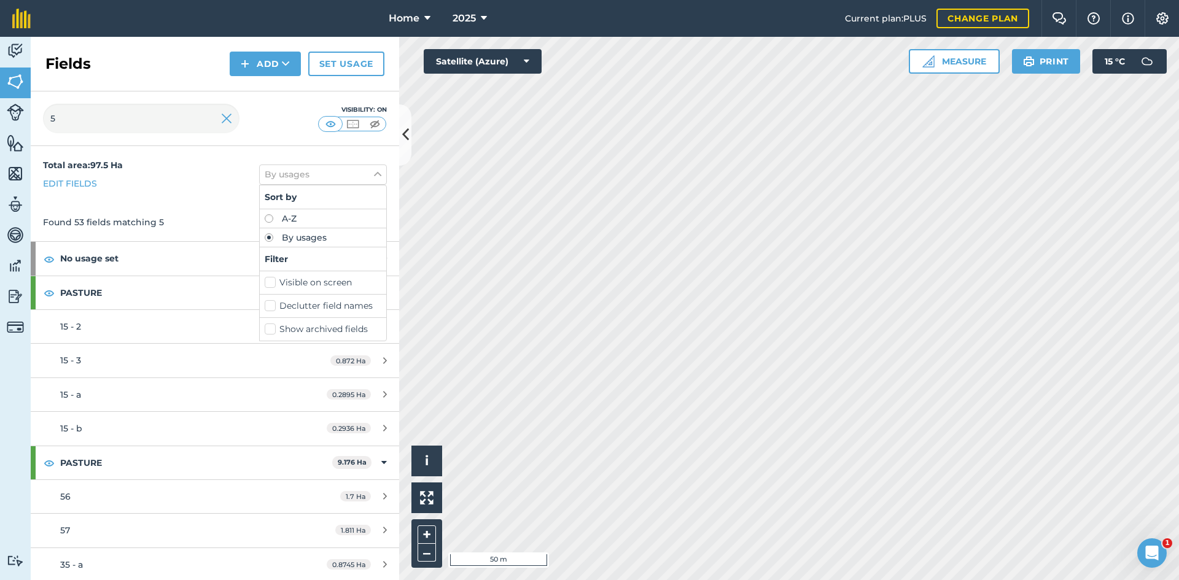
click at [337, 306] on label "Declutter field names" at bounding box center [323, 306] width 117 height 13
click at [273, 306] on input "Declutter field names" at bounding box center [269, 304] width 8 height 8
checkbox input "true"
click at [374, 174] on icon at bounding box center [377, 175] width 7 height 14
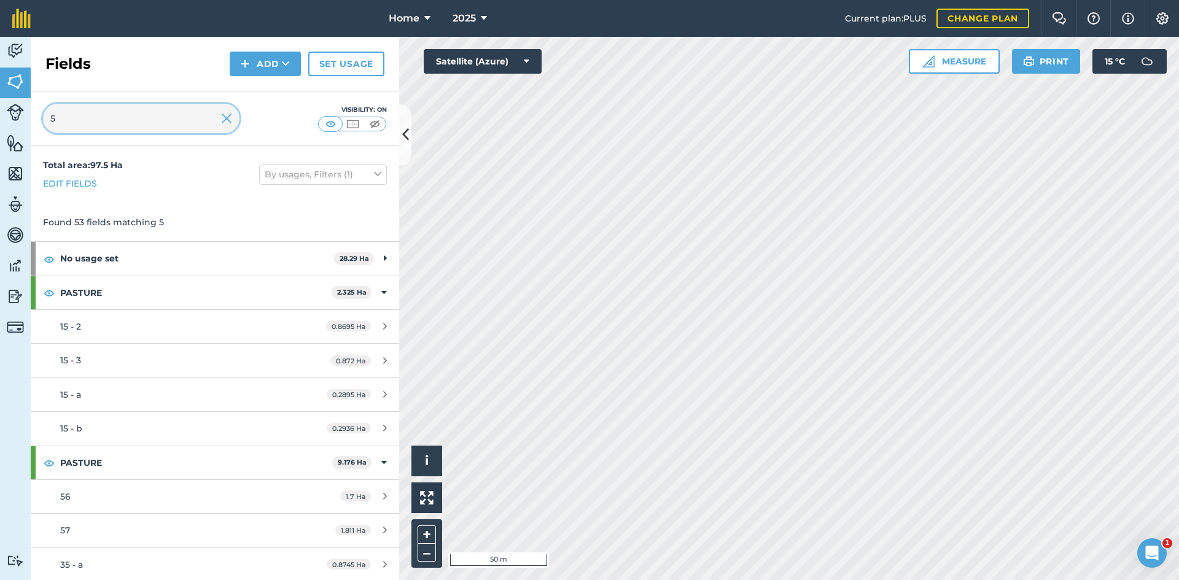
click at [154, 131] on input "5" at bounding box center [141, 118] width 197 height 29
click at [229, 114] on img at bounding box center [226, 118] width 11 height 15
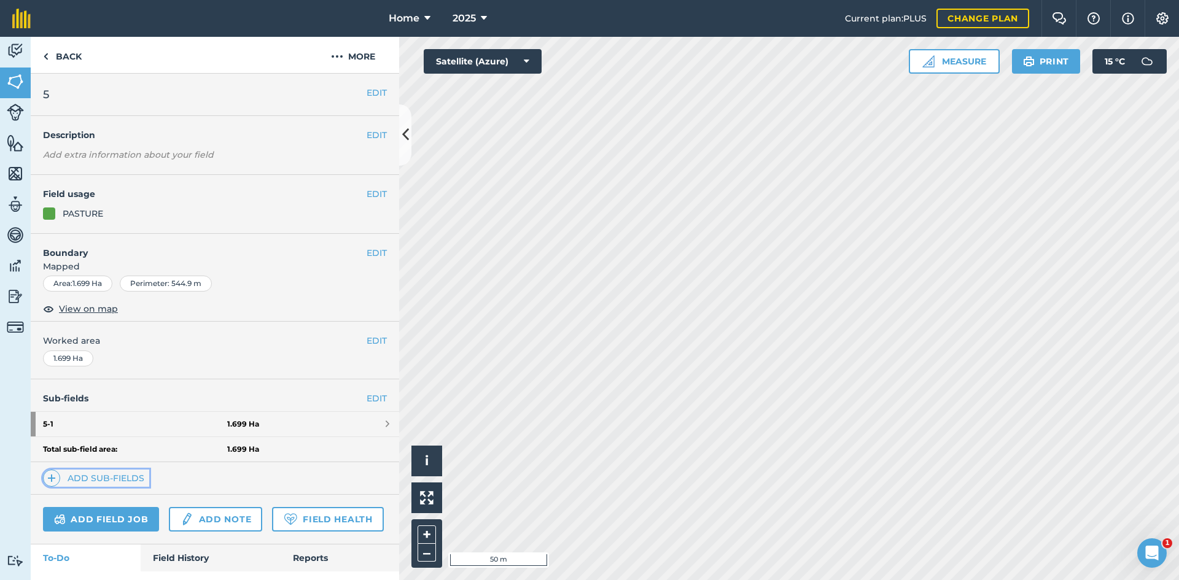
click at [107, 478] on link "Add sub-fields" at bounding box center [96, 478] width 106 height 17
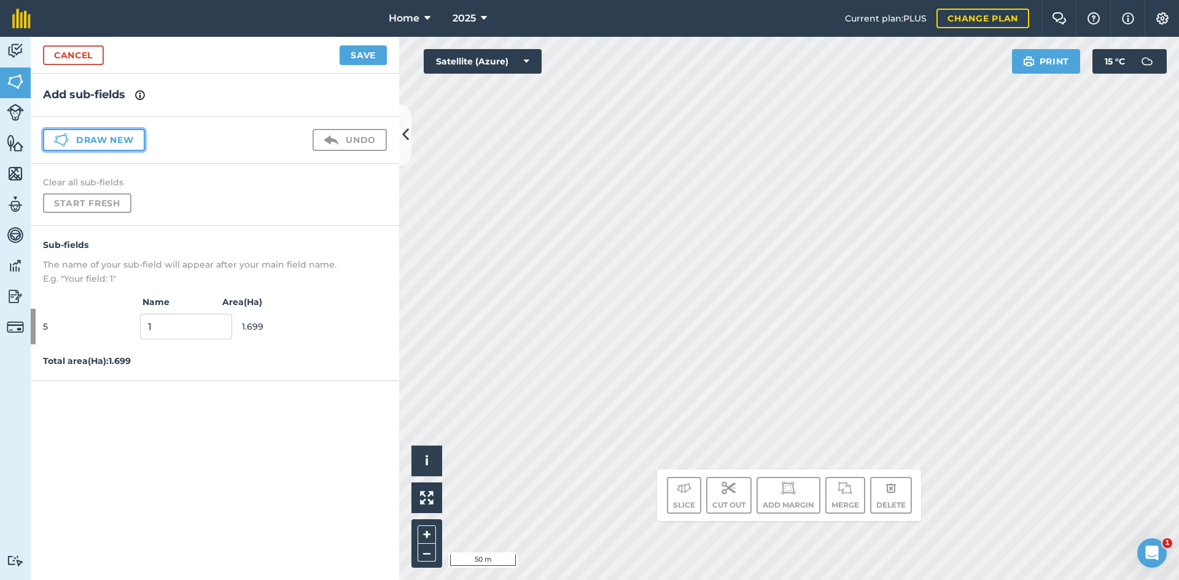
click at [133, 145] on button "Draw new" at bounding box center [94, 140] width 102 height 22
click at [112, 139] on button "Draw new" at bounding box center [94, 140] width 102 height 22
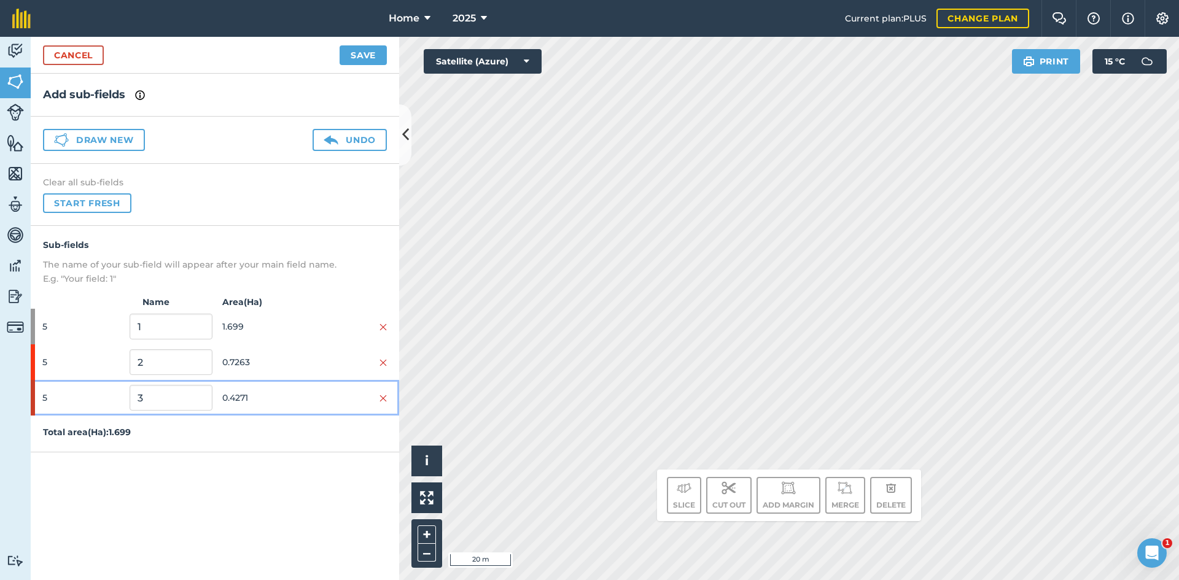
click at [268, 400] on span "0.4271" at bounding box center [263, 397] width 82 height 23
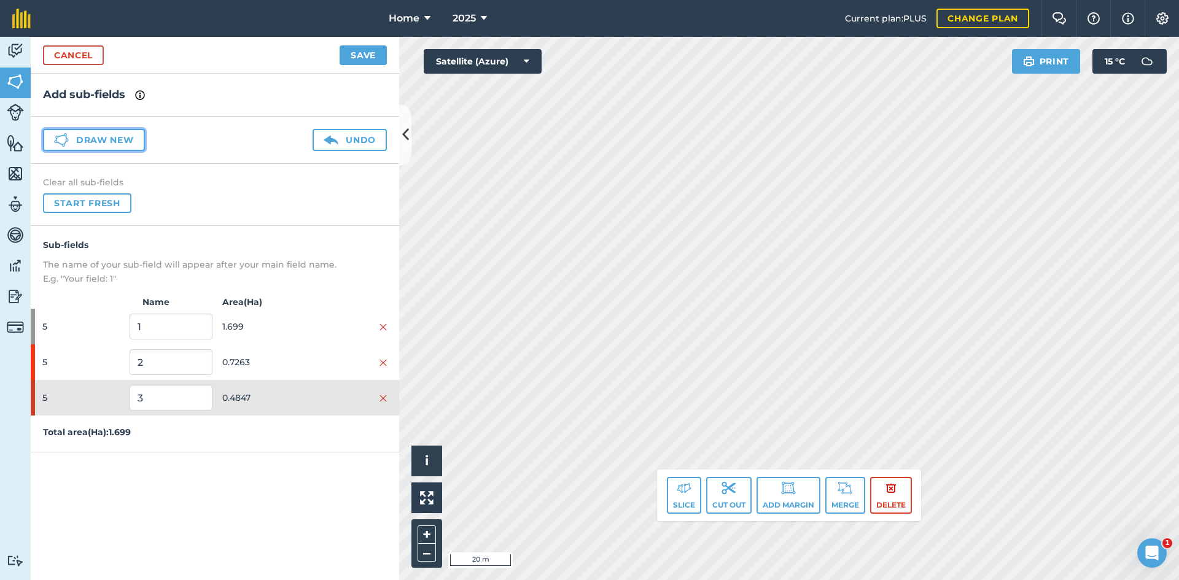
click at [91, 136] on button "Draw new" at bounding box center [94, 140] width 102 height 22
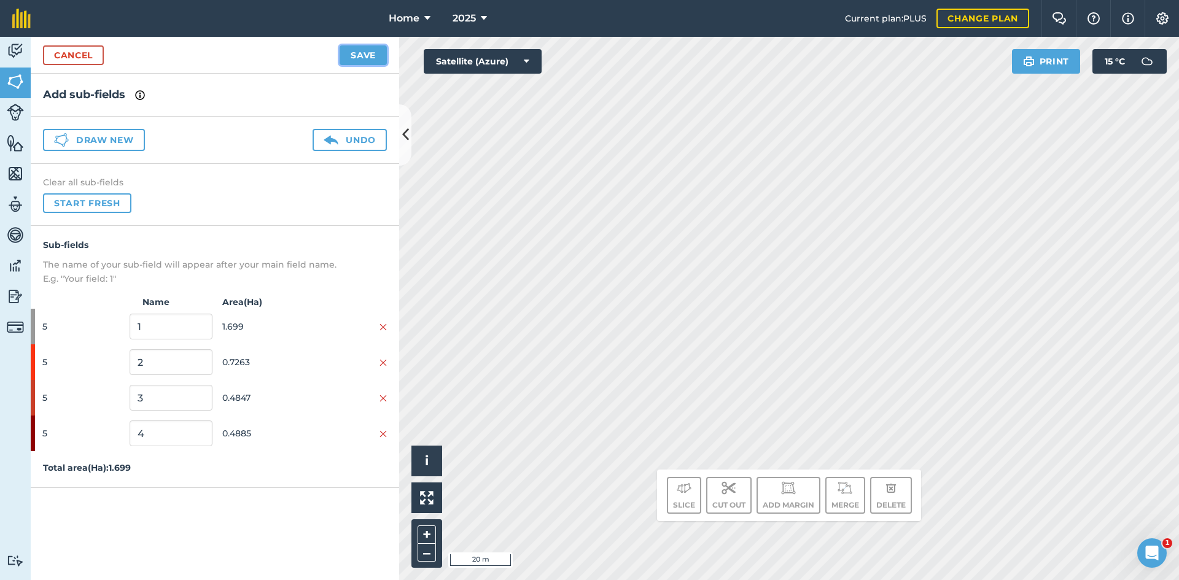
click at [363, 60] on button "Save" at bounding box center [363, 55] width 47 height 20
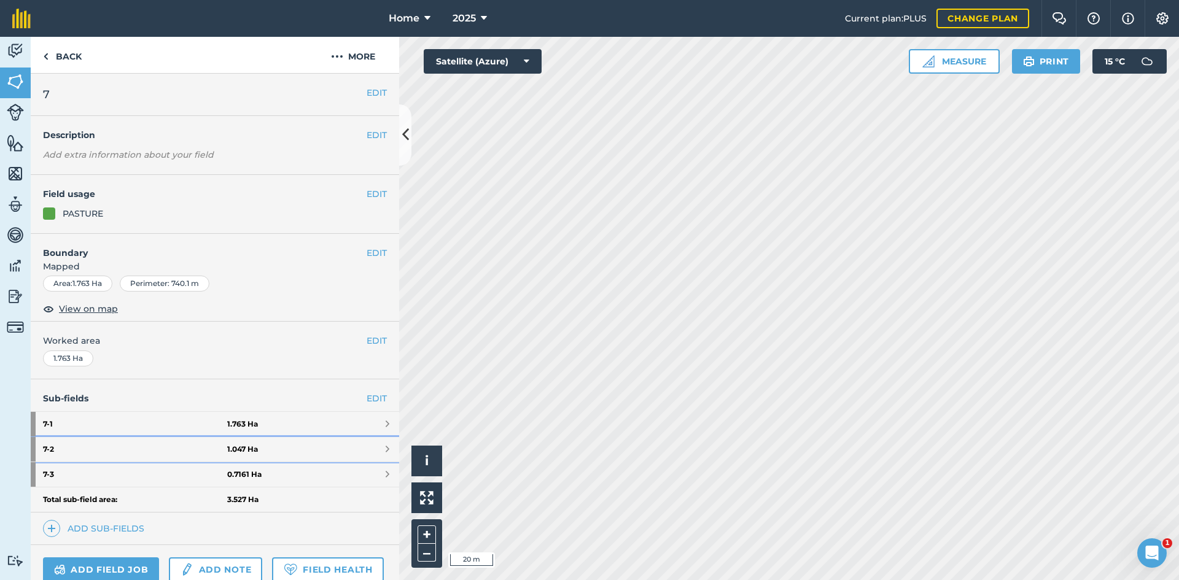
click at [304, 453] on link "7 - 2 1.047 Ha" at bounding box center [215, 449] width 369 height 25
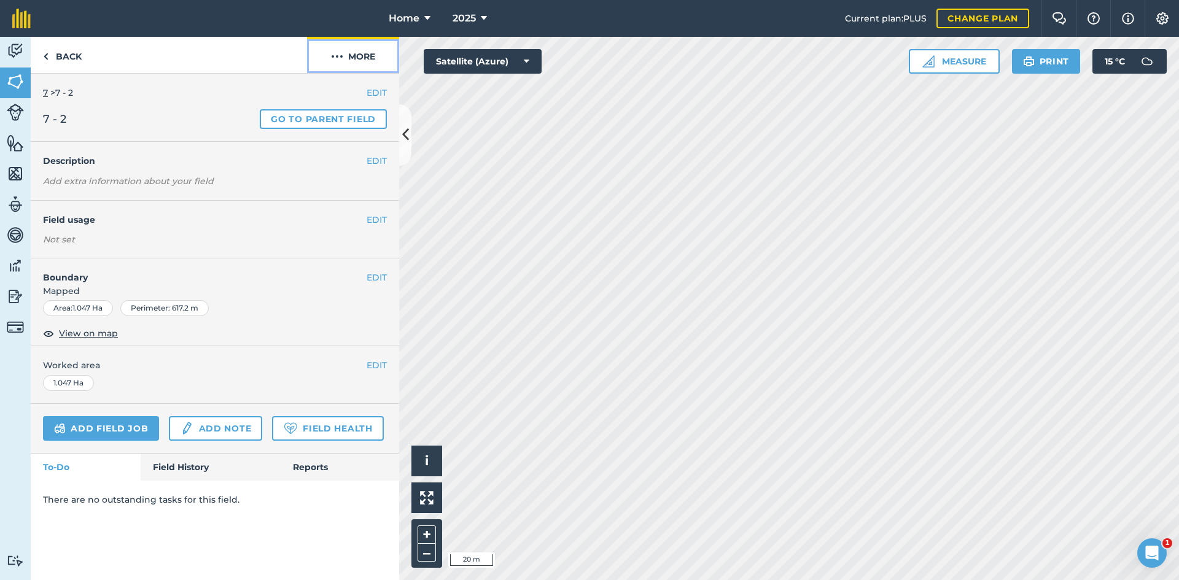
click at [360, 47] on button "More" at bounding box center [353, 55] width 92 height 36
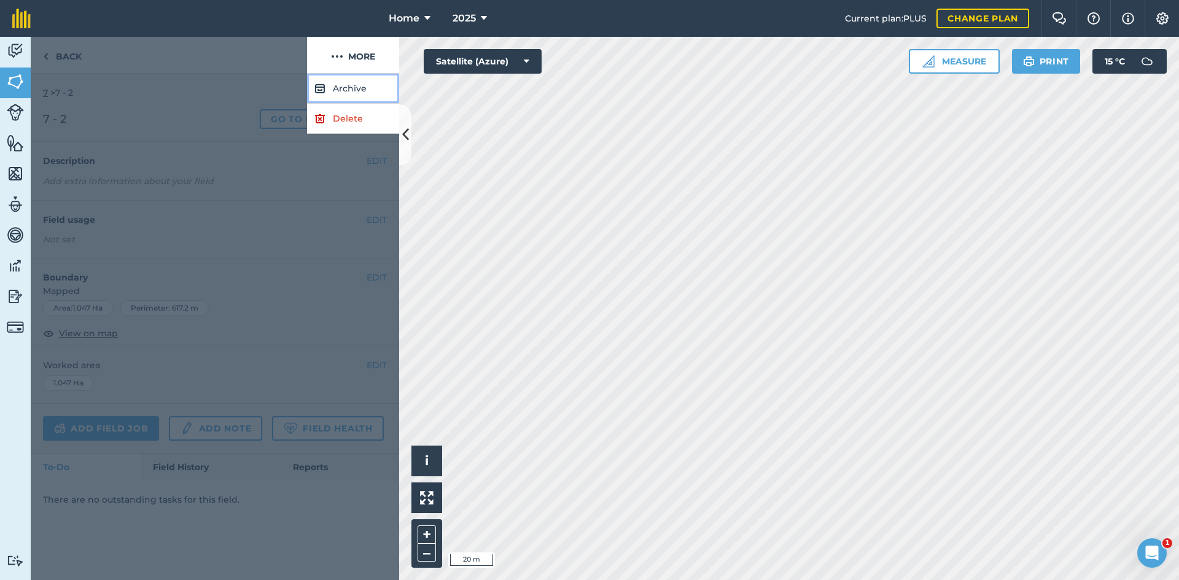
click at [368, 90] on button "Archive" at bounding box center [353, 89] width 92 height 30
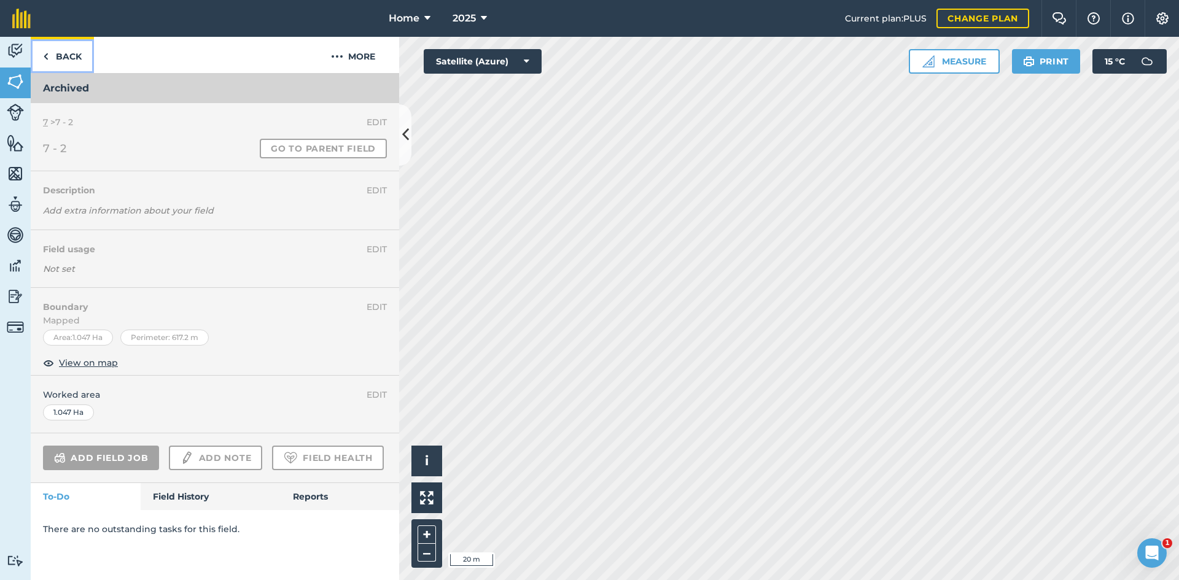
click at [73, 65] on link "Back" at bounding box center [62, 55] width 63 height 36
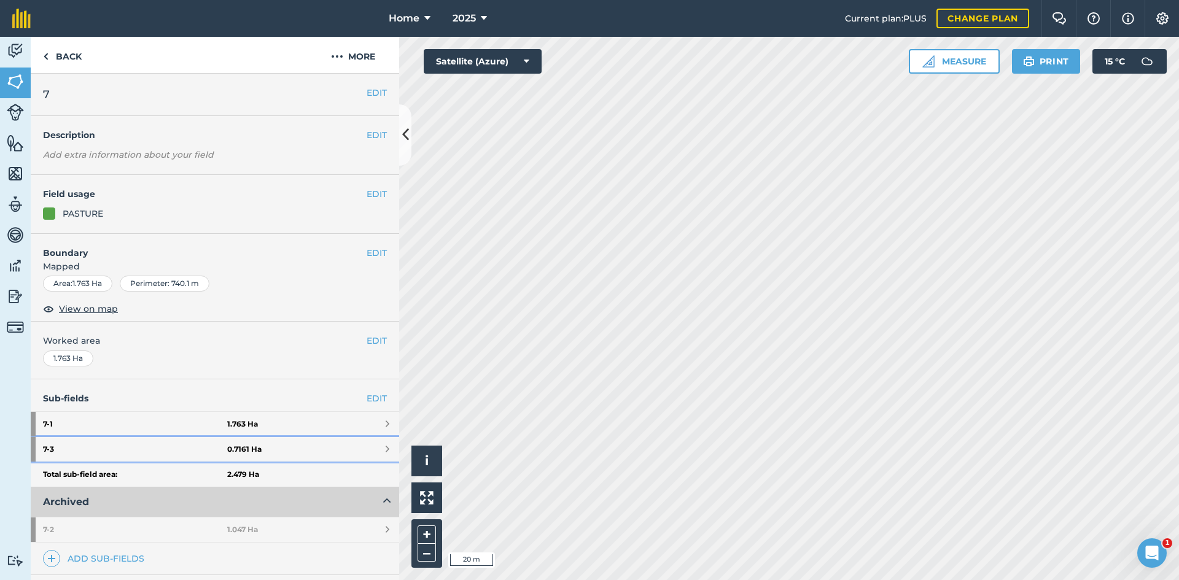
click at [307, 448] on link "7 - 3 0.7161 Ha" at bounding box center [215, 449] width 369 height 25
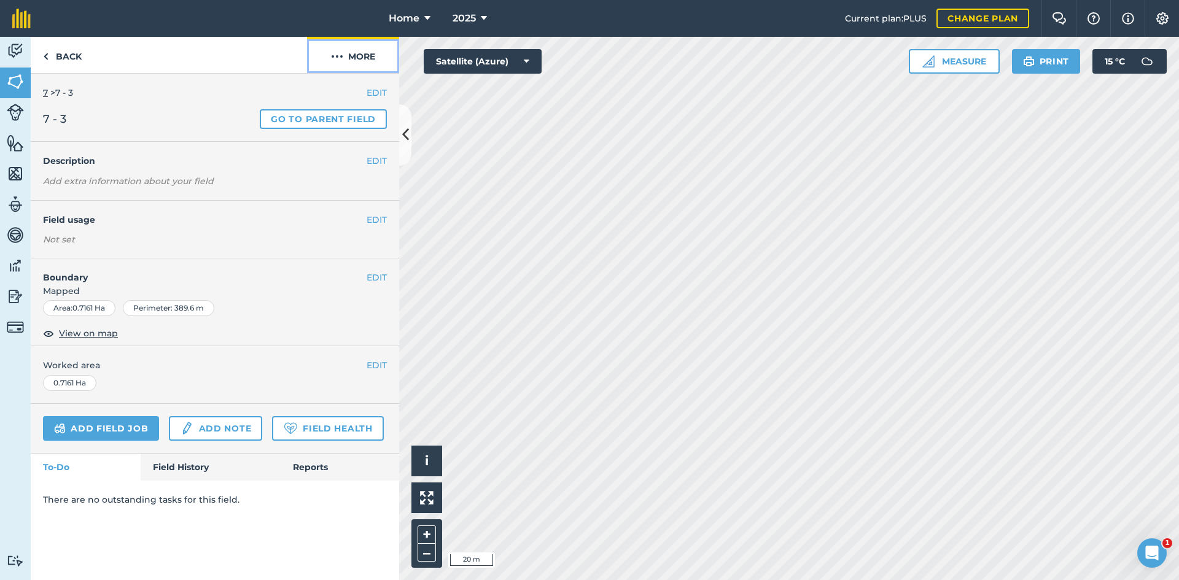
click at [348, 57] on button "More" at bounding box center [353, 55] width 92 height 36
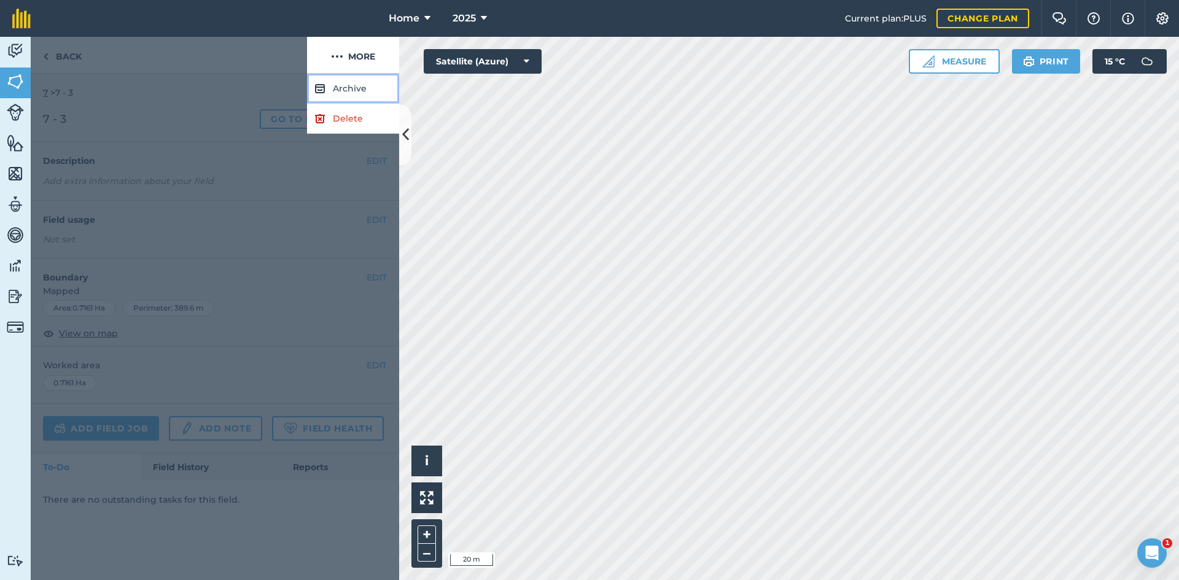
click at [346, 85] on button "Archive" at bounding box center [353, 89] width 92 height 30
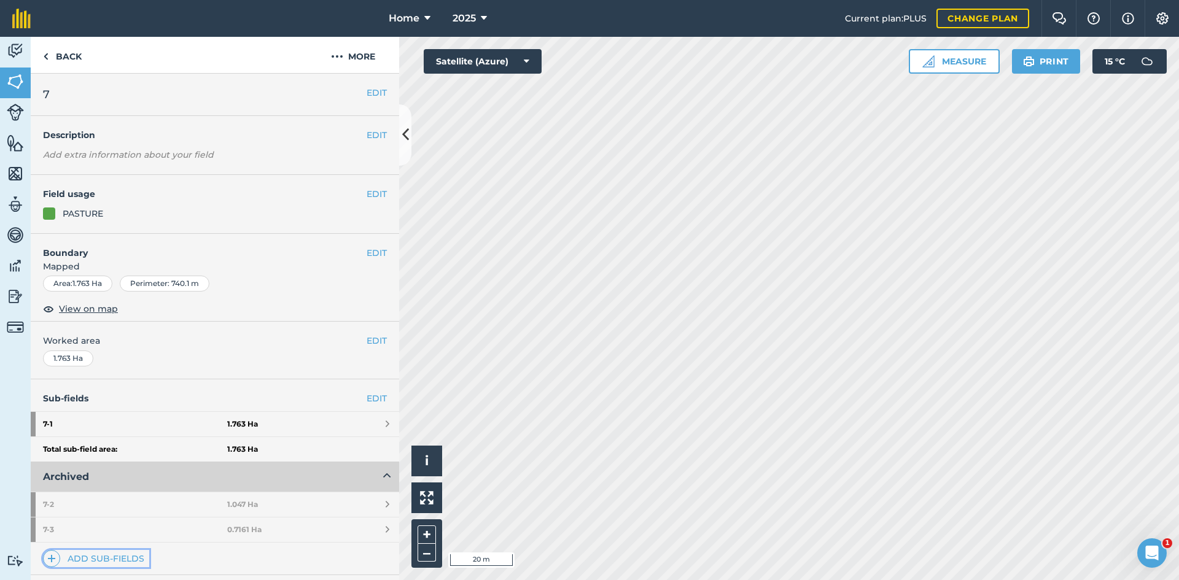
click at [116, 567] on link "Add sub-fields" at bounding box center [96, 558] width 106 height 17
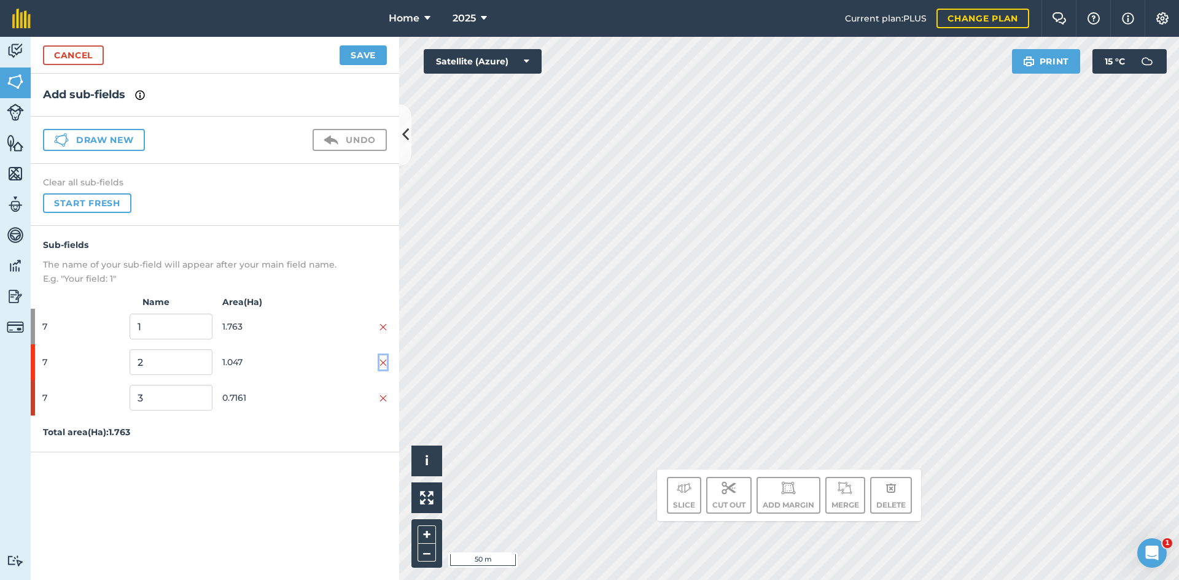
click at [383, 359] on img at bounding box center [383, 363] width 7 height 10
click at [383, 362] on img at bounding box center [383, 363] width 7 height 10
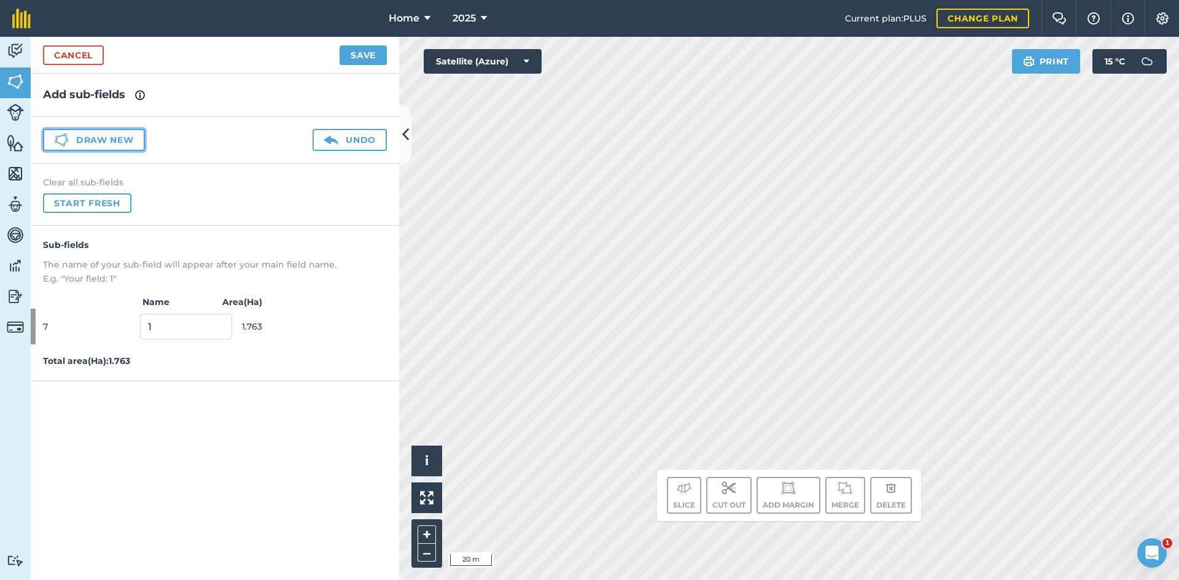
click at [112, 139] on button "Draw new" at bounding box center [94, 140] width 102 height 22
click at [101, 137] on button "Draw new" at bounding box center [94, 140] width 102 height 22
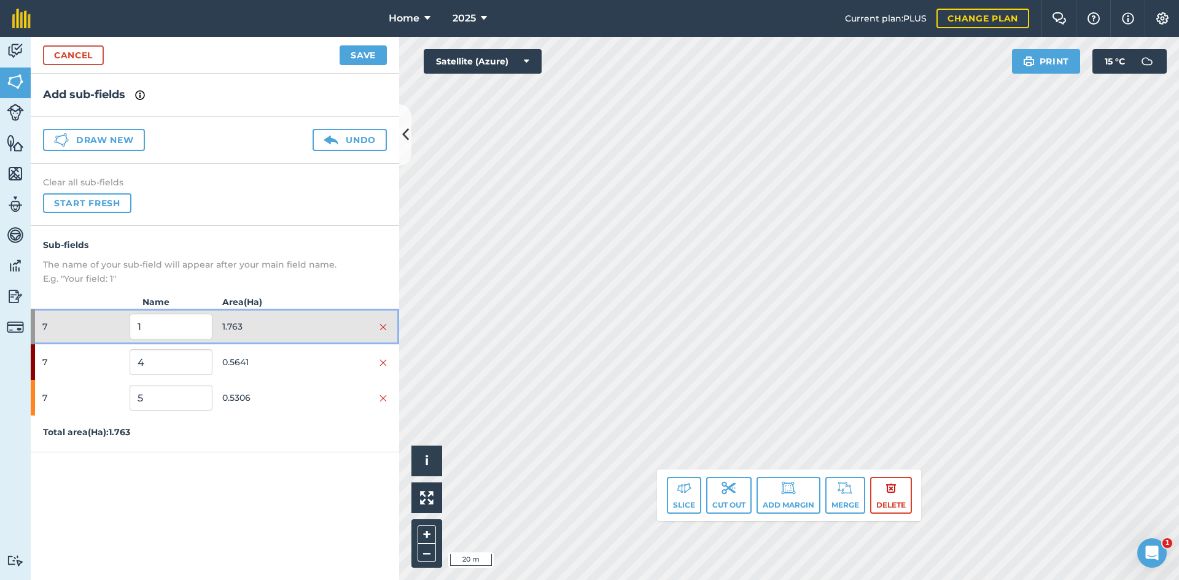
click at [292, 334] on span "1.763" at bounding box center [263, 326] width 82 height 23
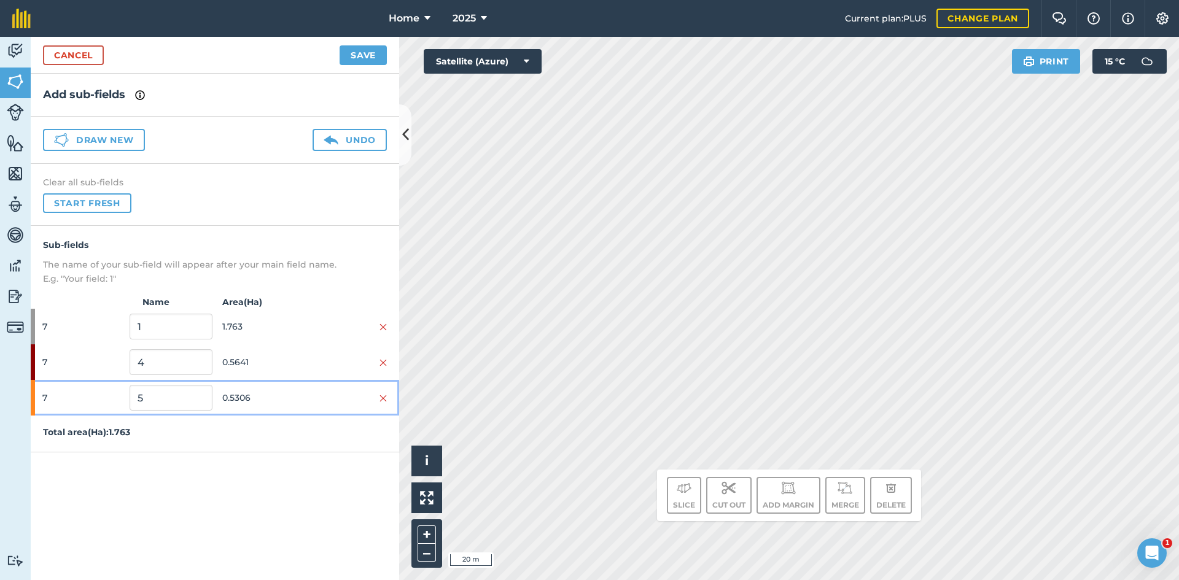
click at [308, 394] on div at bounding box center [346, 398] width 82 height 14
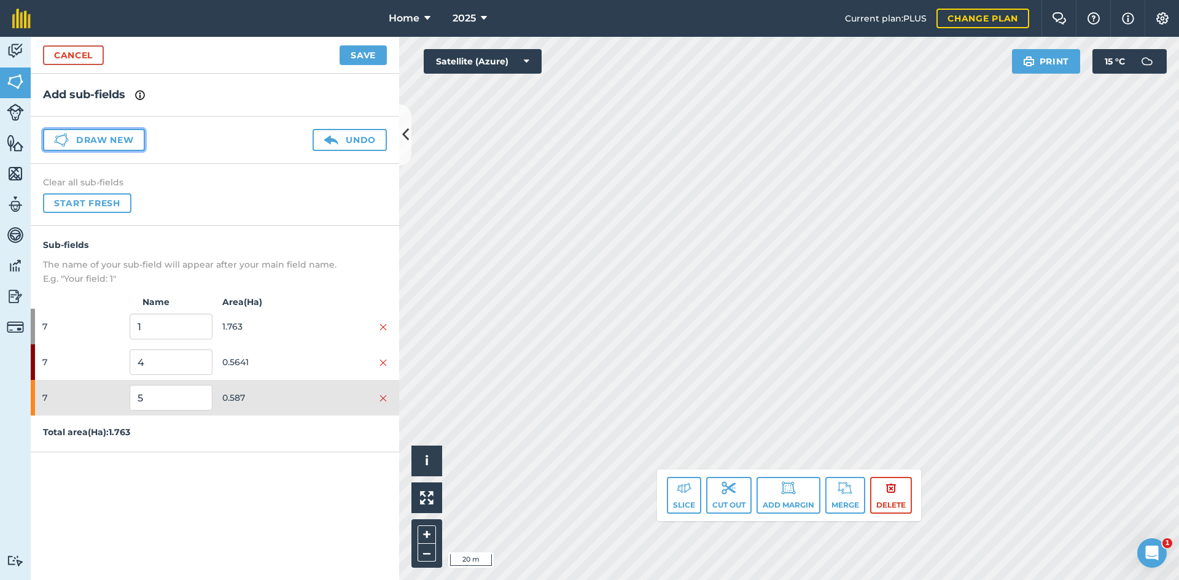
click at [117, 139] on button "Draw new" at bounding box center [94, 140] width 102 height 22
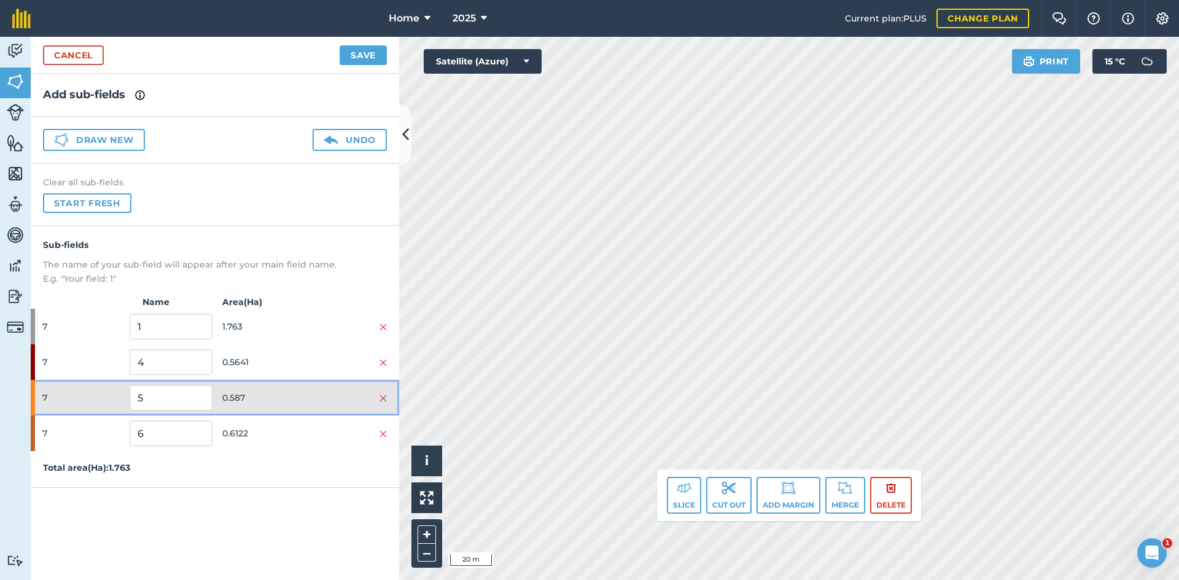
click at [300, 404] on span "0.587" at bounding box center [263, 397] width 82 height 23
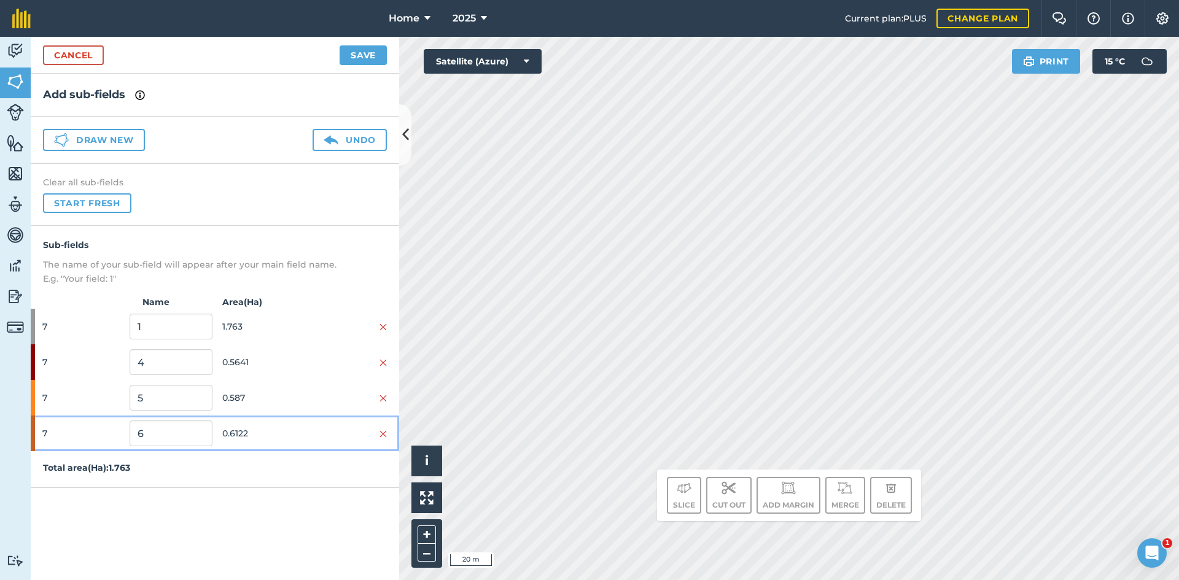
click at [297, 435] on span "0.6122" at bounding box center [263, 433] width 82 height 23
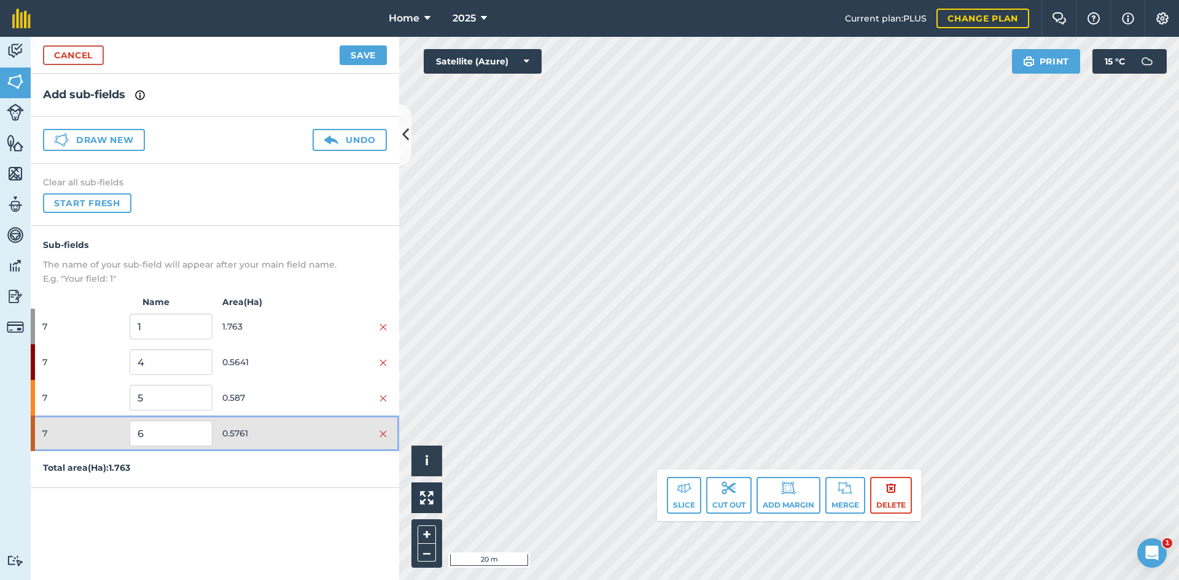
drag, startPoint x: 301, startPoint y: 431, endPoint x: 305, endPoint y: 396, distance: 35.2
click at [301, 431] on span "0.5761" at bounding box center [263, 433] width 82 height 23
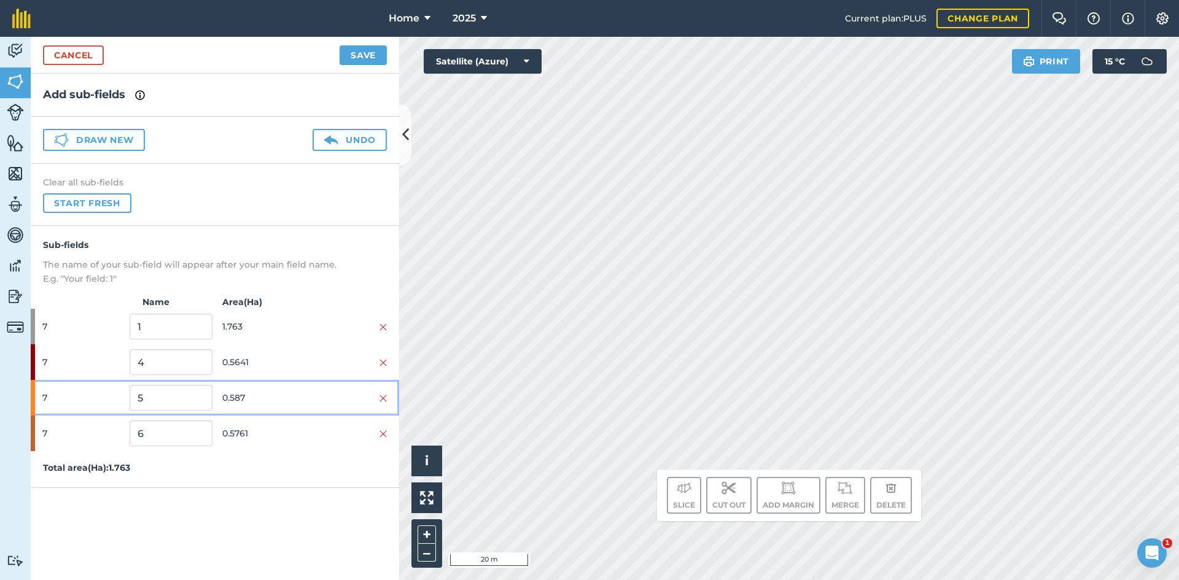
click at [305, 395] on div at bounding box center [346, 398] width 82 height 14
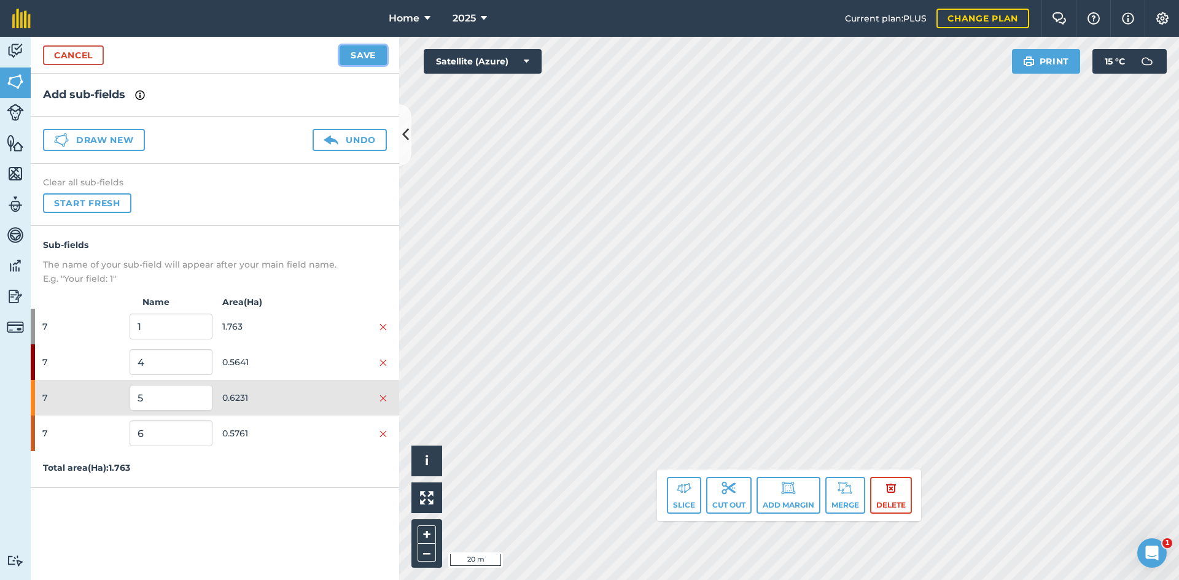
click at [361, 52] on button "Save" at bounding box center [363, 55] width 47 height 20
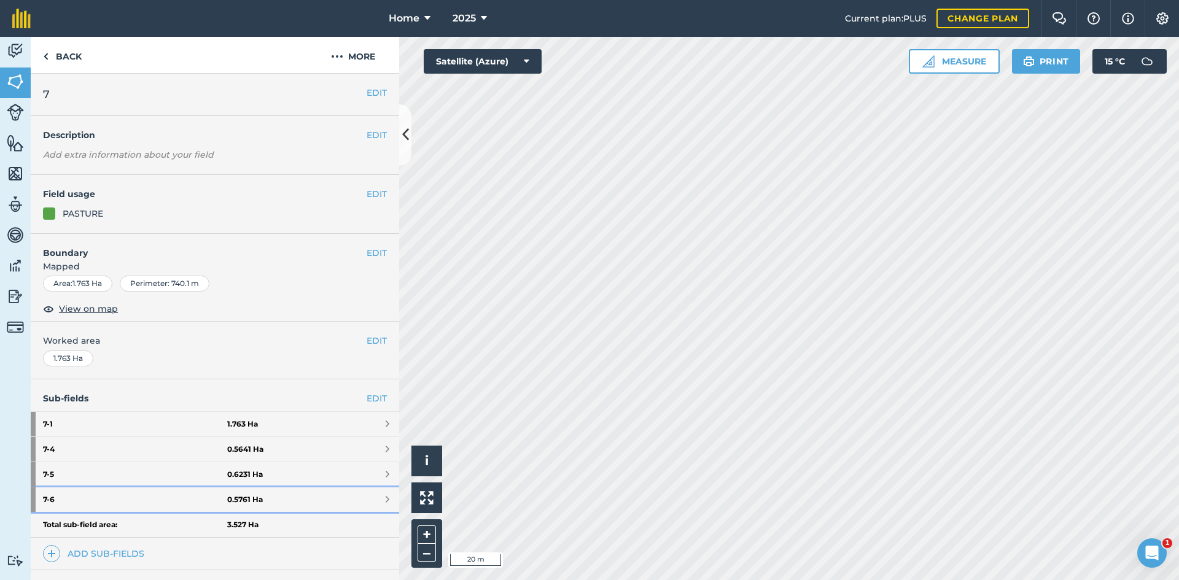
click at [237, 501] on strong "0.5761 Ha" at bounding box center [245, 500] width 36 height 10
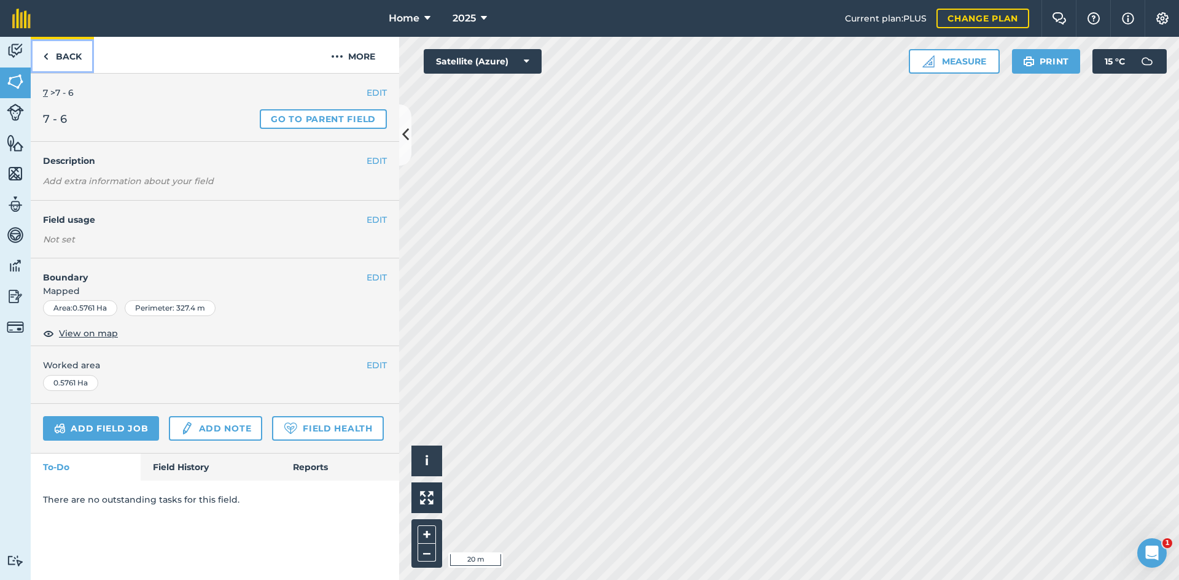
drag, startPoint x: 69, startPoint y: 52, endPoint x: 80, endPoint y: 189, distance: 137.5
click at [68, 53] on link "Back" at bounding box center [62, 55] width 63 height 36
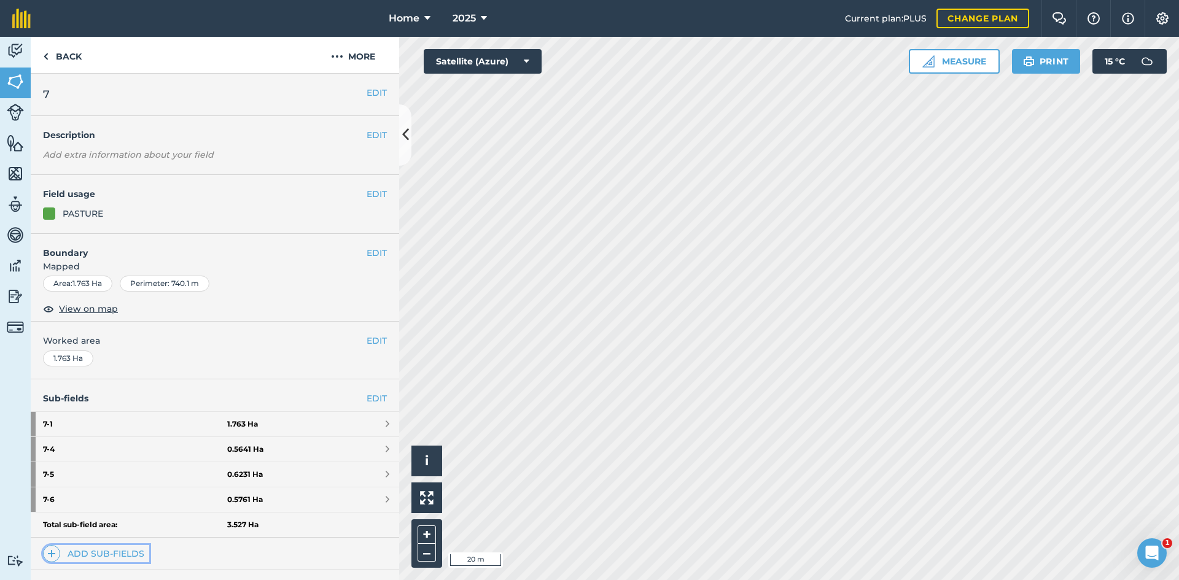
click at [110, 553] on link "Add sub-fields" at bounding box center [96, 553] width 106 height 17
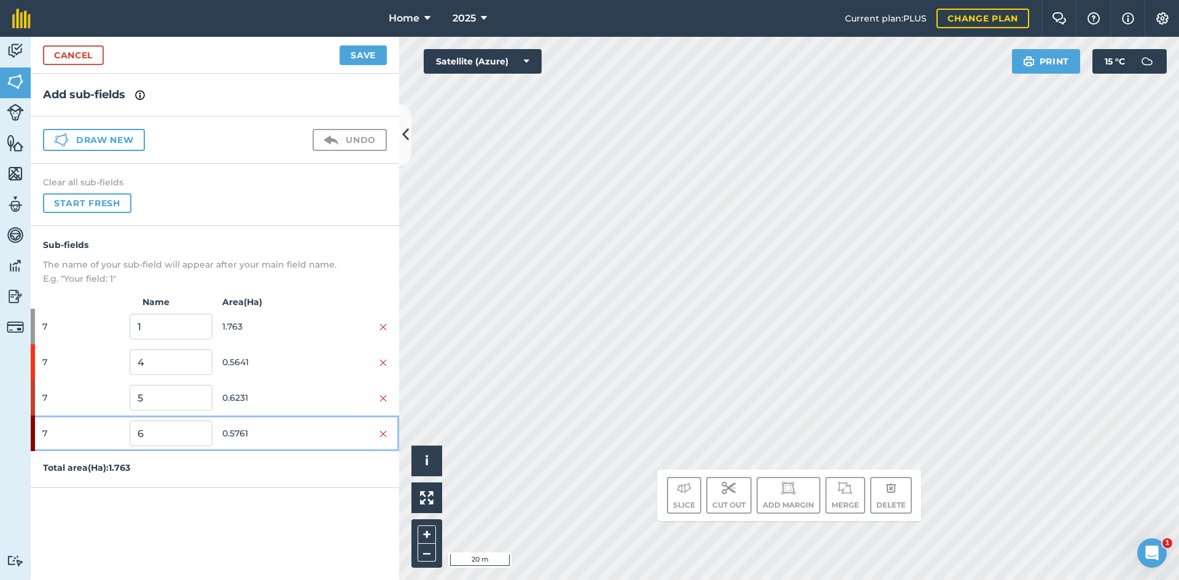
click at [299, 427] on span "0.5761" at bounding box center [263, 433] width 82 height 23
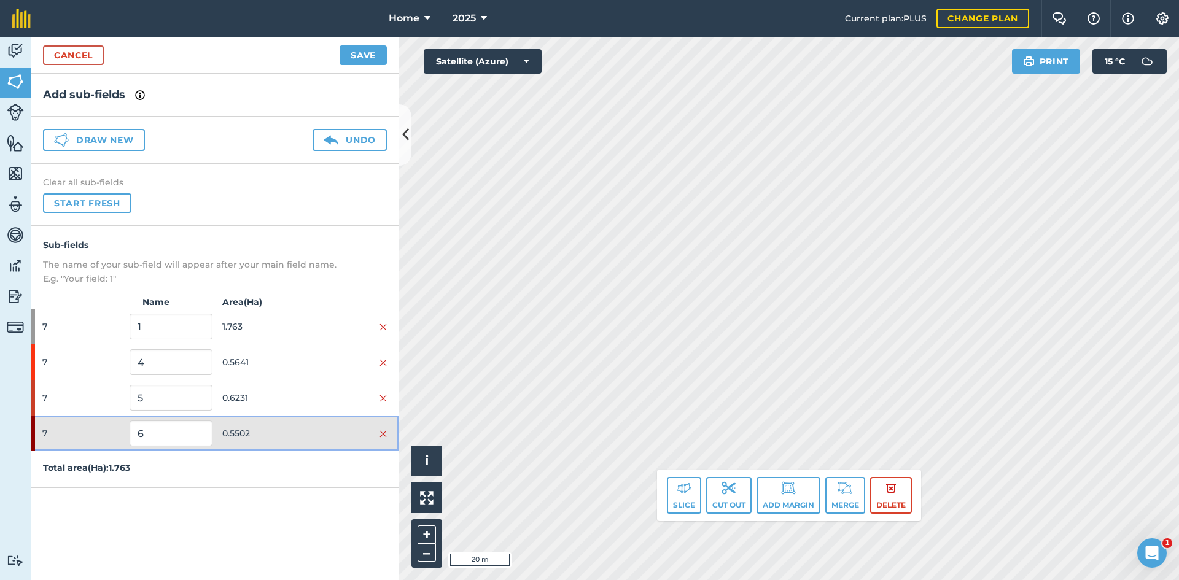
click at [293, 424] on span "0.5502" at bounding box center [263, 433] width 82 height 23
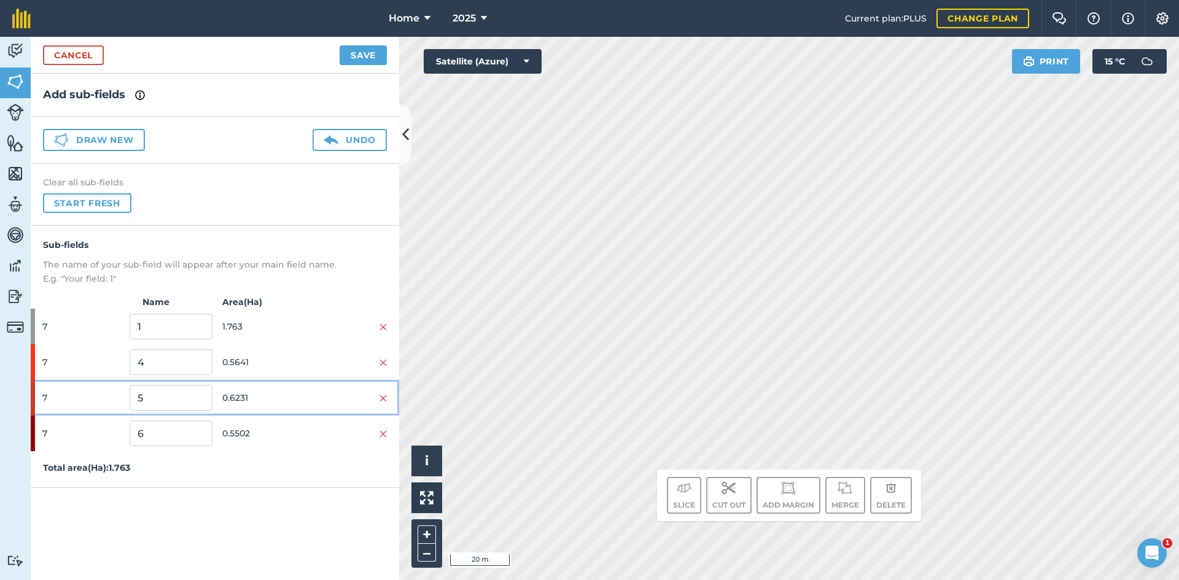
click at [299, 405] on span "0.6231" at bounding box center [263, 397] width 82 height 23
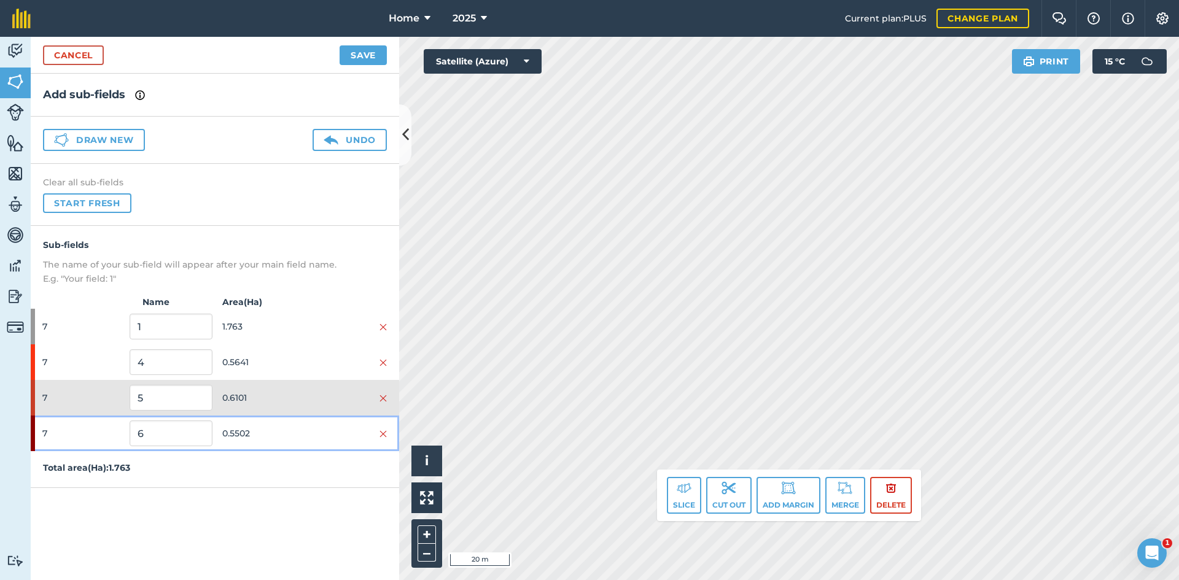
click at [289, 427] on span "0.5502" at bounding box center [263, 433] width 82 height 23
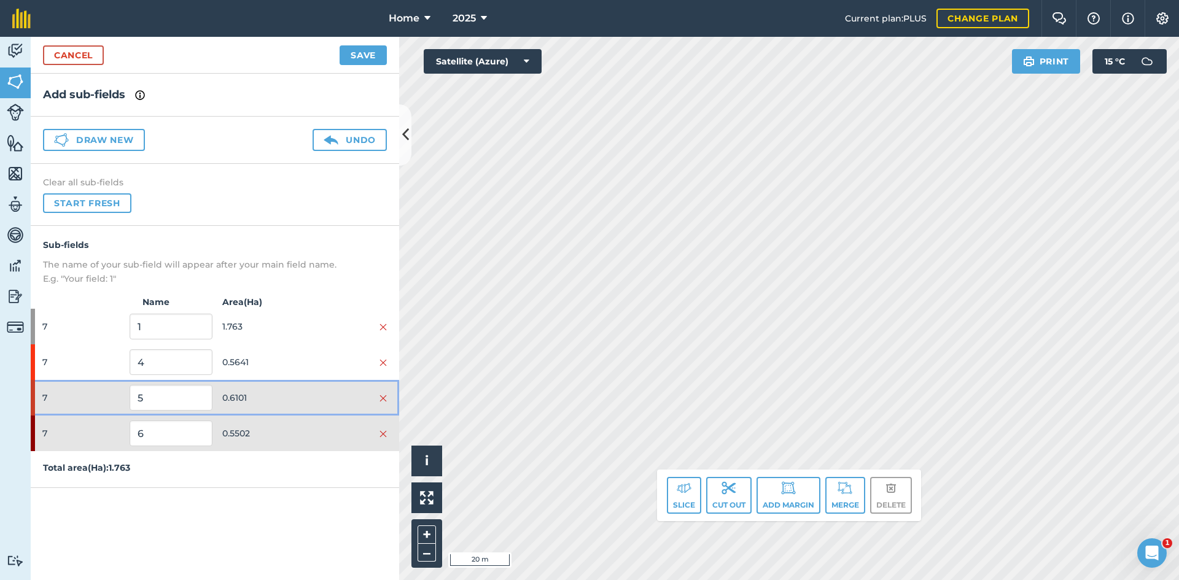
drag, startPoint x: 305, startPoint y: 396, endPoint x: 313, endPoint y: 401, distance: 9.4
click at [305, 396] on div at bounding box center [346, 398] width 82 height 14
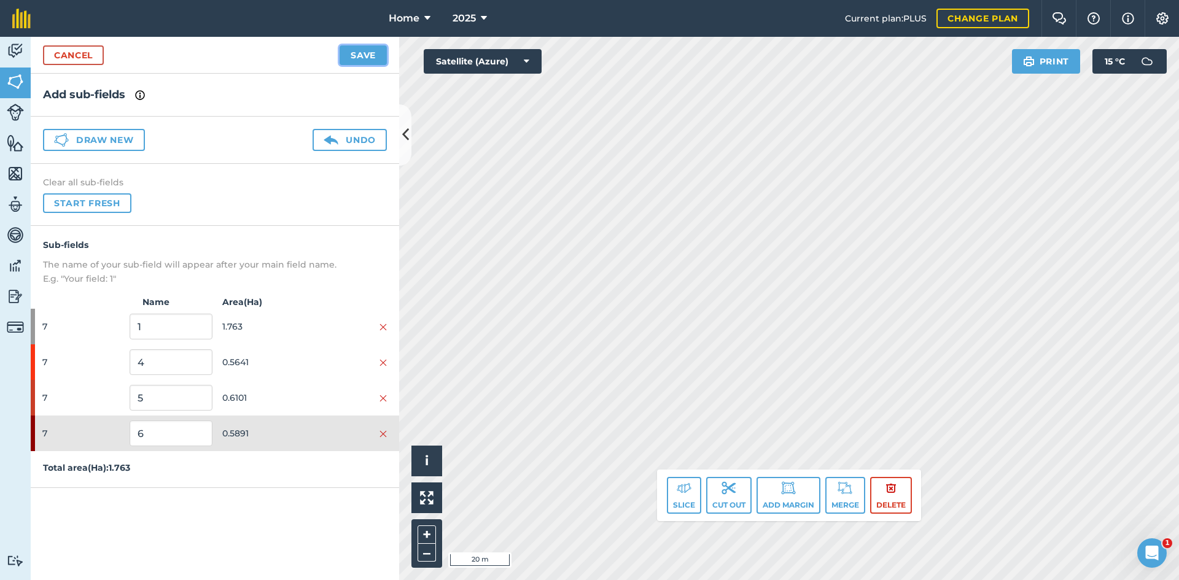
click at [378, 58] on button "Save" at bounding box center [363, 55] width 47 height 20
